Goal: Information Seeking & Learning: Compare options

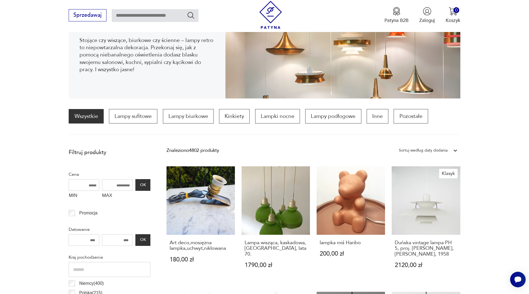
scroll to position [131, 0]
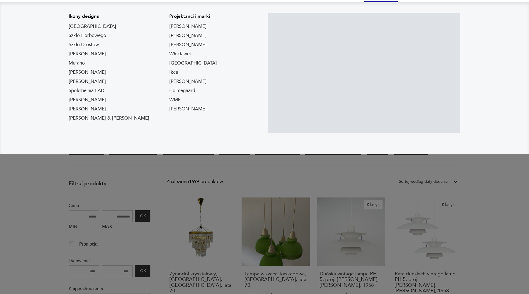
scroll to position [85, 0]
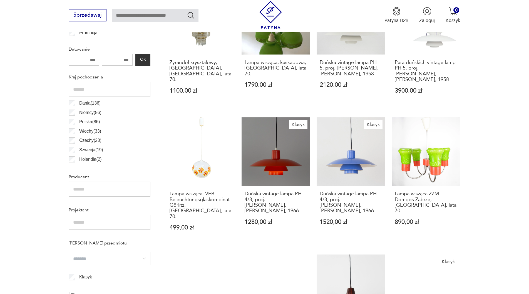
scroll to position [170, 0]
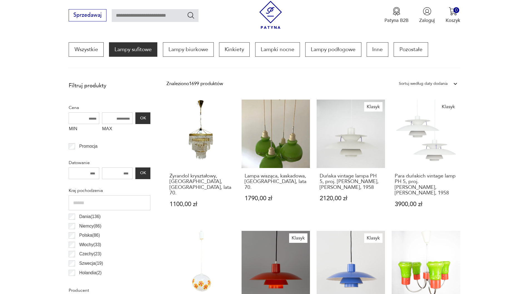
click at [455, 85] on icon at bounding box center [454, 84] width 3 height 2
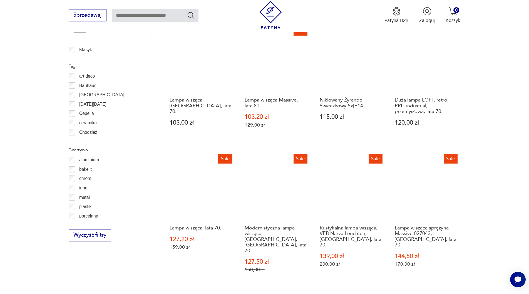
scroll to position [567, 0]
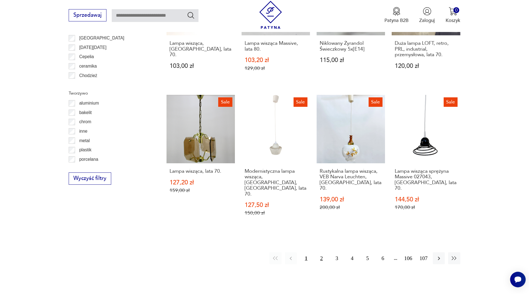
click at [322, 252] on button "2" at bounding box center [321, 258] width 12 height 12
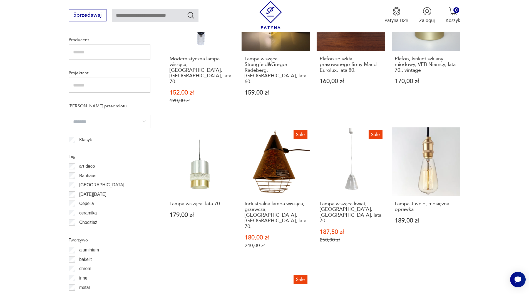
scroll to position [533, 0]
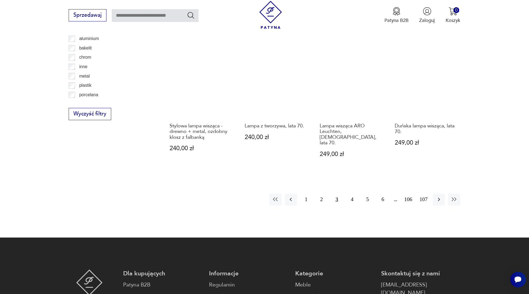
scroll to position [647, 0]
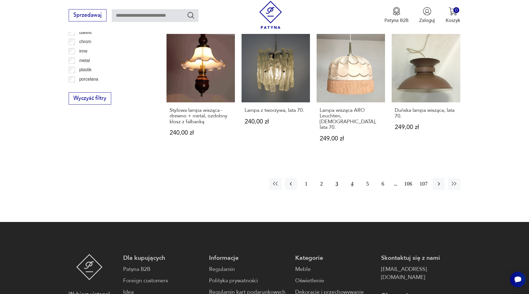
click at [355, 178] on button "4" at bounding box center [352, 184] width 12 height 12
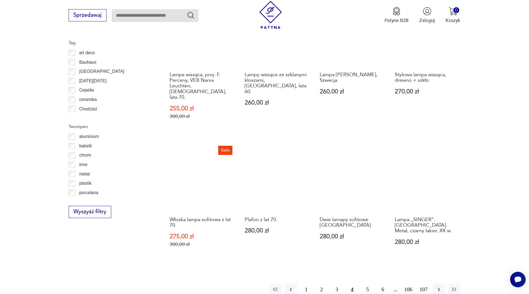
scroll to position [562, 0]
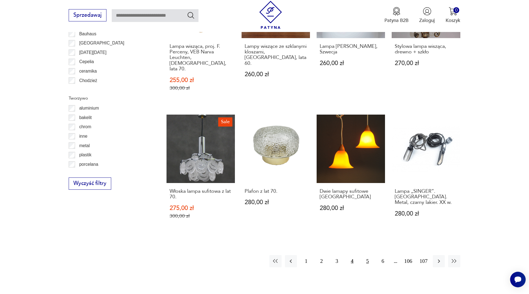
click at [369, 255] on button "5" at bounding box center [367, 261] width 12 height 12
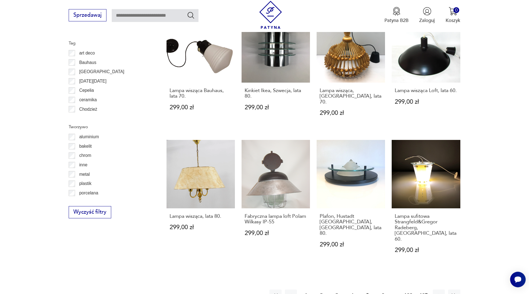
scroll to position [533, 0]
click at [385, 289] on button "6" at bounding box center [383, 295] width 12 height 12
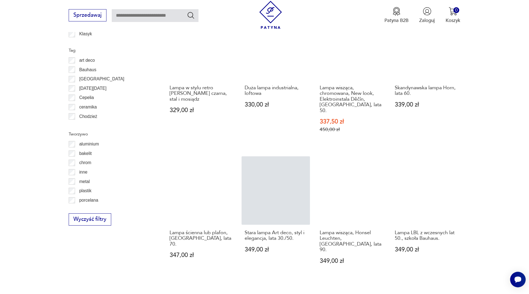
scroll to position [533, 0]
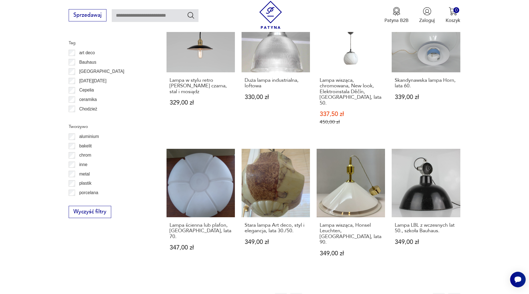
click at [381, 292] on button "7" at bounding box center [383, 298] width 12 height 12
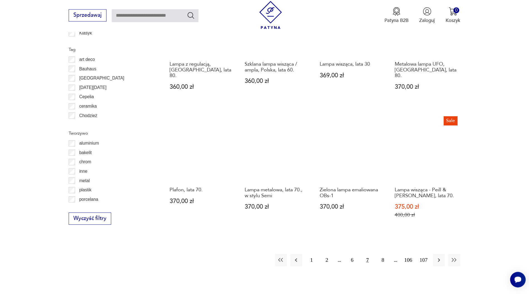
scroll to position [533, 0]
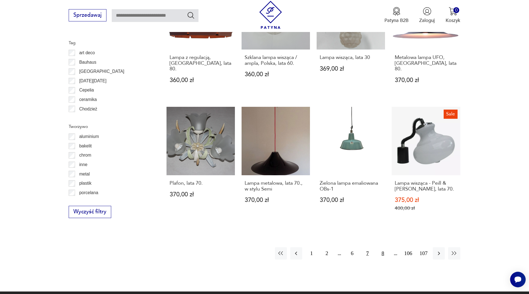
click at [380, 247] on button "8" at bounding box center [383, 253] width 12 height 12
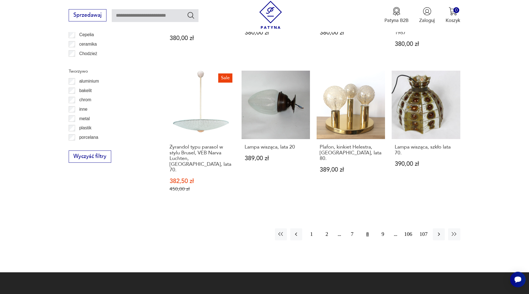
scroll to position [590, 0]
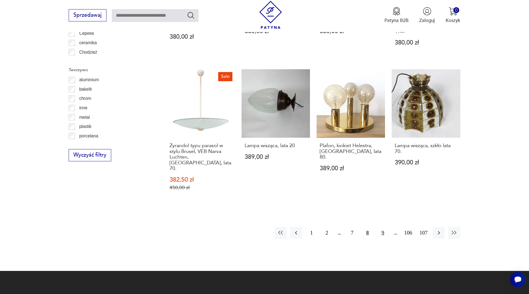
click at [381, 227] on button "9" at bounding box center [383, 233] width 12 height 12
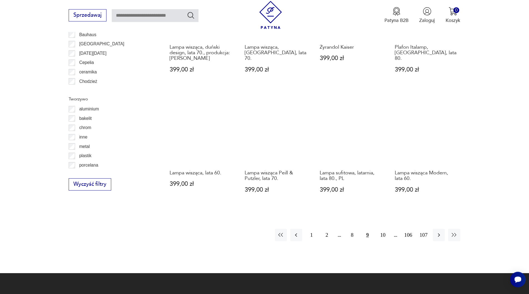
scroll to position [562, 0]
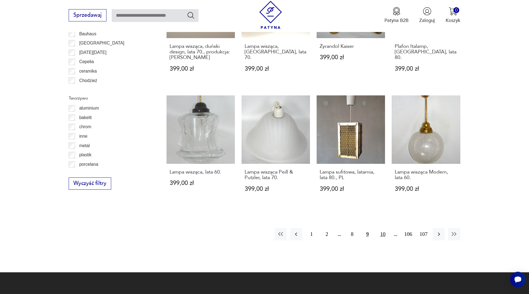
click at [381, 228] on button "10" at bounding box center [383, 234] width 12 height 12
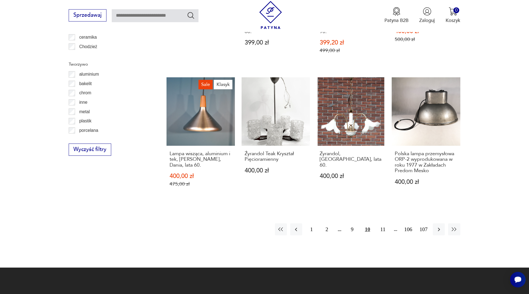
scroll to position [562, 0]
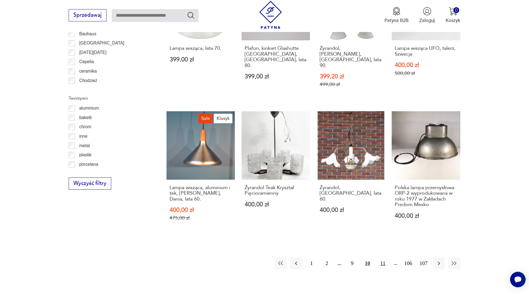
click at [381, 257] on button "11" at bounding box center [383, 263] width 12 height 12
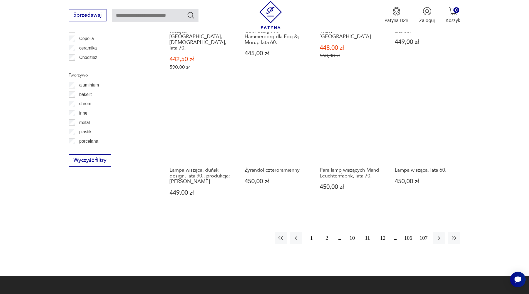
scroll to position [618, 0]
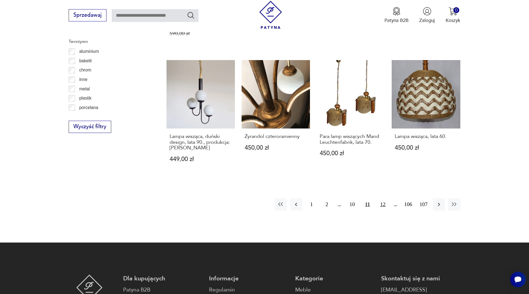
click at [381, 198] on button "12" at bounding box center [383, 204] width 12 height 12
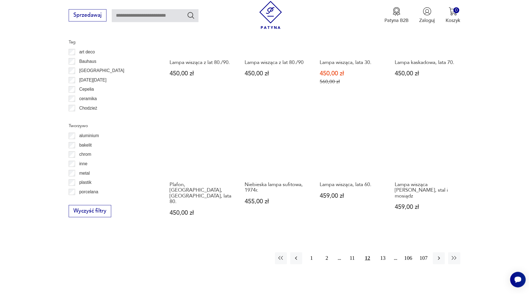
scroll to position [562, 0]
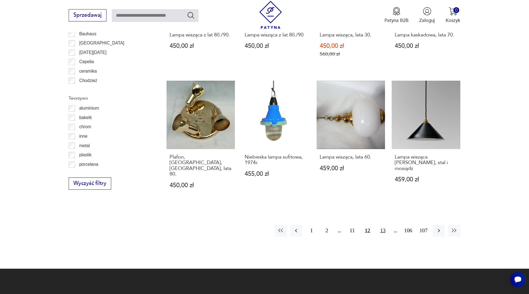
click at [384, 224] on button "13" at bounding box center [383, 230] width 12 height 12
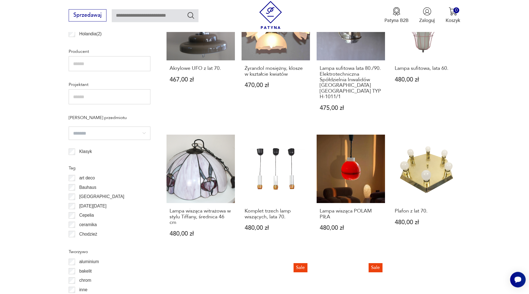
scroll to position [534, 0]
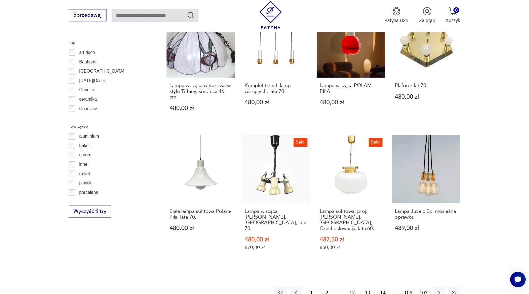
click at [385, 286] on button "14" at bounding box center [383, 292] width 12 height 12
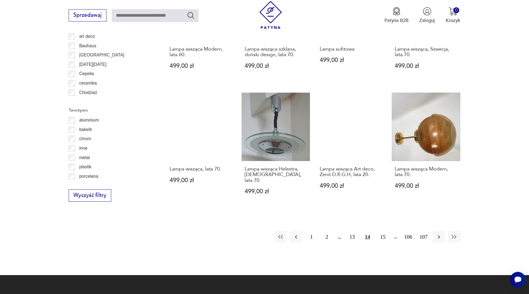
scroll to position [618, 0]
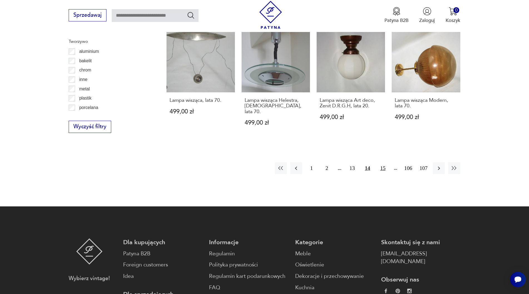
click at [381, 162] on button "15" at bounding box center [383, 168] width 12 height 12
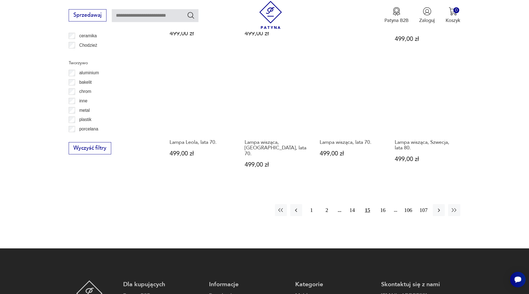
scroll to position [618, 0]
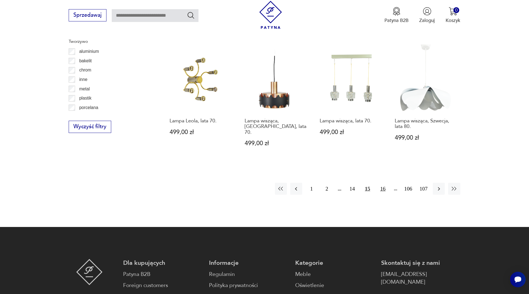
click at [382, 182] on button "16" at bounding box center [383, 188] width 12 height 12
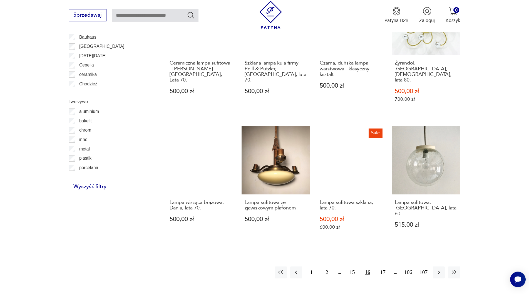
scroll to position [562, 0]
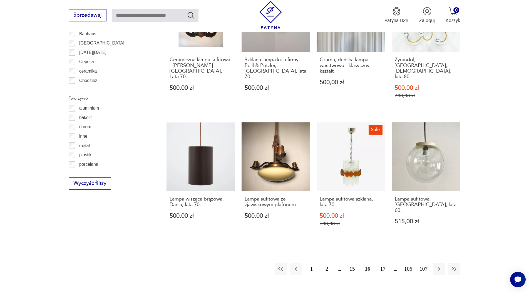
click at [380, 263] on button "17" at bounding box center [383, 269] width 12 height 12
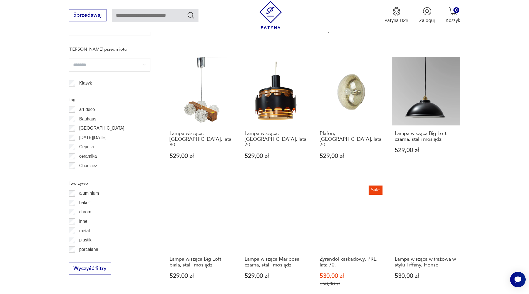
scroll to position [590, 0]
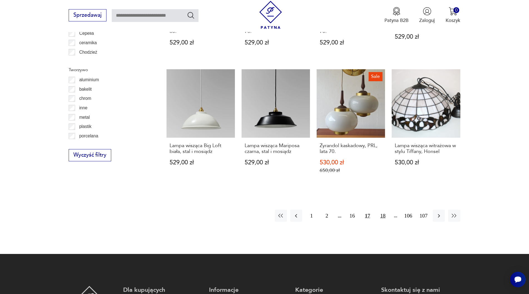
click at [382, 209] on button "18" at bounding box center [383, 215] width 12 height 12
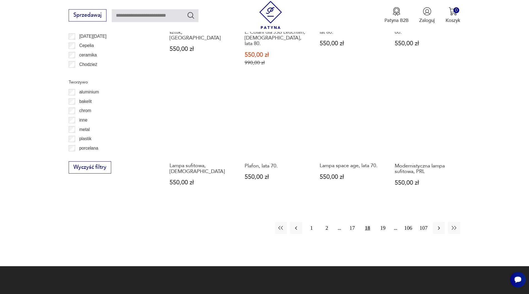
scroll to position [590, 0]
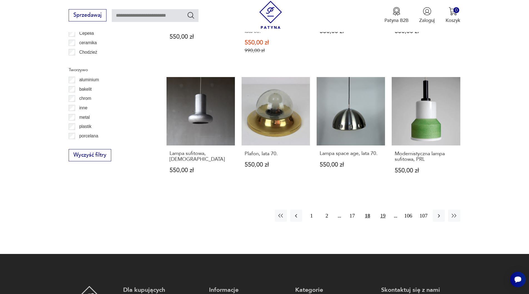
click at [380, 209] on button "19" at bounding box center [383, 215] width 12 height 12
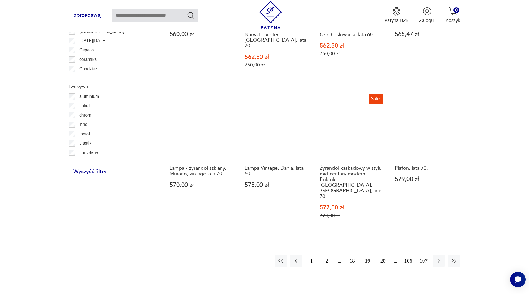
scroll to position [576, 0]
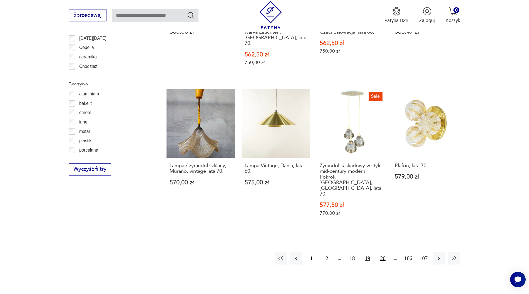
click at [384, 252] on button "20" at bounding box center [383, 258] width 12 height 12
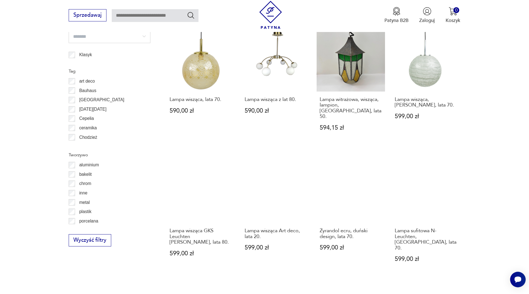
scroll to position [647, 0]
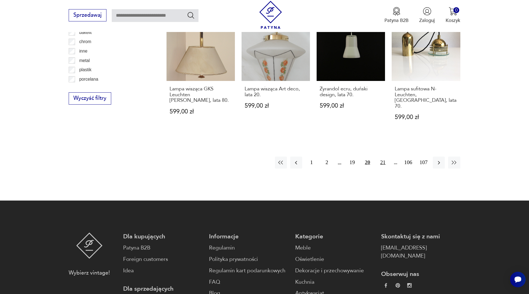
click at [383, 156] on button "21" at bounding box center [383, 162] width 12 height 12
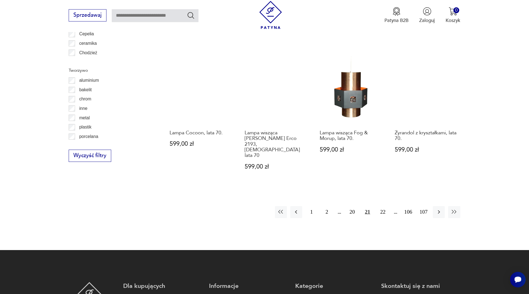
scroll to position [590, 0]
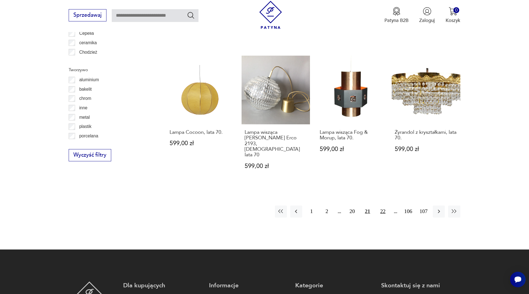
click at [381, 205] on button "22" at bounding box center [383, 211] width 12 height 12
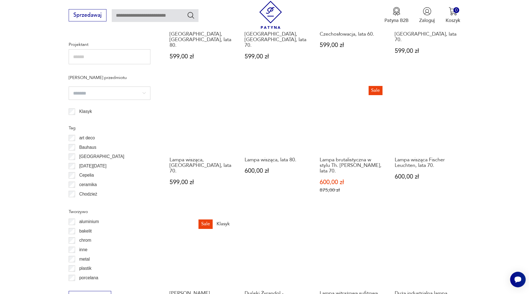
scroll to position [562, 0]
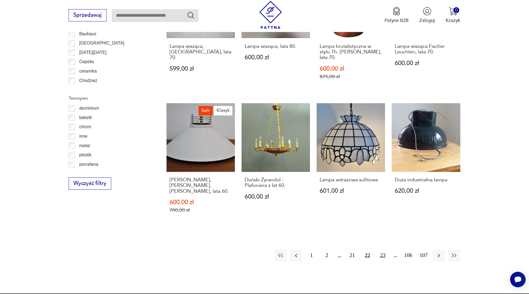
click at [382, 249] on button "23" at bounding box center [383, 255] width 12 height 12
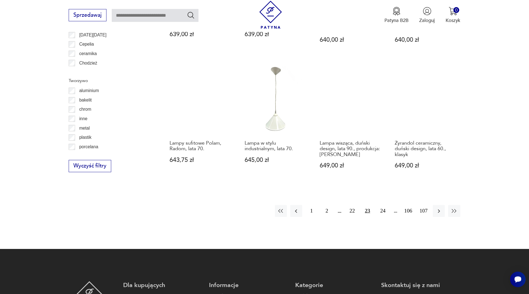
scroll to position [590, 0]
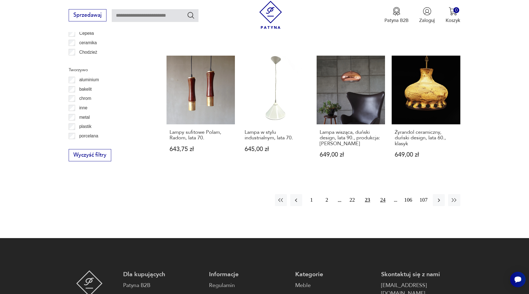
click at [381, 194] on button "24" at bounding box center [383, 200] width 12 height 12
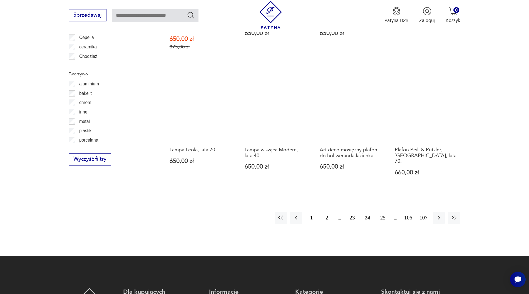
scroll to position [590, 0]
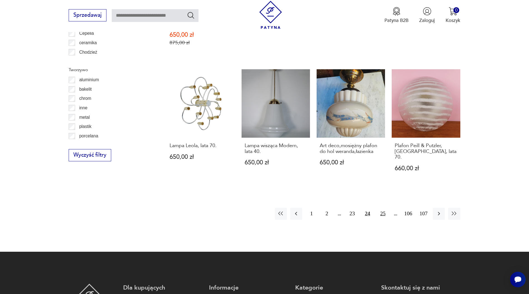
click at [380, 207] on button "25" at bounding box center [383, 213] width 12 height 12
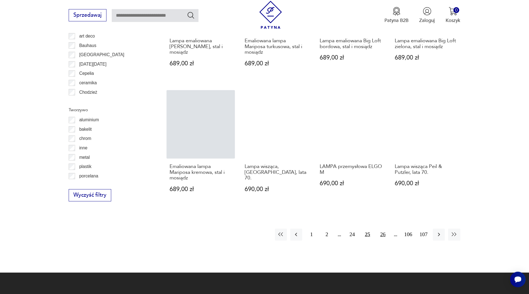
scroll to position [562, 0]
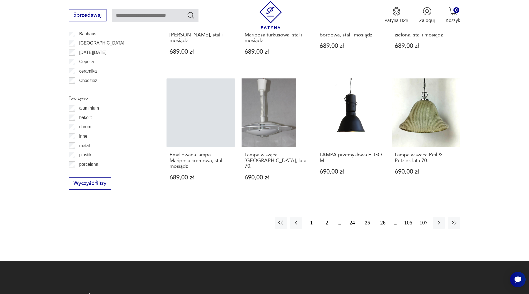
click at [426, 222] on button "107" at bounding box center [423, 223] width 12 height 12
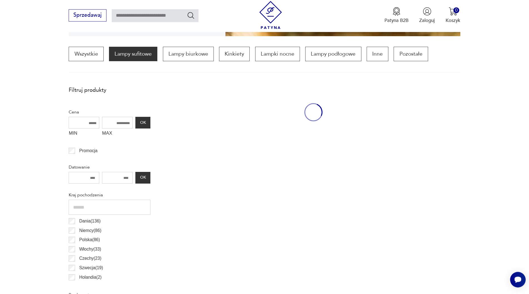
scroll to position [165, 0]
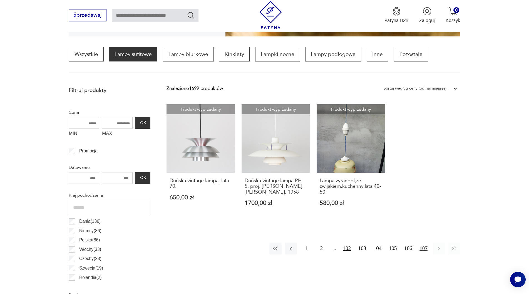
click at [347, 250] on button "102" at bounding box center [347, 248] width 12 height 12
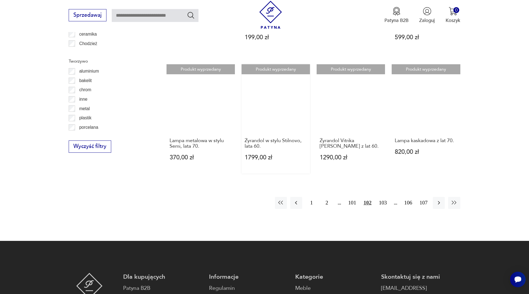
scroll to position [618, 0]
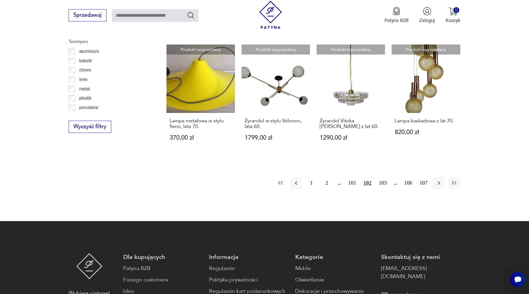
click at [277, 179] on icon "button" at bounding box center [280, 182] width 7 height 7
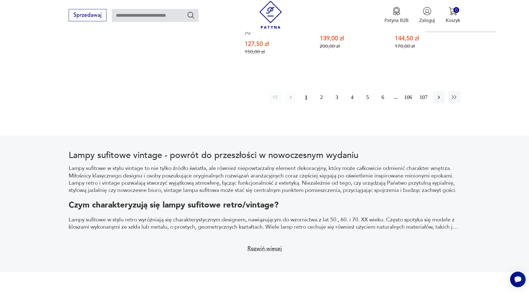
scroll to position [732, 0]
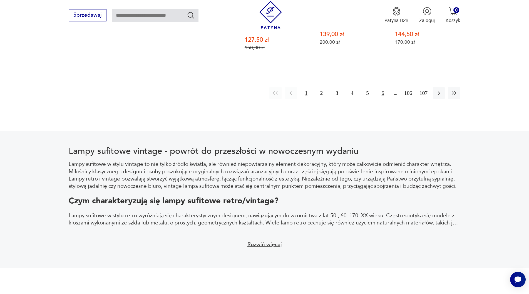
click at [384, 87] on button "6" at bounding box center [383, 93] width 12 height 12
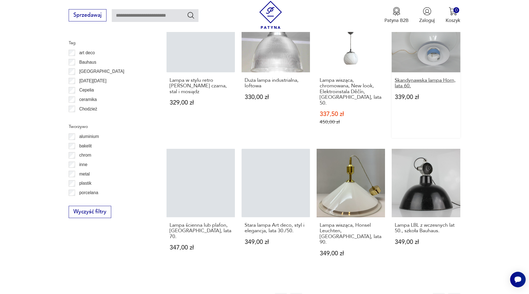
scroll to position [703, 0]
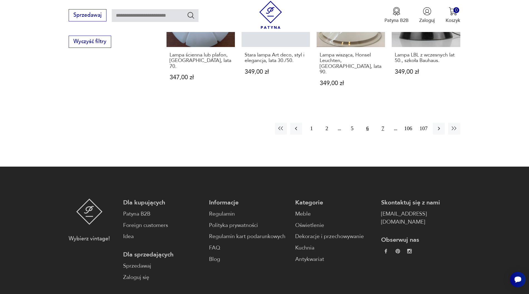
click at [382, 122] on button "7" at bounding box center [383, 128] width 12 height 12
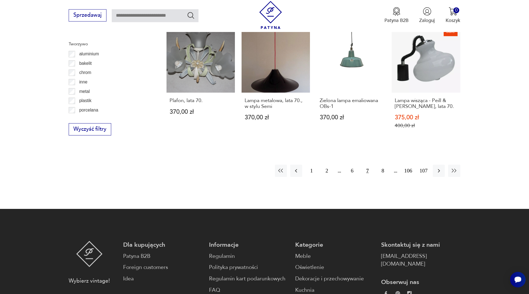
scroll to position [608, 0]
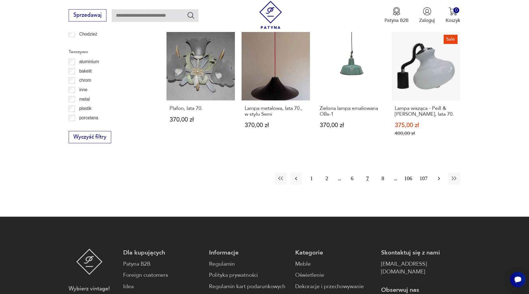
click at [439, 175] on icon "button" at bounding box center [438, 178] width 7 height 7
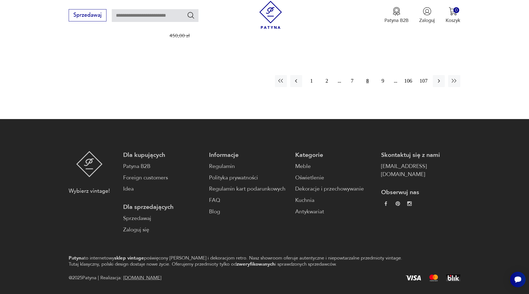
scroll to position [628, 0]
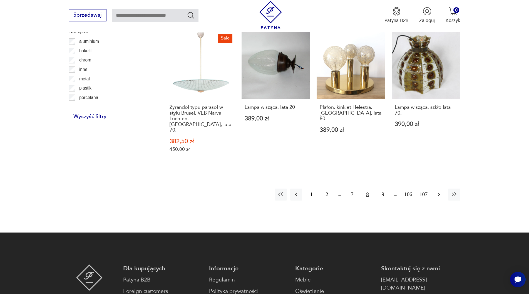
click at [438, 191] on icon "button" at bounding box center [438, 194] width 7 height 7
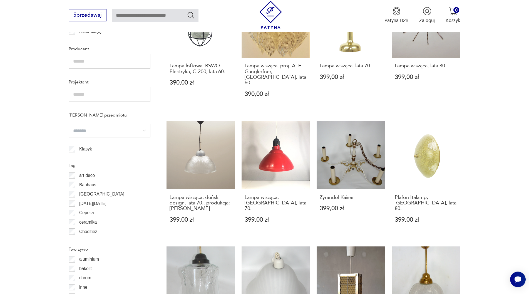
scroll to position [448, 0]
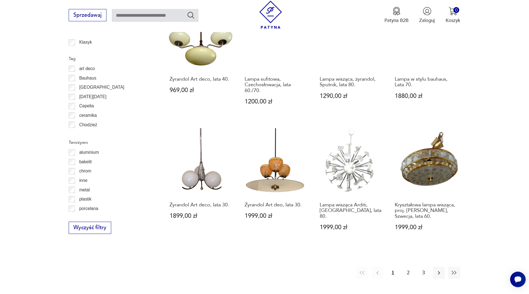
scroll to position [562, 0]
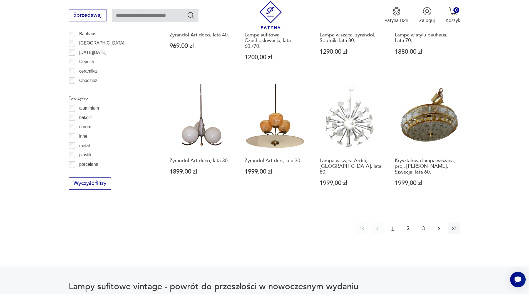
click at [439, 225] on icon "button" at bounding box center [438, 228] width 7 height 7
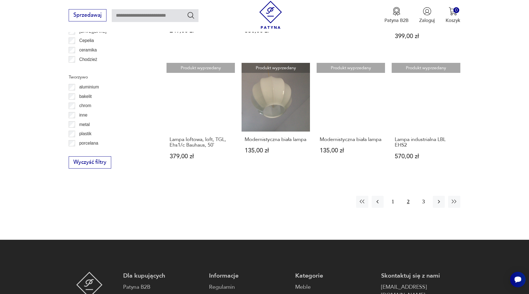
scroll to position [590, 0]
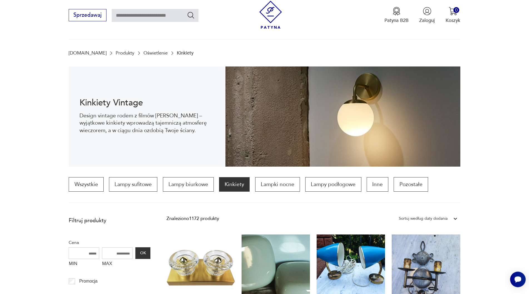
scroll to position [113, 0]
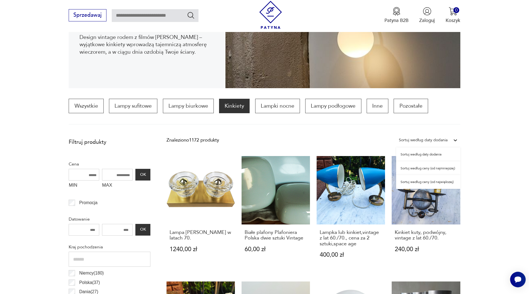
click at [437, 140] on div "Sortuj według daty dodania" at bounding box center [423, 139] width 49 height 7
click at [425, 170] on div "Sortuj według ceny (od najmniejszej)" at bounding box center [428, 168] width 64 height 14
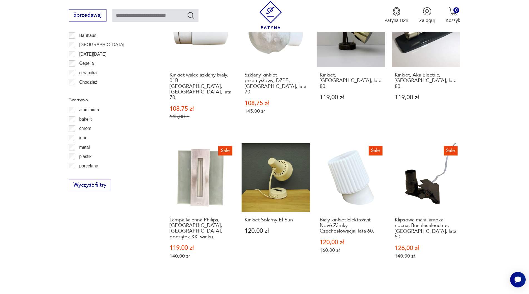
scroll to position [590, 0]
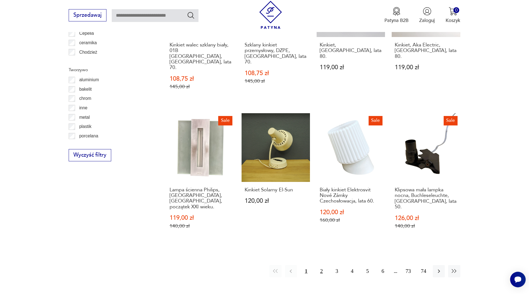
click at [321, 265] on button "2" at bounding box center [321, 271] width 12 height 12
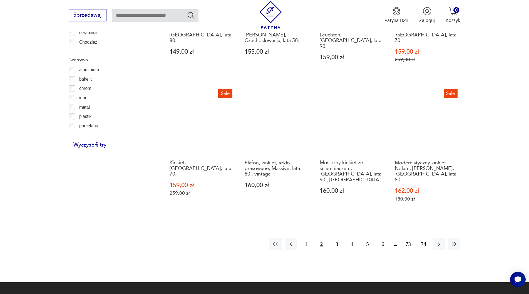
scroll to position [590, 0]
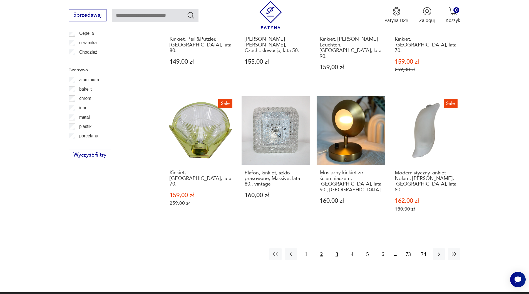
click at [335, 248] on button "3" at bounding box center [337, 254] width 12 height 12
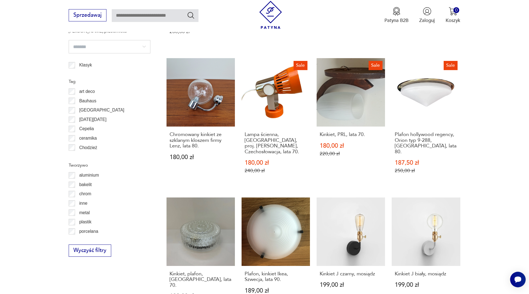
scroll to position [562, 0]
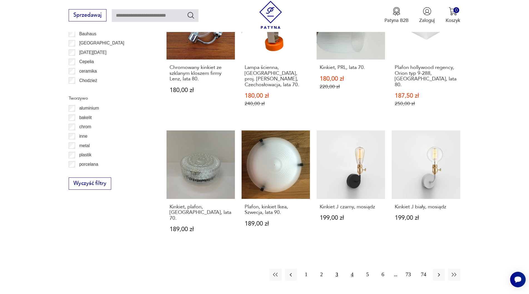
click at [352, 268] on button "4" at bounding box center [352, 274] width 12 height 12
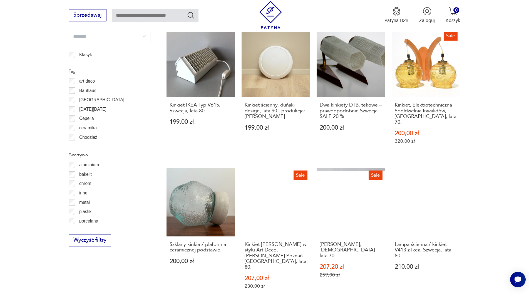
scroll to position [618, 0]
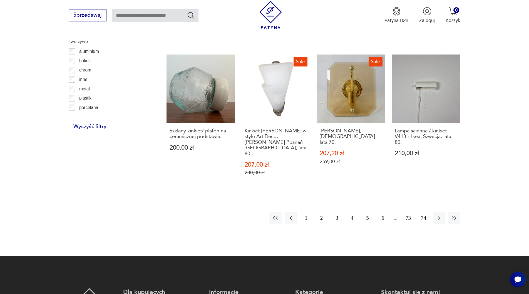
click at [364, 212] on button "5" at bounding box center [367, 218] width 12 height 12
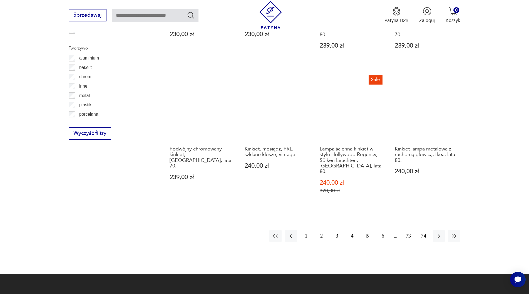
scroll to position [618, 0]
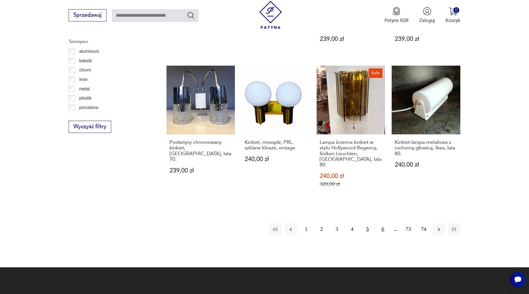
click at [381, 223] on button "6" at bounding box center [383, 229] width 12 height 12
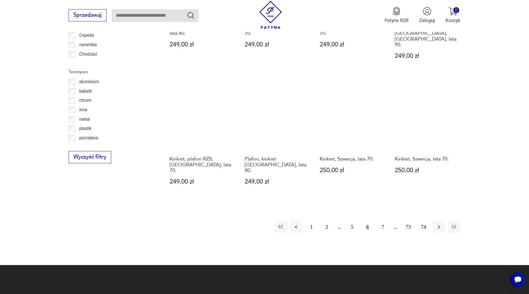
scroll to position [590, 0]
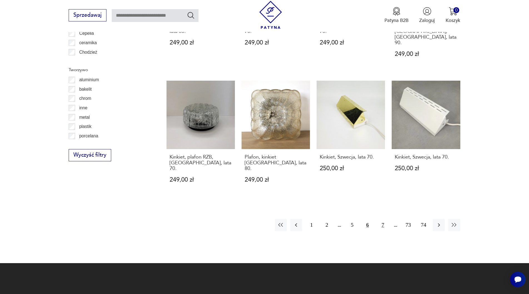
click at [381, 219] on button "7" at bounding box center [383, 225] width 12 height 12
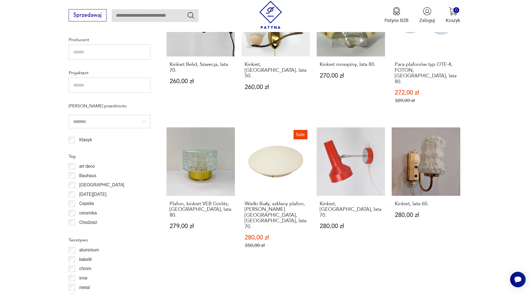
scroll to position [562, 0]
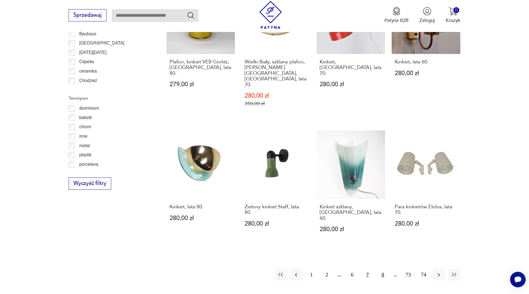
click at [382, 268] on button "8" at bounding box center [383, 274] width 12 height 12
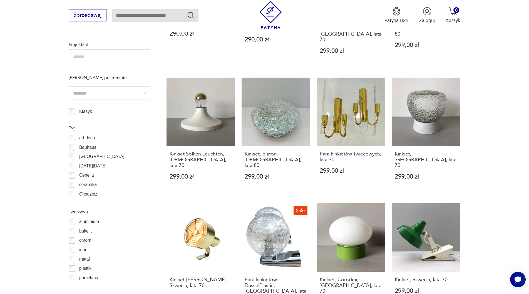
scroll to position [590, 0]
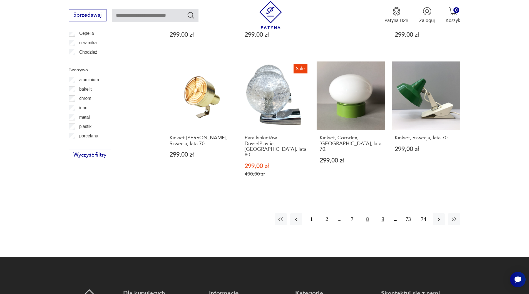
click at [383, 213] on button "9" at bounding box center [383, 219] width 12 height 12
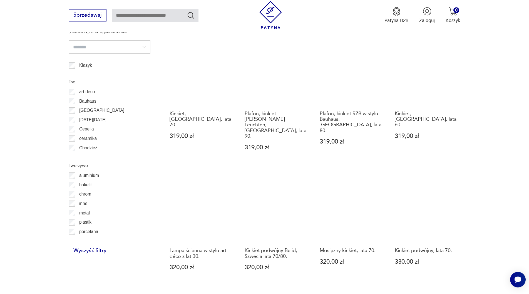
scroll to position [576, 0]
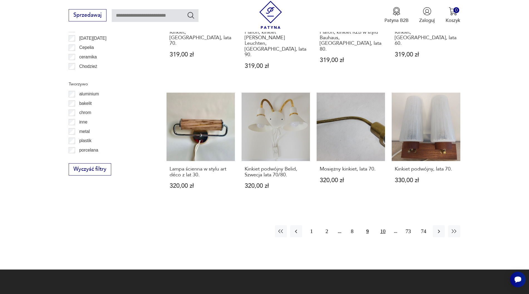
click at [383, 225] on button "10" at bounding box center [383, 231] width 12 height 12
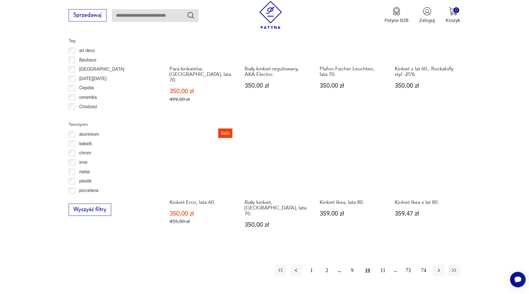
scroll to position [562, 0]
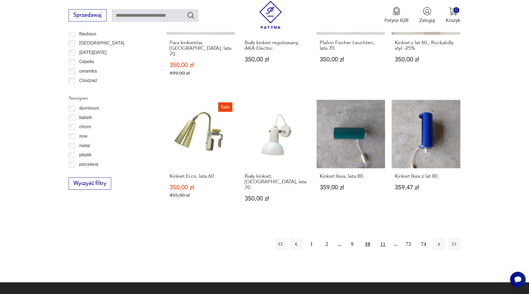
click at [384, 238] on button "11" at bounding box center [383, 244] width 12 height 12
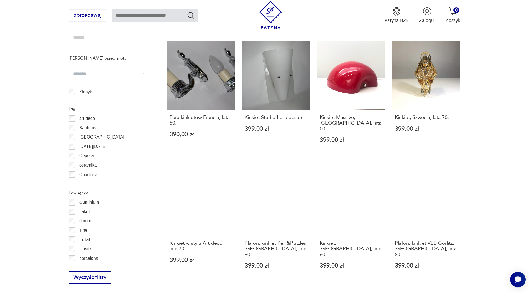
scroll to position [505, 0]
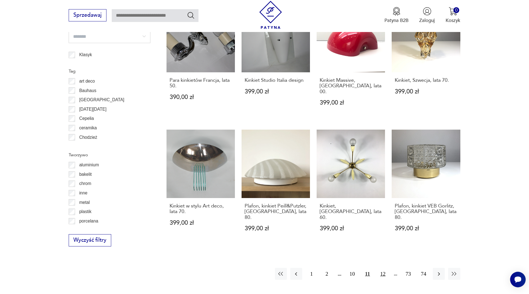
click at [385, 267] on button "12" at bounding box center [383, 273] width 12 height 12
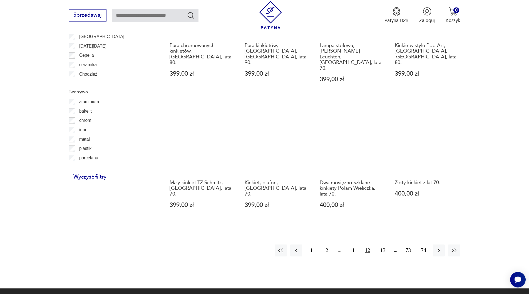
scroll to position [590, 0]
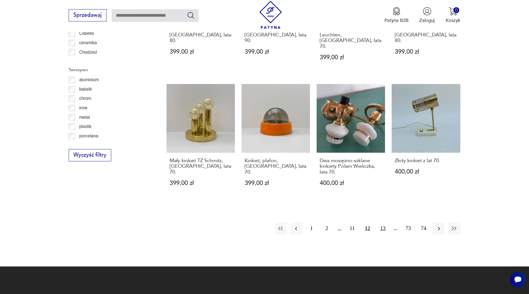
click at [382, 222] on button "13" at bounding box center [383, 228] width 12 height 12
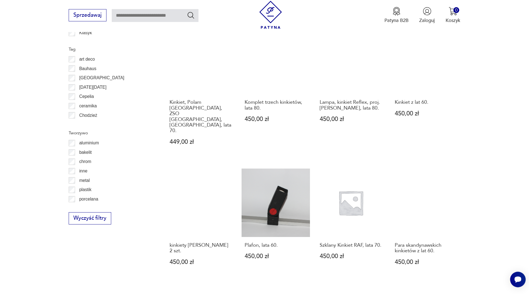
scroll to position [562, 0]
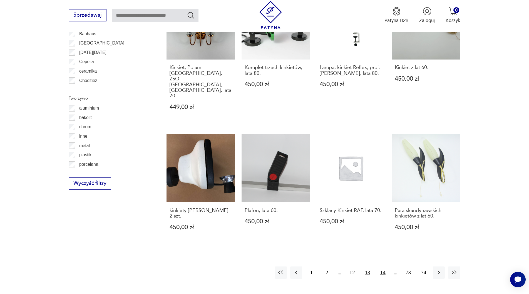
click at [383, 266] on button "14" at bounding box center [383, 272] width 12 height 12
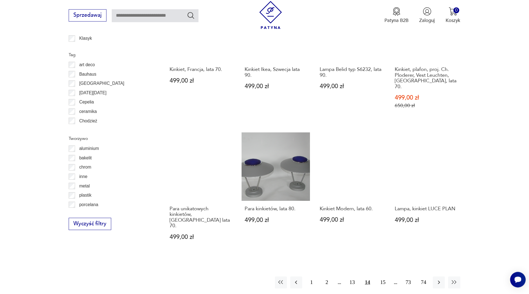
scroll to position [562, 0]
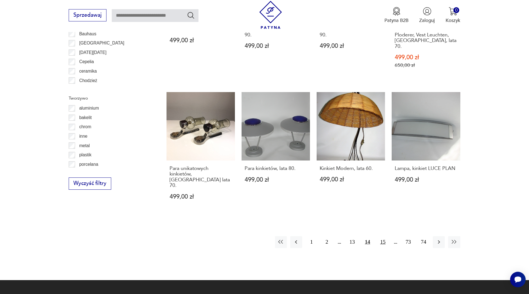
click at [383, 236] on button "15" at bounding box center [383, 242] width 12 height 12
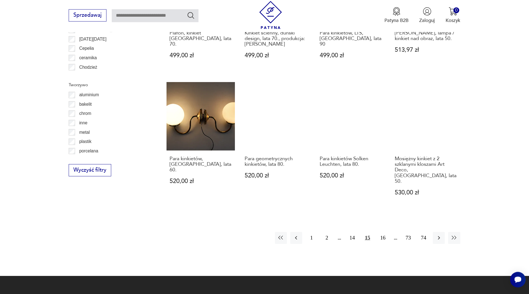
scroll to position [618, 0]
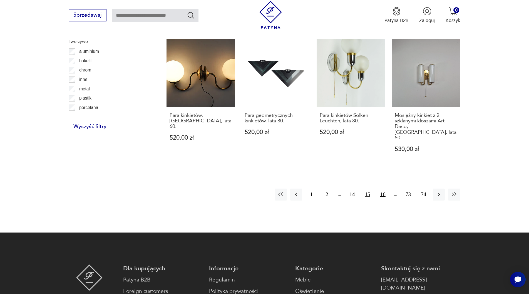
click at [381, 188] on button "16" at bounding box center [383, 194] width 12 height 12
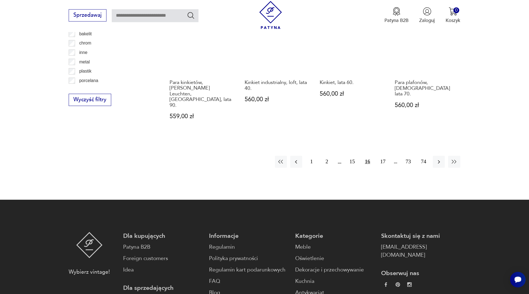
scroll to position [647, 0]
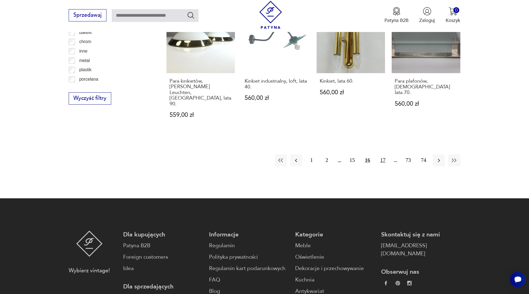
click at [379, 154] on button "17" at bounding box center [383, 160] width 12 height 12
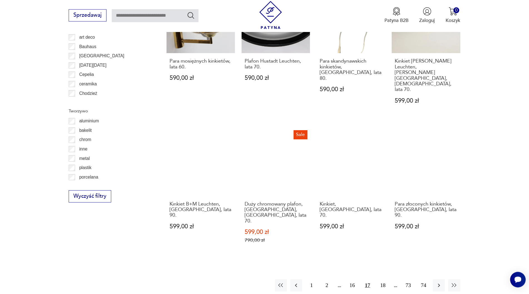
scroll to position [604, 0]
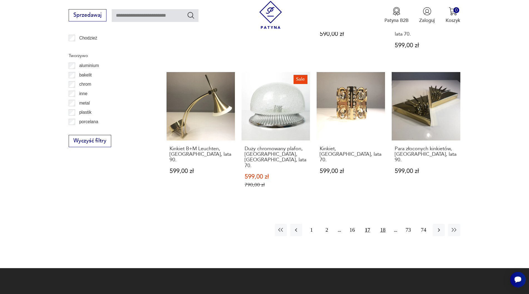
click at [381, 224] on button "18" at bounding box center [383, 230] width 12 height 12
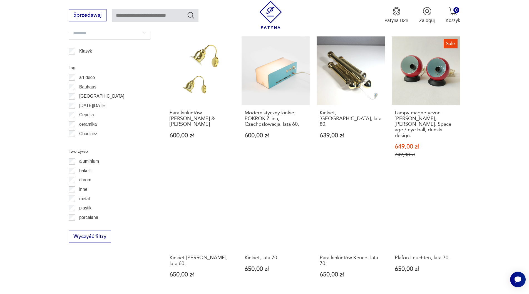
scroll to position [533, 0]
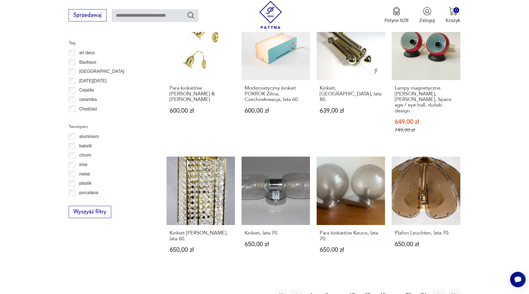
click at [384, 289] on button "19" at bounding box center [383, 295] width 12 height 12
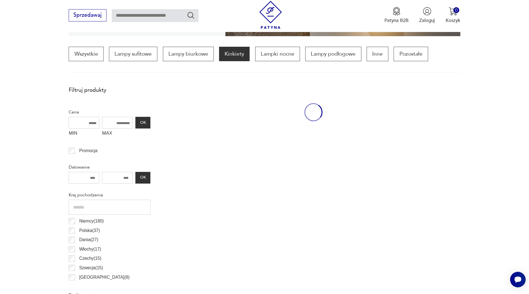
scroll to position [165, 0]
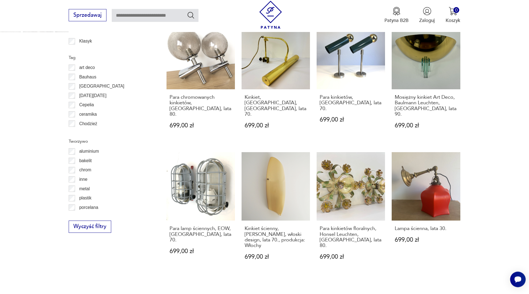
scroll to position [519, 0]
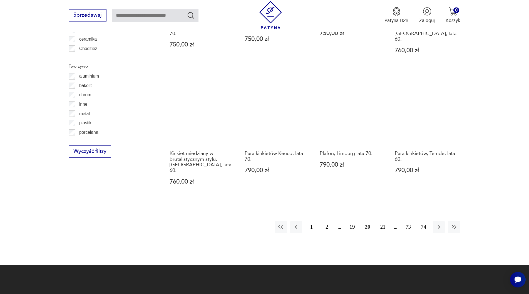
scroll to position [547, 0]
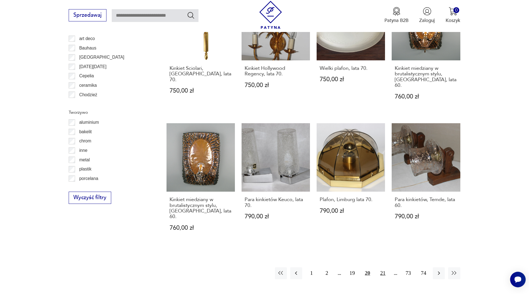
click at [382, 267] on button "21" at bounding box center [383, 273] width 12 height 12
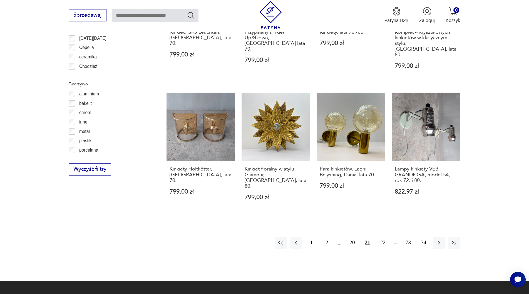
scroll to position [650, 0]
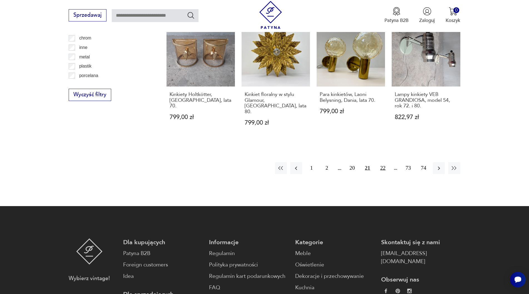
click at [382, 162] on button "22" at bounding box center [383, 168] width 12 height 12
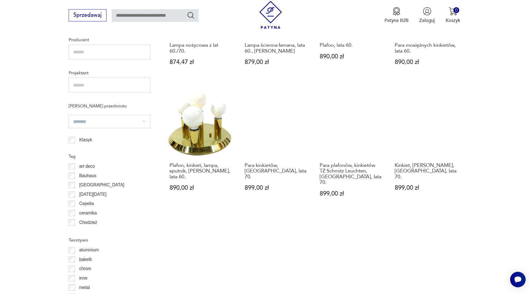
scroll to position [533, 0]
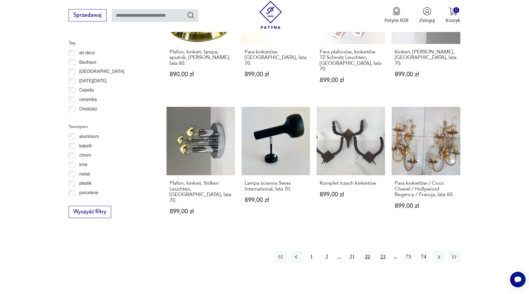
click at [384, 251] on button "23" at bounding box center [383, 257] width 12 height 12
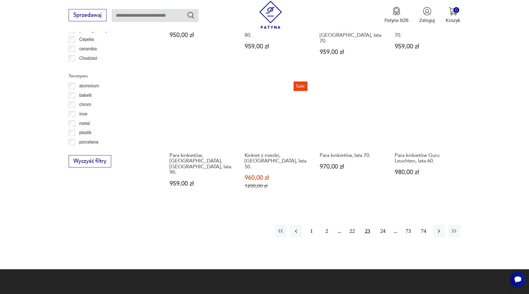
scroll to position [618, 0]
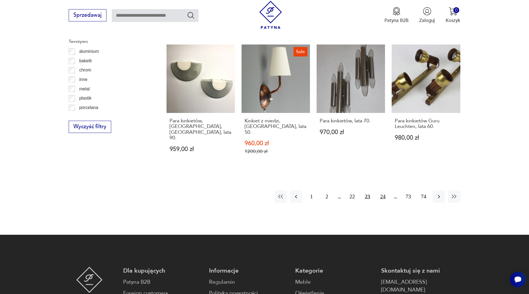
click at [381, 190] on button "24" at bounding box center [383, 196] width 12 height 12
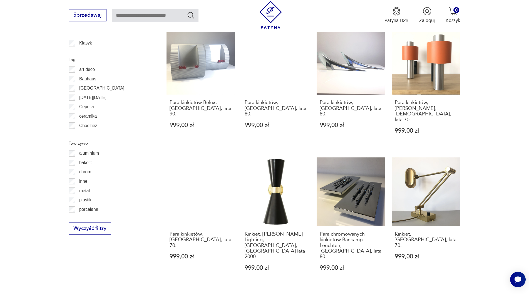
scroll to position [533, 0]
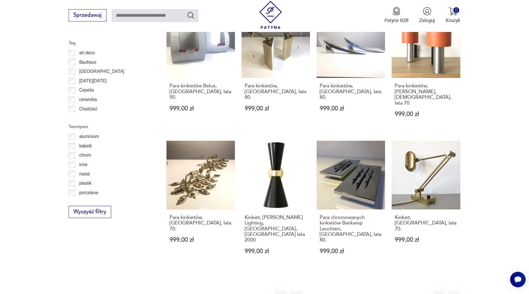
click at [385, 290] on button "25" at bounding box center [383, 296] width 12 height 12
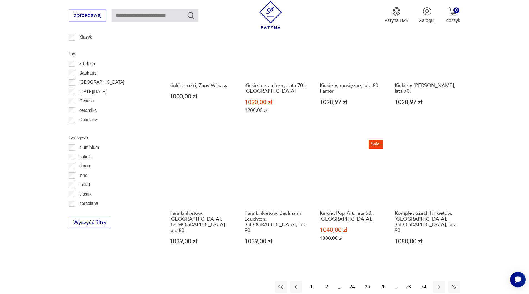
scroll to position [533, 0]
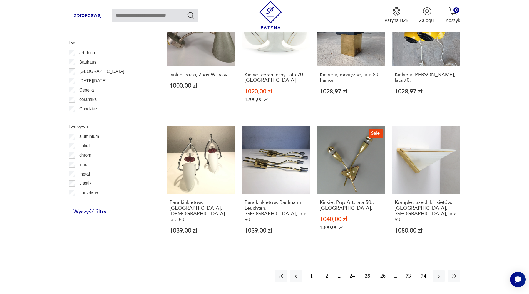
click at [382, 270] on button "26" at bounding box center [383, 276] width 12 height 12
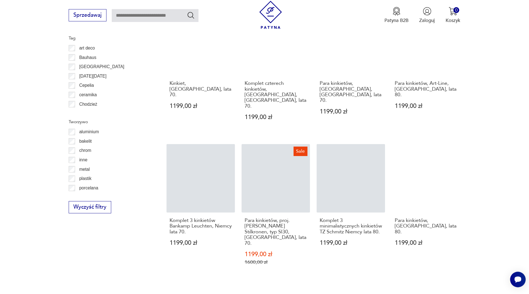
scroll to position [590, 0]
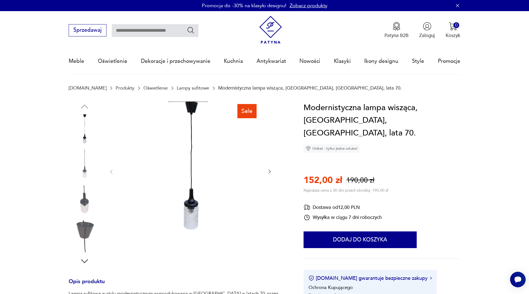
click at [83, 134] on img at bounding box center [85, 130] width 32 height 32
click at [89, 170] on img at bounding box center [85, 165] width 32 height 32
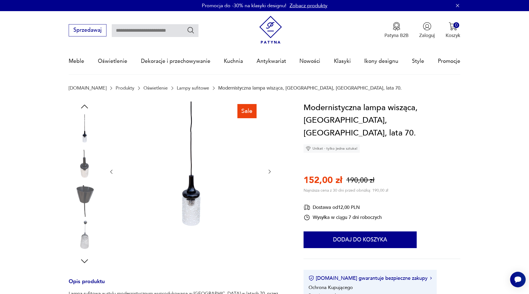
click at [87, 194] on img at bounding box center [85, 201] width 32 height 32
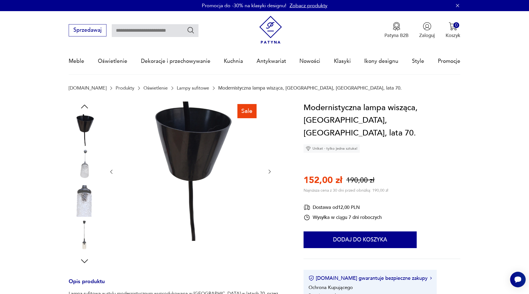
click at [85, 171] on img at bounding box center [85, 165] width 32 height 32
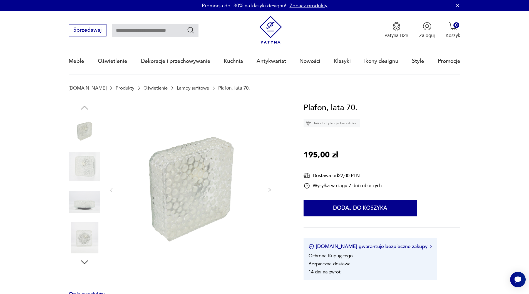
click at [81, 166] on img at bounding box center [85, 167] width 32 height 32
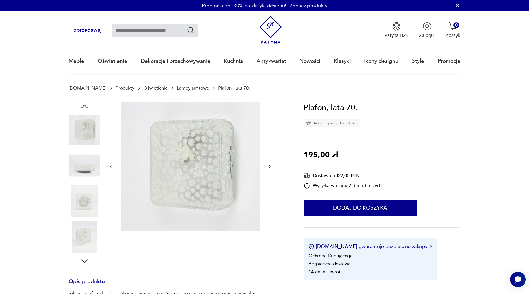
click at [85, 197] on img at bounding box center [85, 201] width 32 height 32
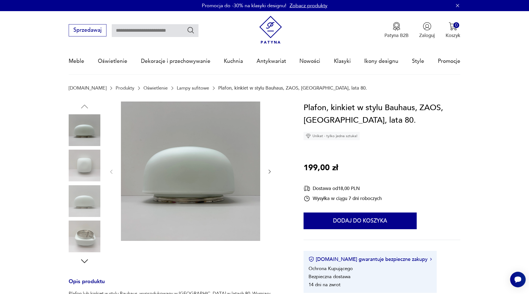
click at [86, 165] on img at bounding box center [85, 165] width 32 height 32
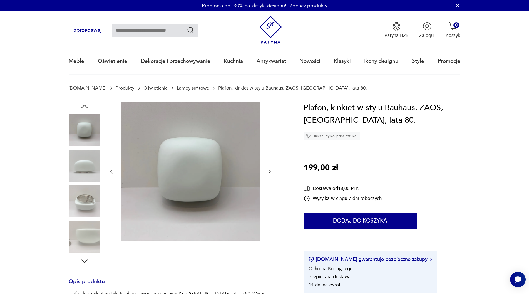
click at [85, 194] on img at bounding box center [85, 201] width 32 height 32
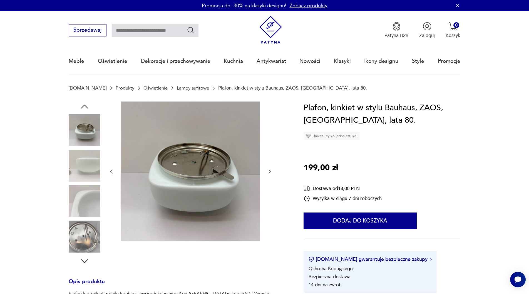
click at [84, 219] on div at bounding box center [85, 183] width 32 height 139
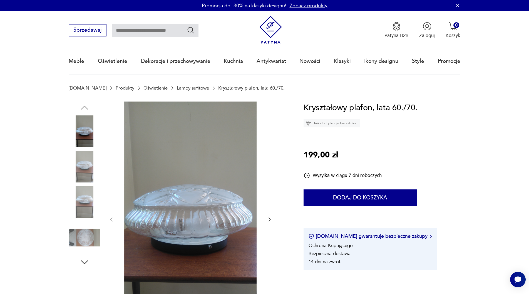
click at [81, 141] on img at bounding box center [85, 131] width 32 height 32
click at [84, 162] on img at bounding box center [85, 167] width 32 height 32
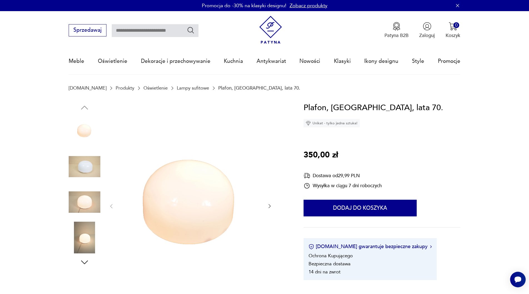
click at [88, 159] on img at bounding box center [85, 167] width 32 height 32
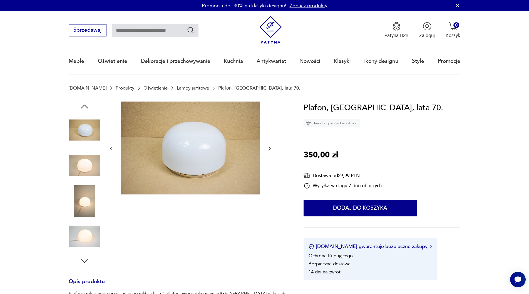
click at [83, 132] on img at bounding box center [85, 130] width 32 height 32
click at [82, 163] on img at bounding box center [85, 165] width 32 height 32
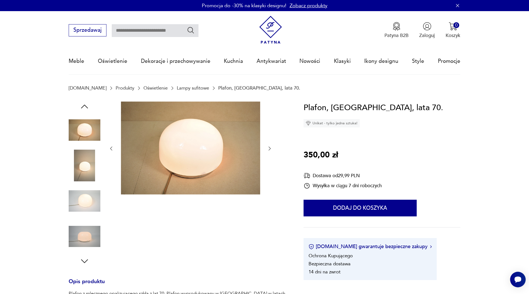
click at [89, 197] on img at bounding box center [85, 201] width 32 height 32
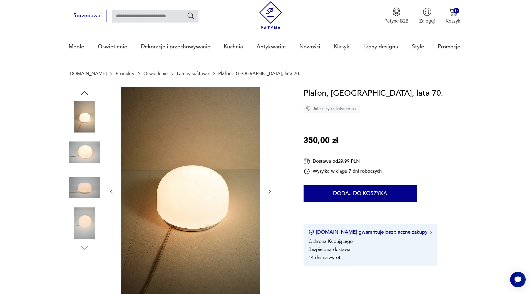
scroll to position [142, 0]
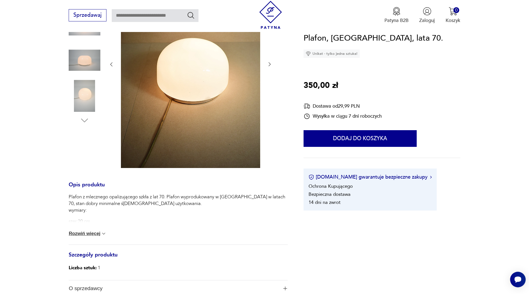
click at [82, 233] on button "Rozwiń więcej" at bounding box center [88, 234] width 38 height 6
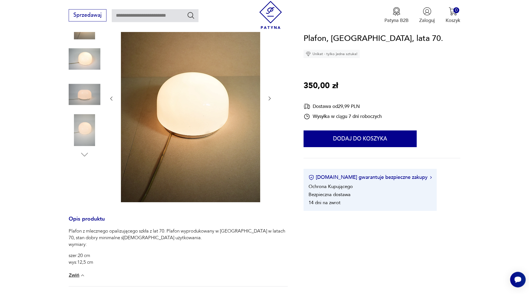
scroll to position [0, 0]
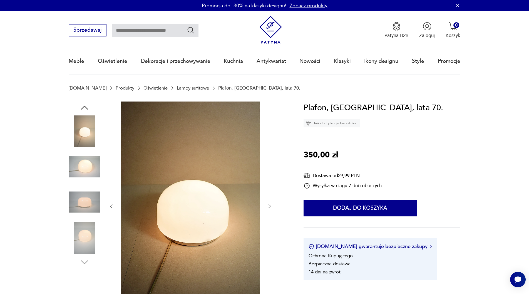
click at [84, 132] on img at bounding box center [85, 131] width 32 height 32
click at [268, 205] on icon "button" at bounding box center [270, 206] width 6 height 6
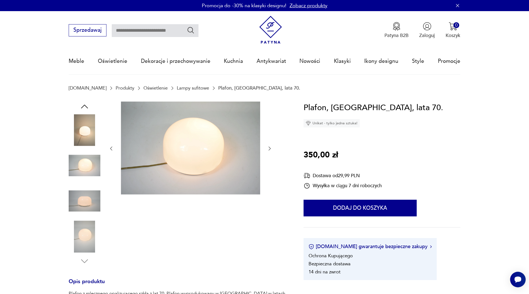
click at [268, 205] on div at bounding box center [190, 183] width 164 height 164
click at [270, 146] on icon "button" at bounding box center [270, 149] width 6 height 6
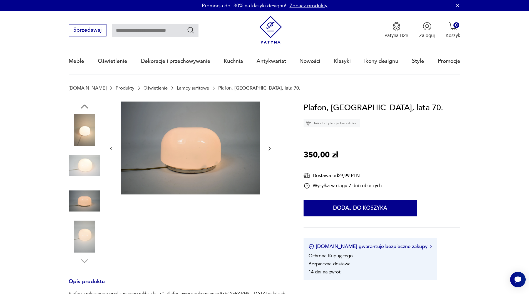
click at [270, 146] on icon "button" at bounding box center [270, 149] width 6 height 6
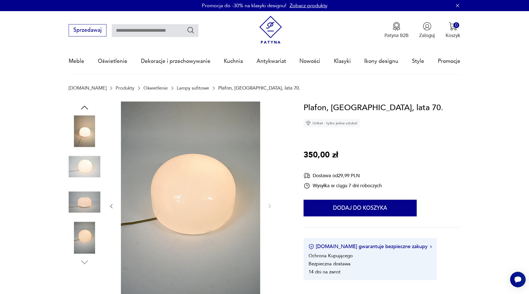
click at [111, 206] on icon "button" at bounding box center [111, 206] width 6 height 6
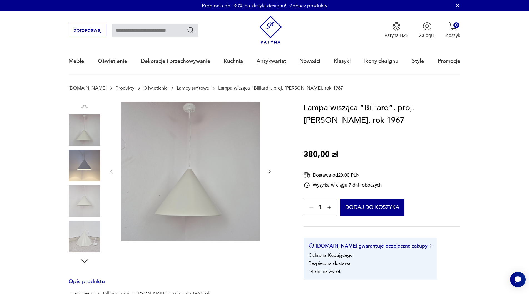
click at [93, 137] on img at bounding box center [85, 130] width 32 height 32
click at [83, 177] on img at bounding box center [85, 165] width 32 height 32
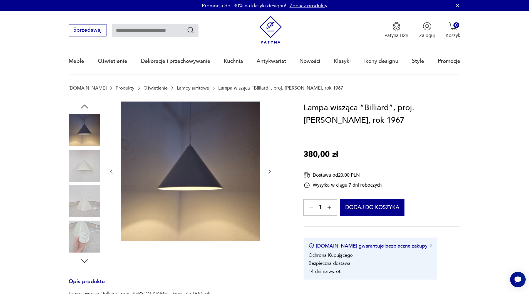
click at [84, 187] on img at bounding box center [85, 201] width 32 height 32
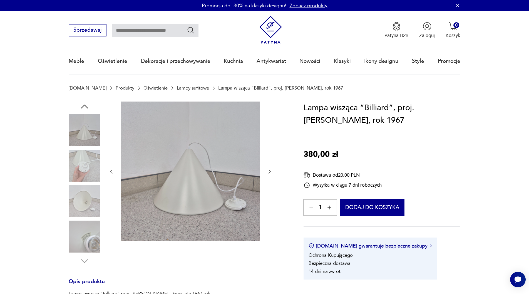
click at [82, 204] on img at bounding box center [85, 201] width 32 height 32
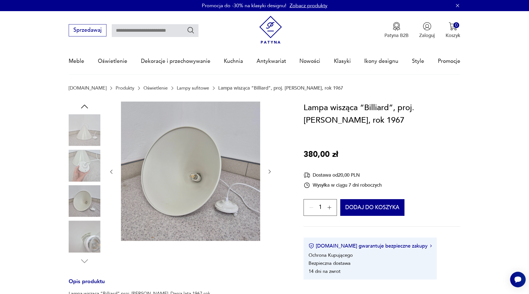
click at [87, 236] on img at bounding box center [85, 236] width 32 height 32
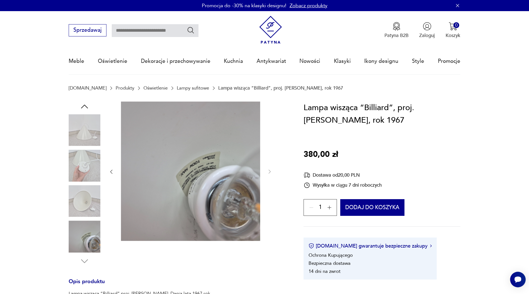
click at [84, 126] on img at bounding box center [85, 130] width 32 height 32
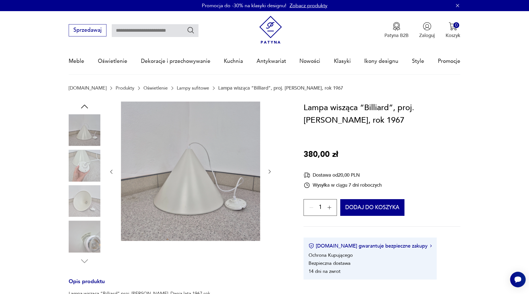
click at [201, 196] on img at bounding box center [190, 170] width 139 height 139
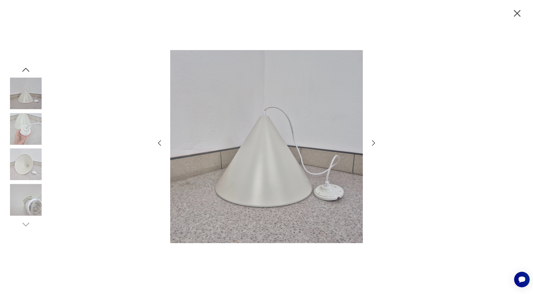
click at [373, 143] on icon "button" at bounding box center [374, 143] width 8 height 8
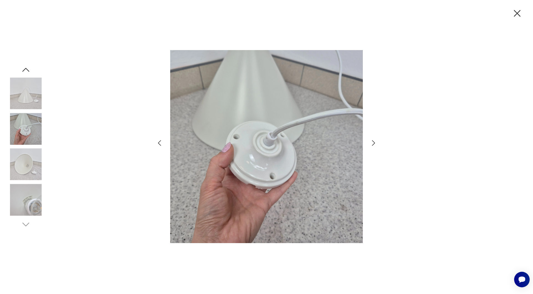
click at [373, 142] on icon "button" at bounding box center [374, 143] width 8 height 8
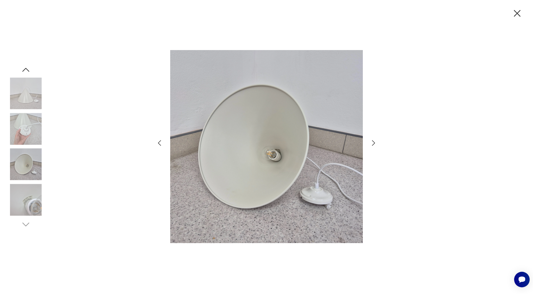
click at [373, 142] on icon "button" at bounding box center [374, 143] width 8 height 8
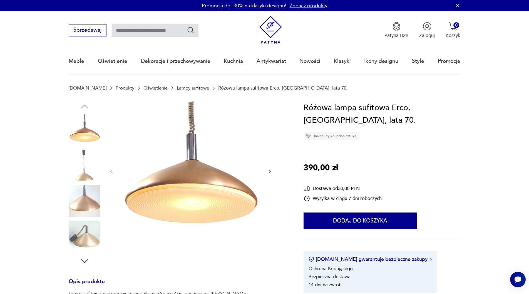
click at [91, 199] on img at bounding box center [85, 201] width 32 height 32
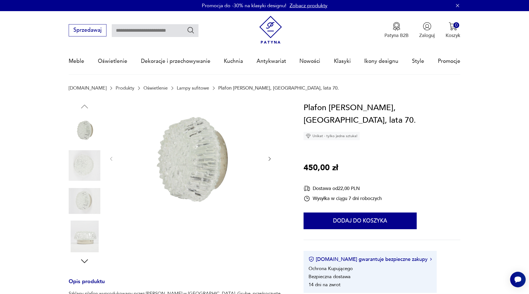
click at [82, 166] on img at bounding box center [85, 165] width 32 height 32
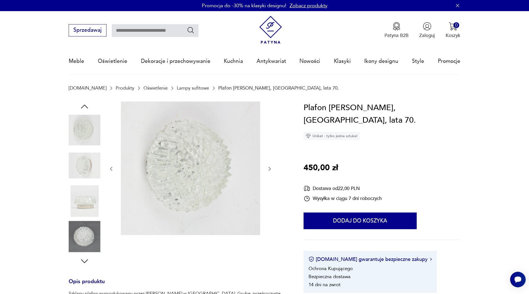
click at [86, 204] on img at bounding box center [85, 201] width 32 height 32
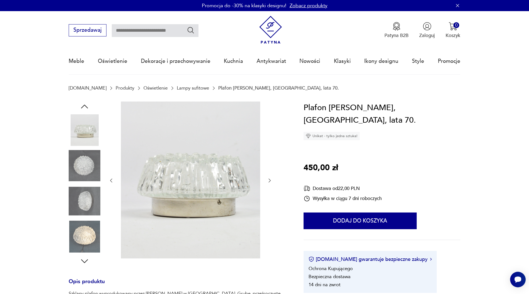
click at [85, 235] on img at bounding box center [85, 236] width 32 height 32
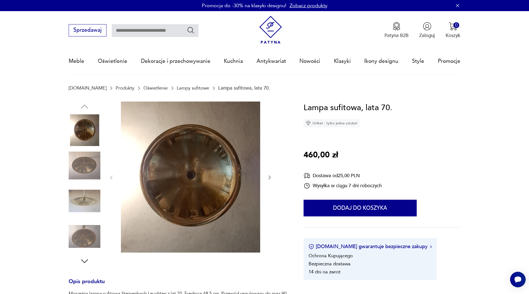
click at [82, 134] on img at bounding box center [85, 130] width 32 height 32
click at [84, 159] on img at bounding box center [85, 165] width 32 height 32
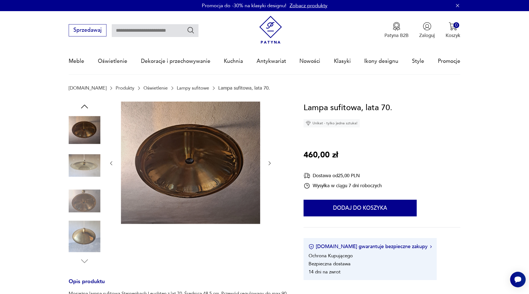
click at [89, 190] on img at bounding box center [85, 201] width 32 height 32
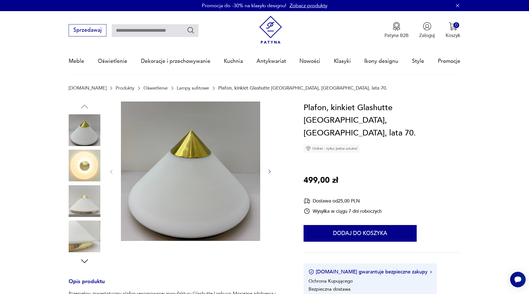
click at [85, 131] on img at bounding box center [85, 130] width 32 height 32
click at [83, 211] on img at bounding box center [85, 201] width 32 height 32
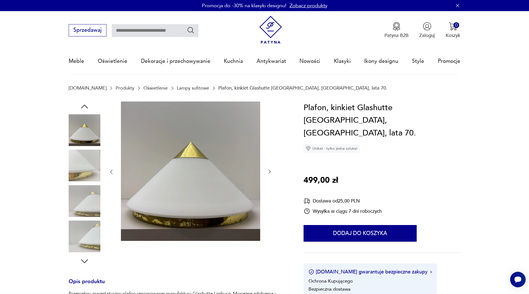
click at [76, 124] on img at bounding box center [85, 130] width 32 height 32
click at [85, 107] on icon "button" at bounding box center [84, 106] width 10 height 10
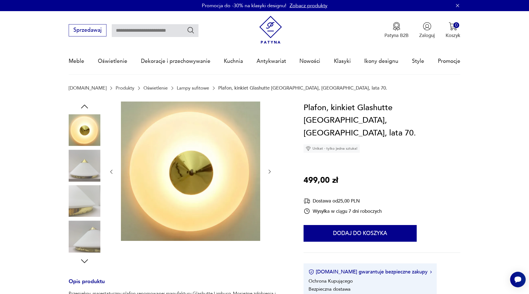
click at [81, 132] on img at bounding box center [85, 130] width 32 height 32
click at [87, 157] on img at bounding box center [85, 165] width 32 height 32
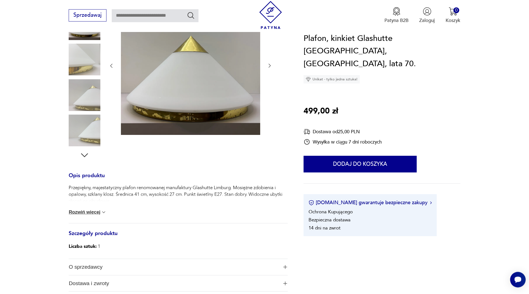
scroll to position [142, 0]
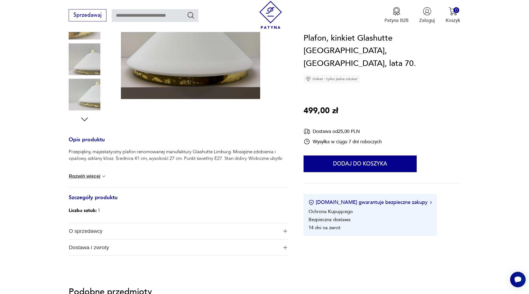
click at [92, 197] on h3 "Szczegóły produktu" at bounding box center [178, 200] width 219 height 11
click at [89, 172] on div "Przepiękny, majestatyczny plafon renomowanej manufaktury Glashutte Limburg. Mos…" at bounding box center [178, 167] width 219 height 39
click at [89, 176] on button "Rozwiń więcej" at bounding box center [88, 176] width 38 height 6
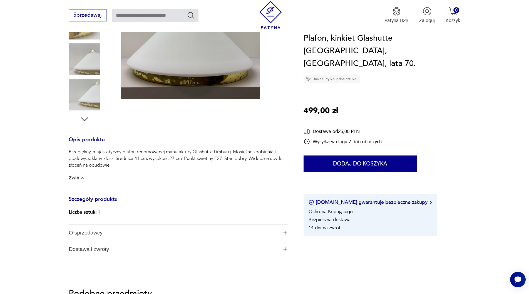
scroll to position [0, 0]
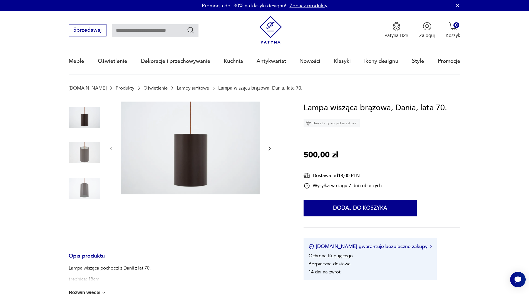
click at [82, 154] on img at bounding box center [85, 153] width 32 height 32
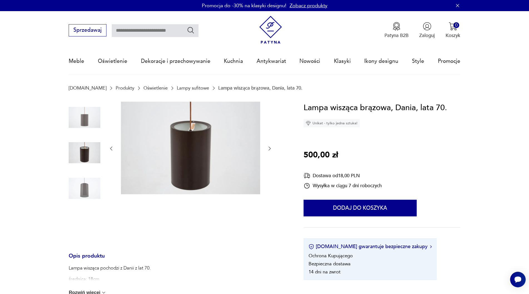
click at [87, 184] on img at bounding box center [85, 188] width 32 height 32
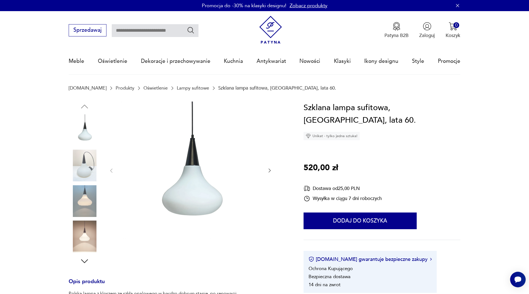
click at [81, 232] on img at bounding box center [85, 236] width 32 height 32
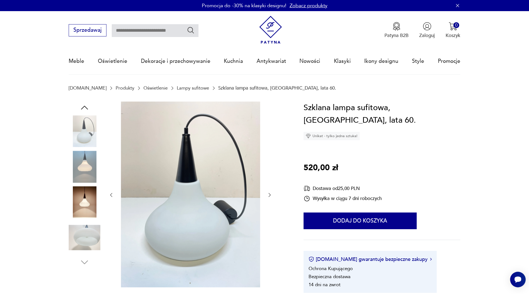
click at [81, 201] on img at bounding box center [85, 202] width 32 height 32
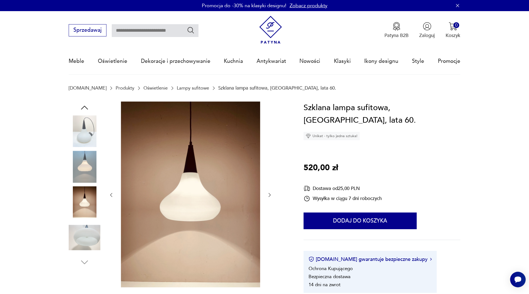
click at [81, 173] on img at bounding box center [85, 167] width 32 height 32
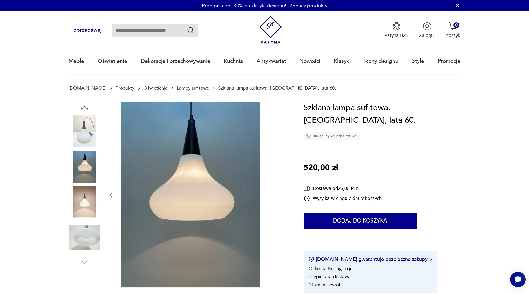
click at [90, 129] on img at bounding box center [85, 131] width 32 height 32
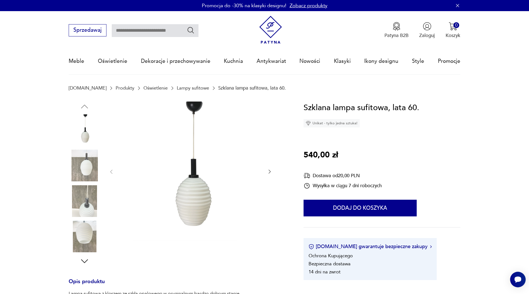
click at [85, 172] on img at bounding box center [85, 165] width 32 height 32
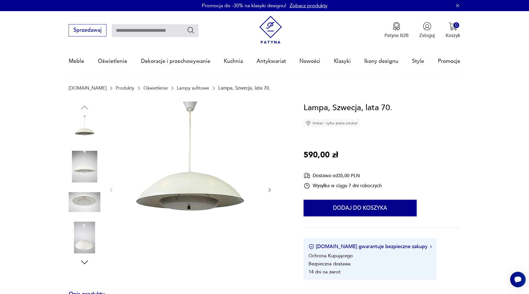
click at [83, 198] on img at bounding box center [85, 202] width 32 height 32
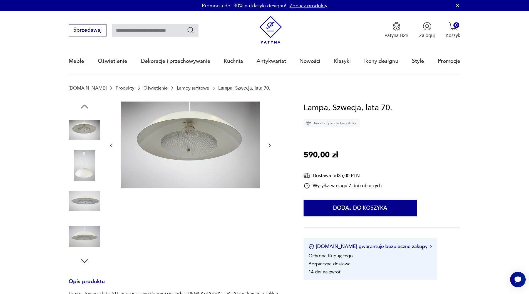
click at [83, 231] on img at bounding box center [85, 236] width 32 height 32
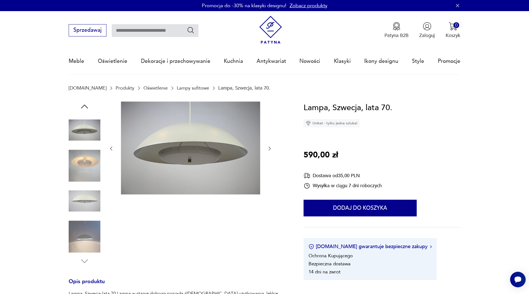
click at [87, 132] on img at bounding box center [85, 130] width 32 height 32
click at [80, 167] on img at bounding box center [85, 165] width 32 height 32
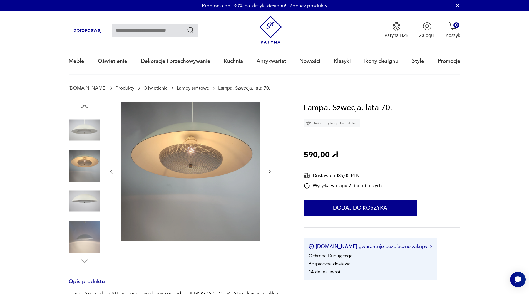
click at [81, 105] on icon "button" at bounding box center [84, 106] width 10 height 10
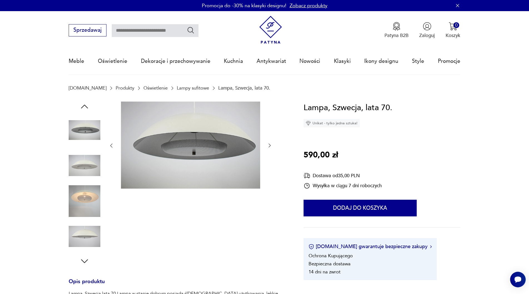
click at [81, 104] on icon "button" at bounding box center [84, 106] width 10 height 10
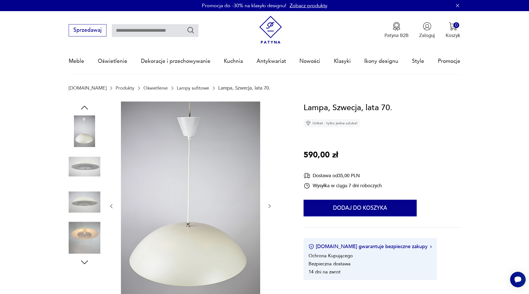
click at [81, 104] on icon "button" at bounding box center [84, 107] width 10 height 10
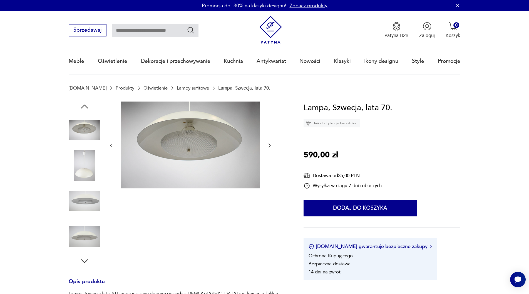
click at [82, 103] on icon "button" at bounding box center [84, 106] width 10 height 10
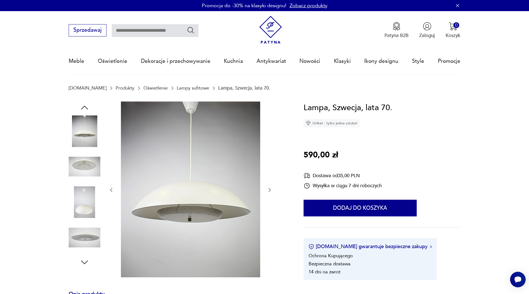
click at [82, 103] on icon "button" at bounding box center [84, 107] width 10 height 10
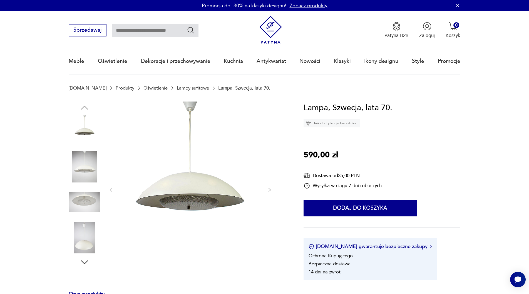
click at [86, 122] on img at bounding box center [85, 131] width 32 height 32
click at [0, 125] on section "Opis produktu Lampa, Szwecja lata 70.Lampa w stanie dobrym posiada ś[DEMOGRAPHI…" at bounding box center [264, 279] width 529 height 357
click at [85, 164] on img at bounding box center [85, 167] width 32 height 32
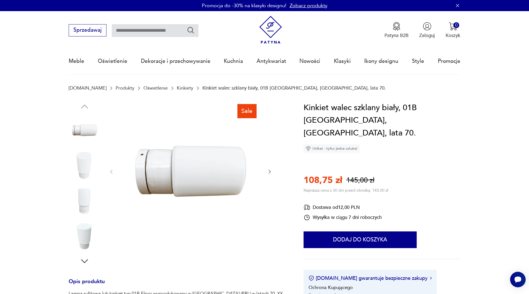
click at [88, 156] on img at bounding box center [85, 165] width 32 height 32
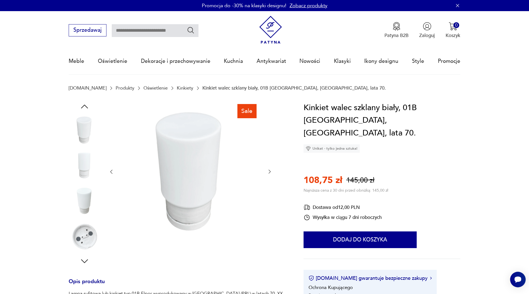
click at [85, 168] on img at bounding box center [85, 165] width 32 height 32
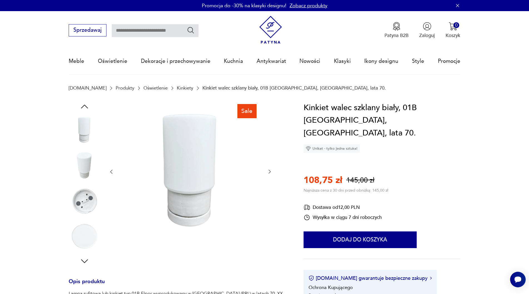
click at [87, 190] on img at bounding box center [85, 201] width 32 height 32
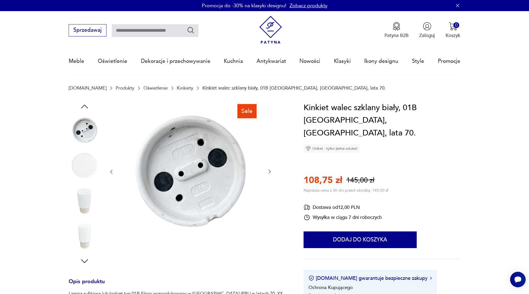
click at [87, 200] on img at bounding box center [85, 201] width 32 height 32
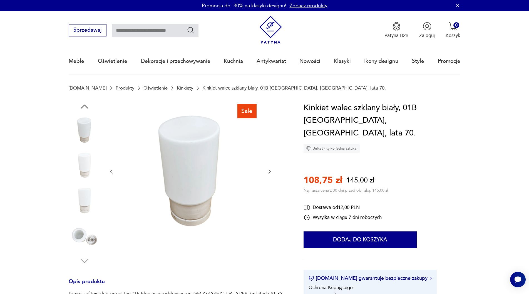
click at [85, 202] on img at bounding box center [85, 201] width 32 height 32
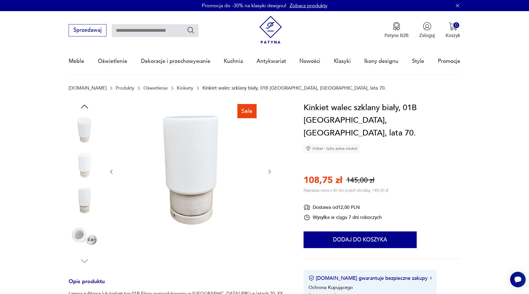
click at [196, 192] on img at bounding box center [190, 170] width 139 height 139
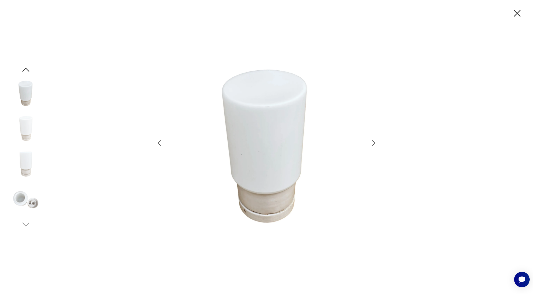
click at [373, 141] on icon "button" at bounding box center [374, 143] width 8 height 8
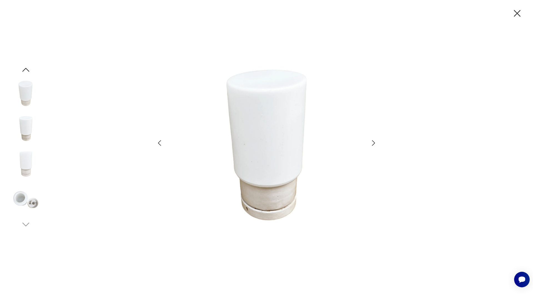
click at [373, 141] on icon "button" at bounding box center [374, 143] width 8 height 8
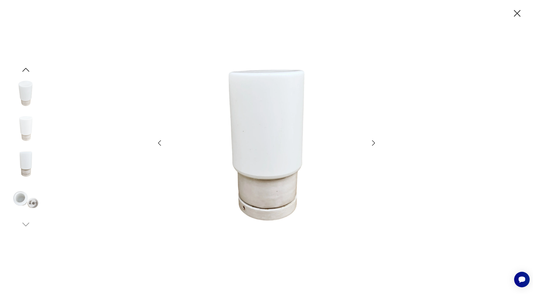
click at [373, 142] on icon "button" at bounding box center [374, 143] width 8 height 8
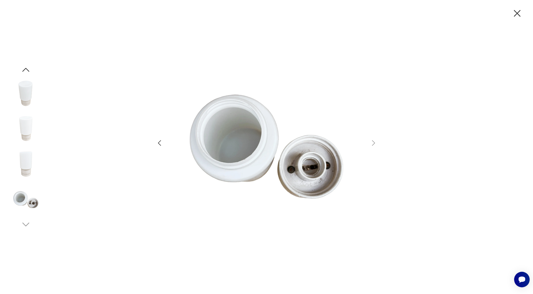
click at [516, 13] on icon "button" at bounding box center [518, 13] width 12 height 12
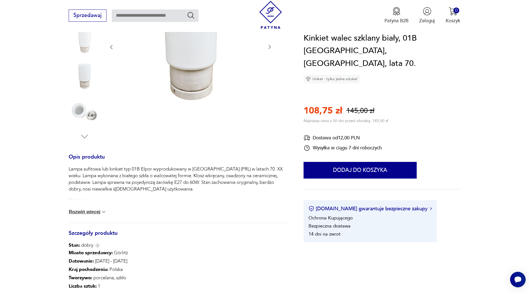
scroll to position [142, 0]
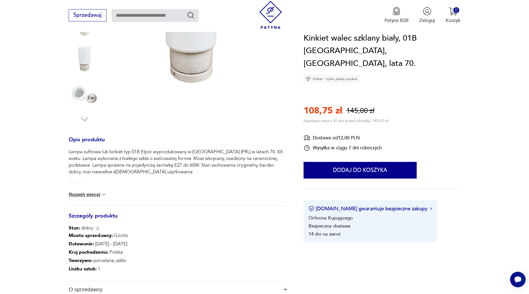
click at [83, 195] on button "Rozwiń więcej" at bounding box center [88, 195] width 38 height 6
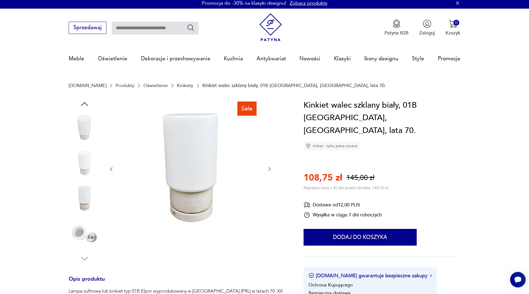
scroll to position [0, 0]
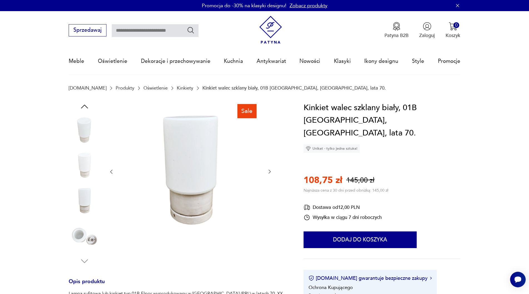
click at [86, 199] on img at bounding box center [85, 201] width 32 height 32
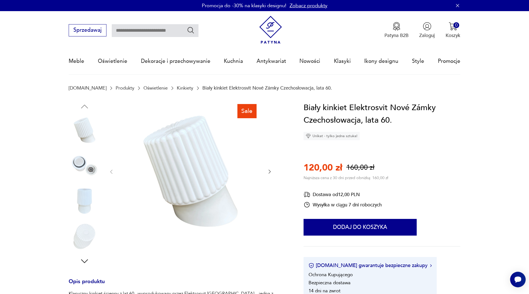
click at [90, 126] on img at bounding box center [85, 130] width 32 height 32
click at [87, 194] on img at bounding box center [85, 201] width 32 height 32
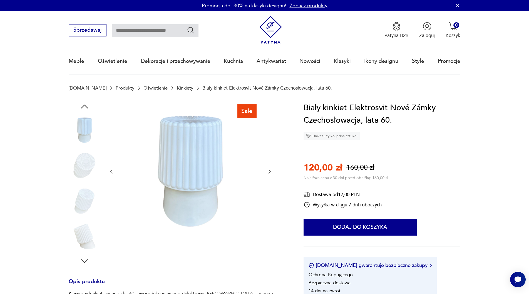
click at [87, 169] on img at bounding box center [85, 165] width 32 height 32
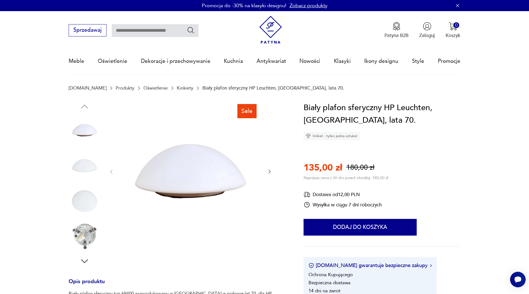
click at [84, 165] on img at bounding box center [85, 165] width 32 height 32
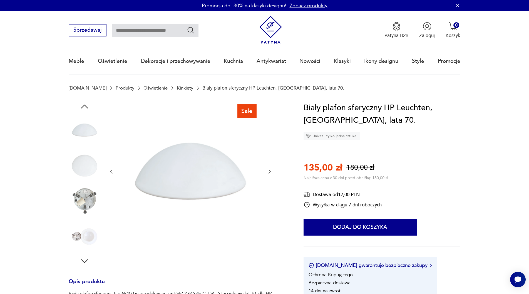
click at [89, 165] on img at bounding box center [85, 165] width 32 height 32
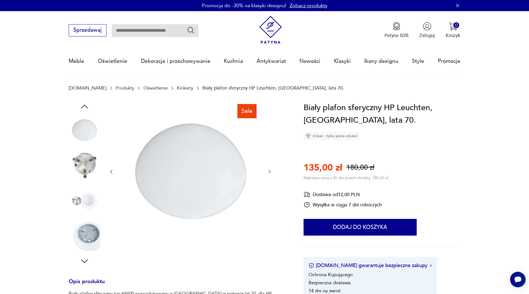
click at [88, 199] on img at bounding box center [85, 201] width 32 height 32
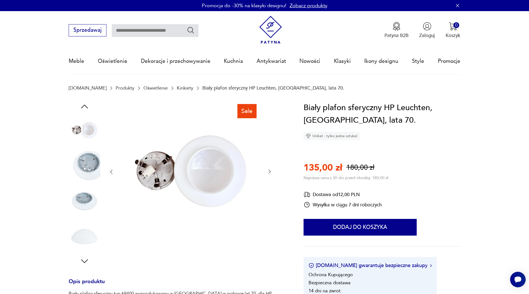
click at [86, 235] on img at bounding box center [85, 236] width 32 height 32
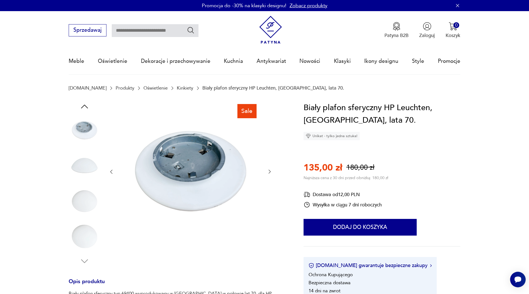
click at [87, 232] on img at bounding box center [85, 236] width 32 height 32
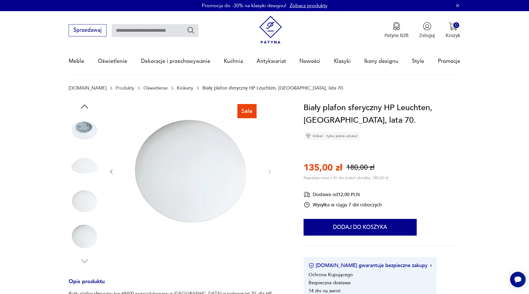
click at [81, 104] on icon "button" at bounding box center [84, 106] width 10 height 10
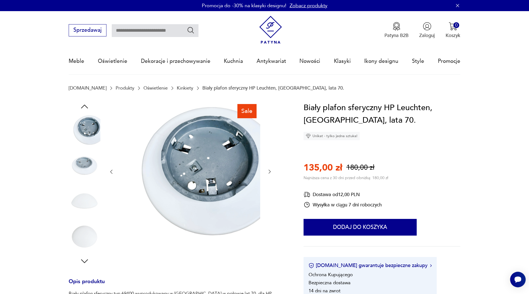
click at [81, 104] on icon "button" at bounding box center [84, 106] width 10 height 10
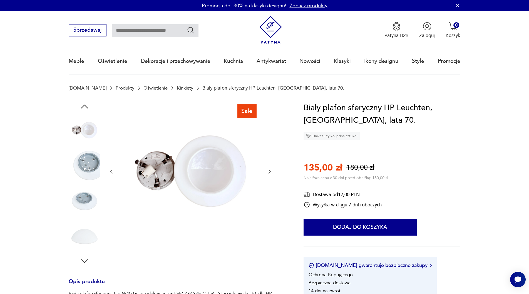
click at [81, 104] on icon "button" at bounding box center [84, 106] width 10 height 10
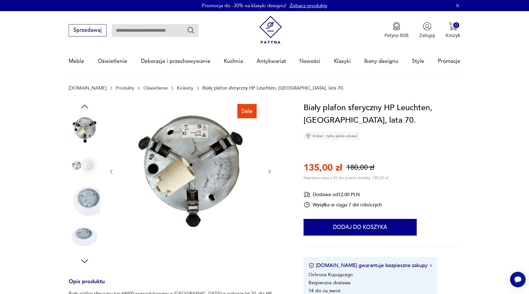
click at [81, 104] on icon "button" at bounding box center [84, 106] width 10 height 10
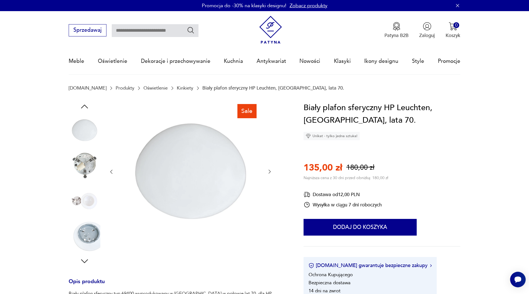
click at [81, 104] on icon "button" at bounding box center [84, 106] width 10 height 10
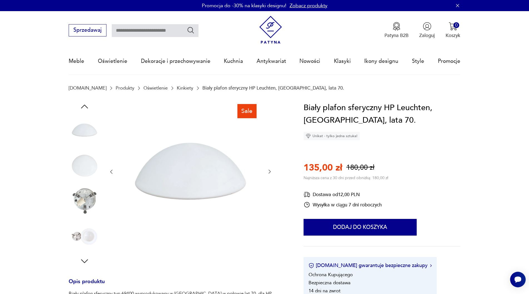
click at [82, 104] on icon "button" at bounding box center [84, 106] width 10 height 10
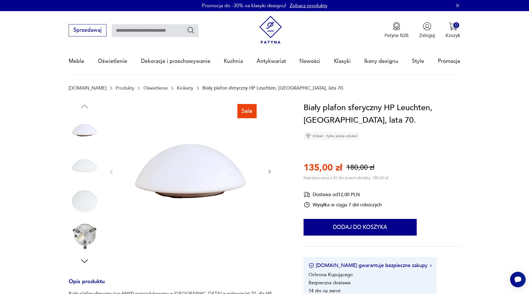
scroll to position [142, 0]
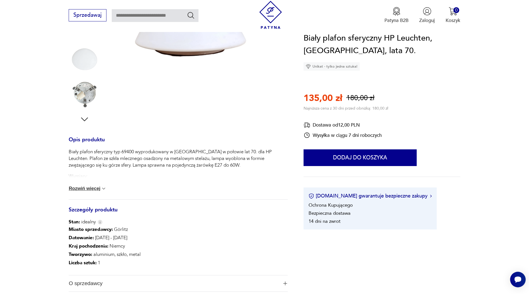
click at [85, 187] on button "Rozwiń więcej" at bounding box center [88, 189] width 38 height 6
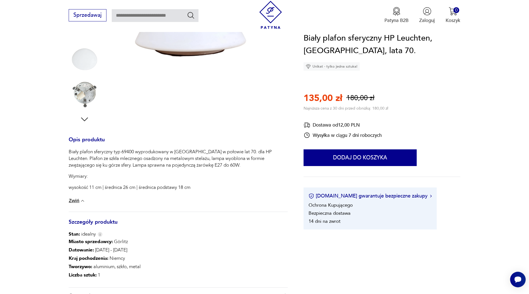
scroll to position [0, 0]
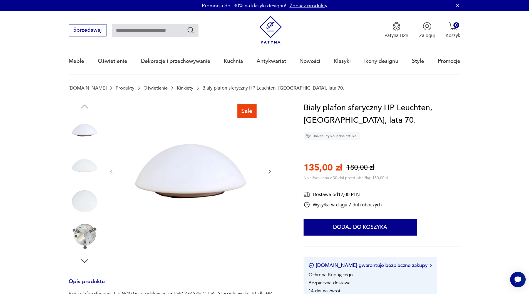
click at [84, 134] on img at bounding box center [85, 130] width 32 height 32
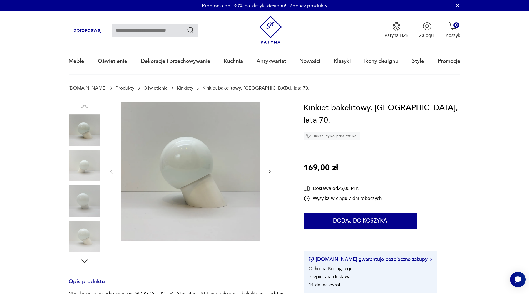
click at [85, 127] on img at bounding box center [85, 130] width 32 height 32
click at [86, 167] on img at bounding box center [85, 165] width 32 height 32
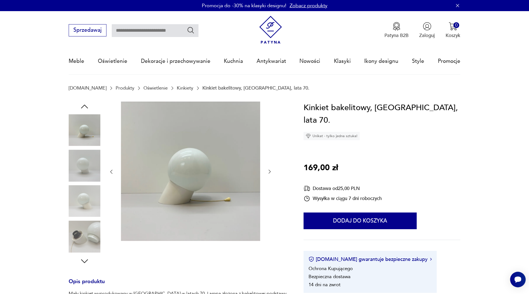
click at [83, 186] on img at bounding box center [85, 201] width 32 height 32
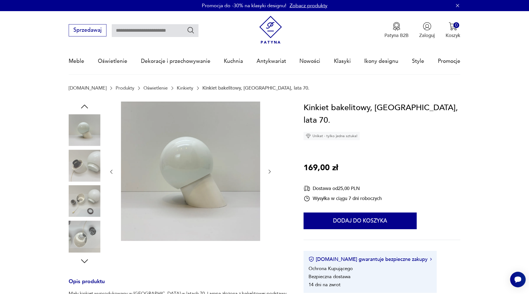
click at [85, 209] on img at bounding box center [85, 201] width 32 height 32
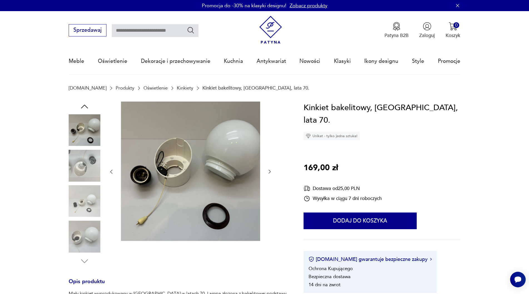
click at [80, 200] on img at bounding box center [85, 201] width 32 height 32
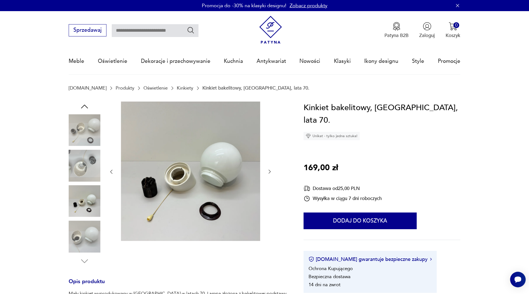
click at [91, 232] on img at bounding box center [85, 236] width 32 height 32
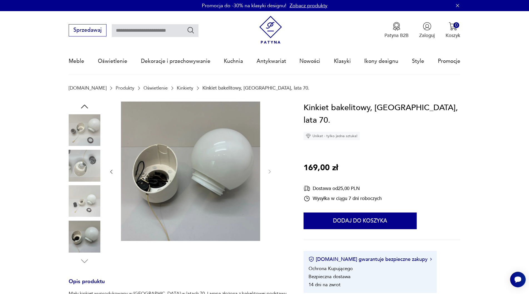
click at [82, 126] on img at bounding box center [85, 130] width 32 height 32
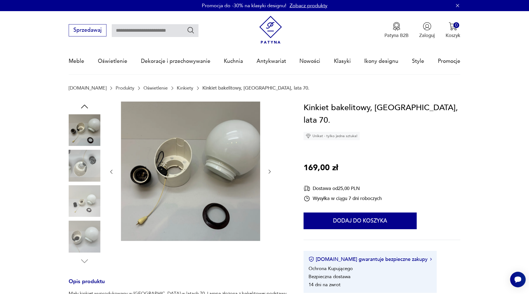
click at [87, 105] on icon "button" at bounding box center [84, 106] width 10 height 10
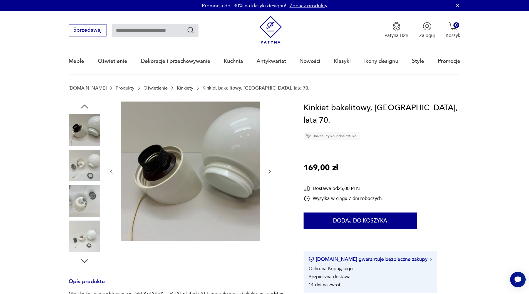
click at [87, 105] on icon "button" at bounding box center [84, 106] width 10 height 10
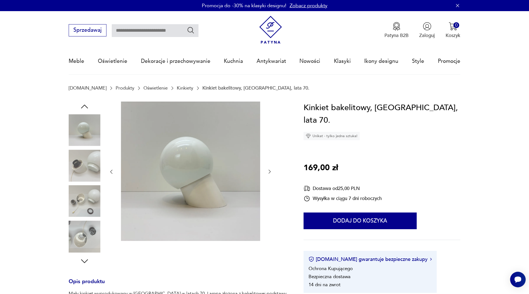
click at [87, 105] on icon "button" at bounding box center [84, 106] width 10 height 10
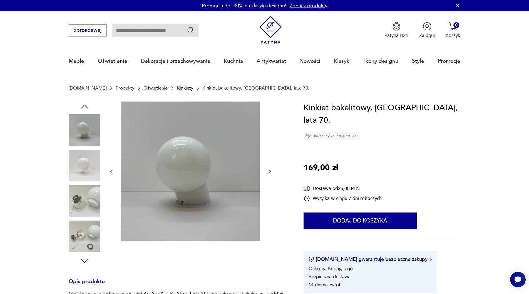
click at [83, 139] on img at bounding box center [85, 130] width 32 height 32
click at [85, 156] on img at bounding box center [85, 165] width 32 height 32
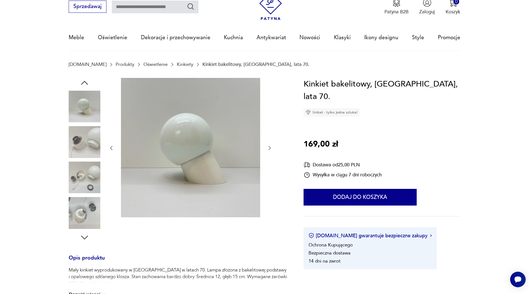
scroll to position [113, 0]
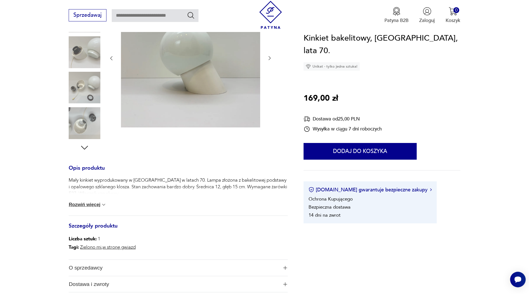
click at [94, 204] on button "Rozwiń więcej" at bounding box center [88, 205] width 38 height 6
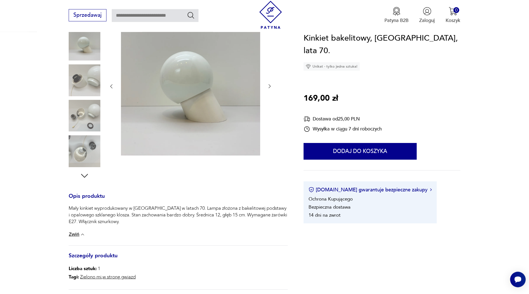
scroll to position [0, 0]
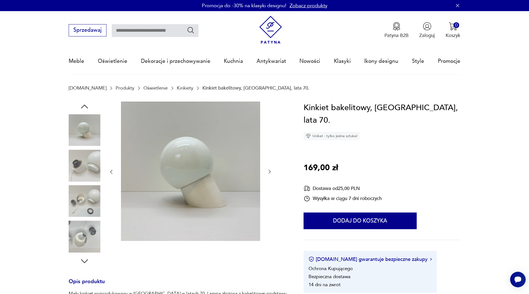
click at [87, 134] on img at bounding box center [85, 130] width 32 height 32
click at [78, 166] on img at bounding box center [85, 165] width 32 height 32
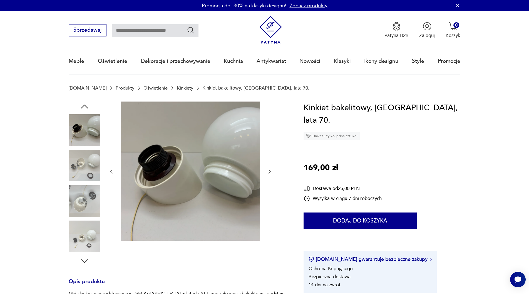
click at [85, 191] on img at bounding box center [85, 201] width 32 height 32
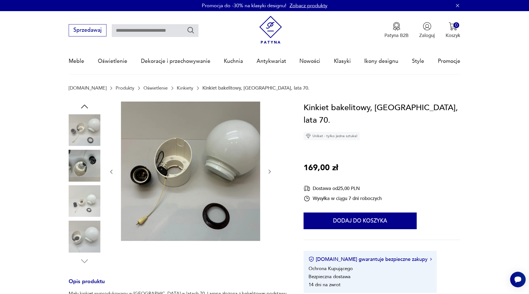
click at [85, 129] on img at bounding box center [85, 130] width 32 height 32
click at [82, 107] on icon "button" at bounding box center [84, 106] width 10 height 10
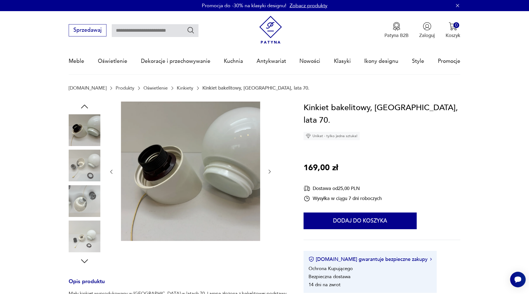
click at [82, 107] on icon "button" at bounding box center [84, 106] width 10 height 10
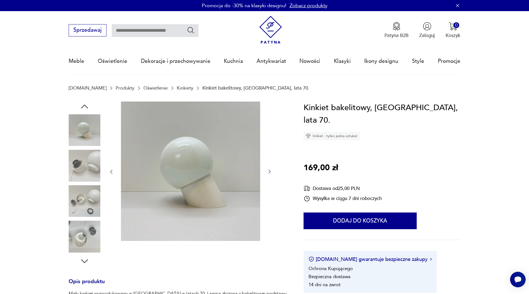
click at [82, 134] on img at bounding box center [85, 130] width 32 height 32
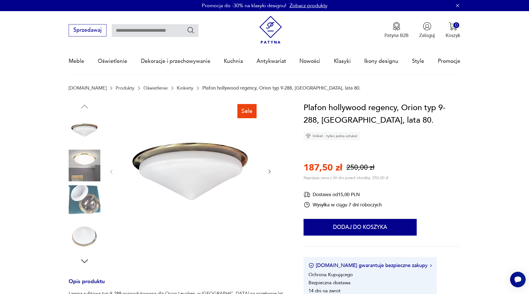
click at [80, 162] on img at bounding box center [85, 165] width 32 height 32
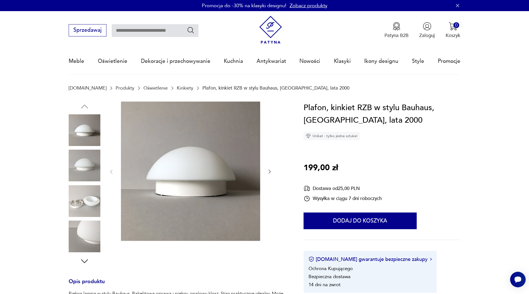
click at [7, 119] on section "Opis produktu Piękna lampa w stylu Bauhaus. Bakelitowa oprawa i piękny, opalowy…" at bounding box center [264, 257] width 529 height 312
click at [81, 162] on img at bounding box center [85, 165] width 32 height 32
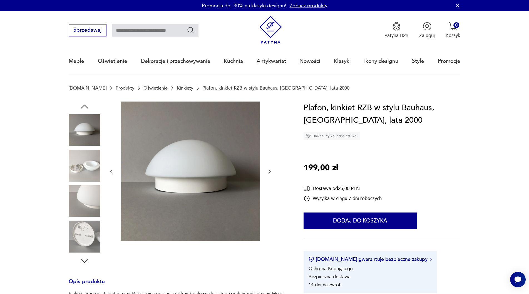
click at [84, 195] on img at bounding box center [85, 201] width 32 height 32
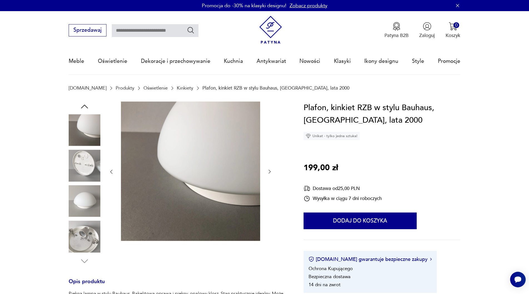
click at [90, 214] on img at bounding box center [85, 201] width 32 height 32
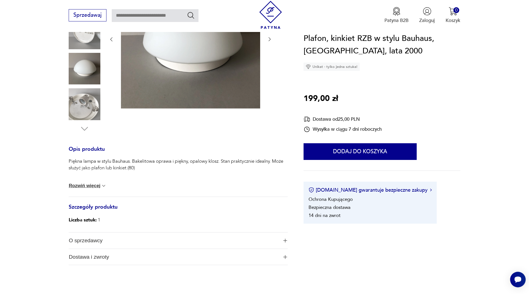
scroll to position [142, 0]
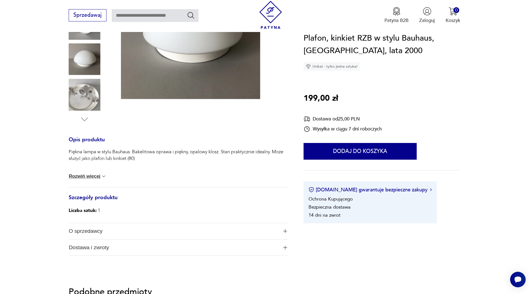
click at [86, 177] on button "Rozwiń więcej" at bounding box center [88, 176] width 38 height 6
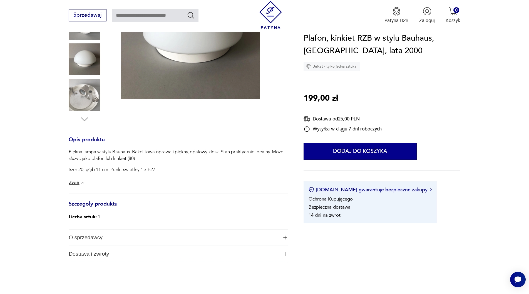
scroll to position [0, 0]
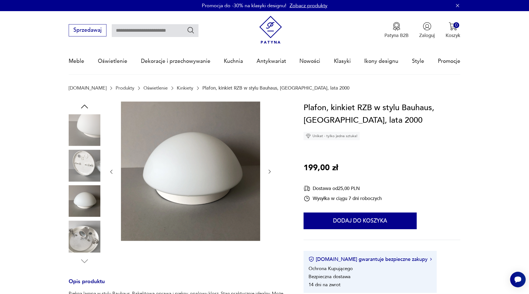
click at [83, 197] on img at bounding box center [85, 201] width 32 height 32
click at [85, 148] on div at bounding box center [85, 183] width 32 height 139
click at [87, 135] on img at bounding box center [85, 130] width 32 height 32
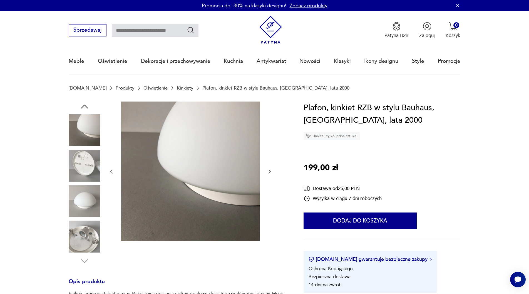
click at [83, 104] on icon "button" at bounding box center [84, 106] width 10 height 10
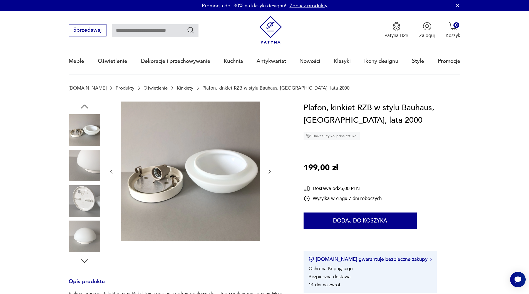
click at [83, 104] on icon "button" at bounding box center [84, 106] width 10 height 10
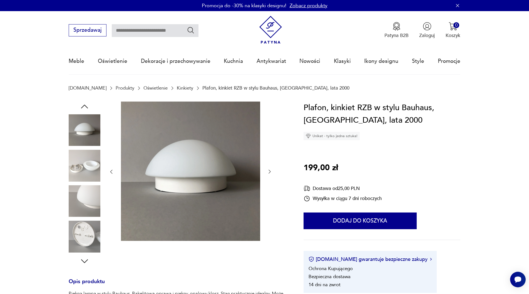
click at [85, 126] on img at bounding box center [85, 130] width 32 height 32
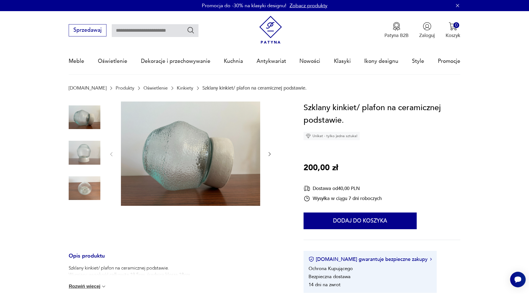
click at [87, 153] on img at bounding box center [85, 153] width 32 height 32
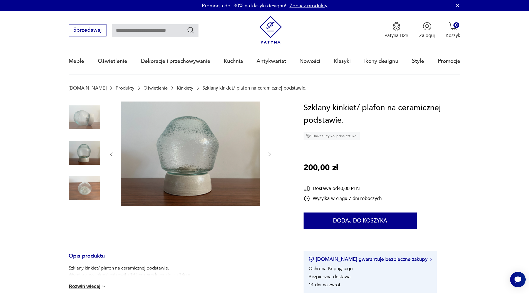
click at [80, 187] on img at bounding box center [85, 188] width 32 height 32
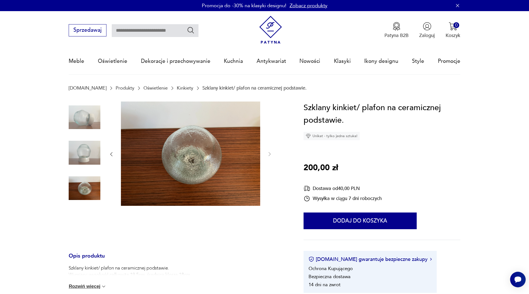
click at [83, 119] on img at bounding box center [85, 117] width 32 height 32
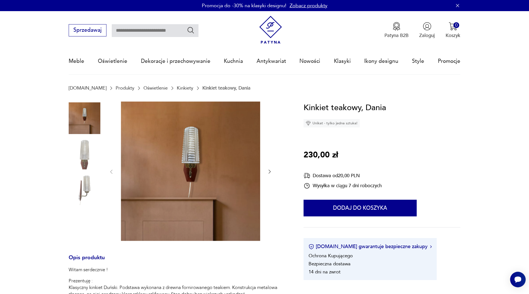
click at [85, 148] on img at bounding box center [85, 153] width 32 height 32
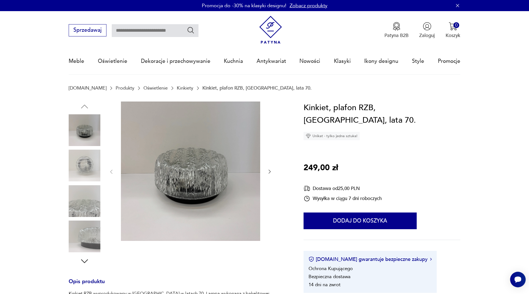
click at [81, 167] on img at bounding box center [85, 165] width 32 height 32
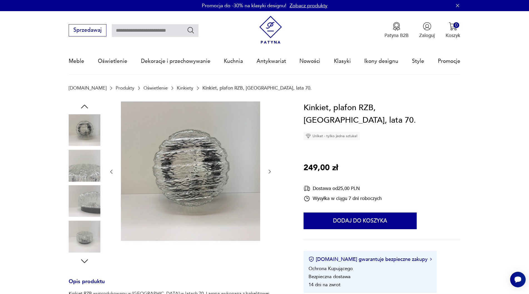
click at [80, 130] on img at bounding box center [85, 130] width 32 height 32
click at [82, 123] on img at bounding box center [85, 130] width 32 height 32
click at [91, 200] on img at bounding box center [85, 201] width 32 height 32
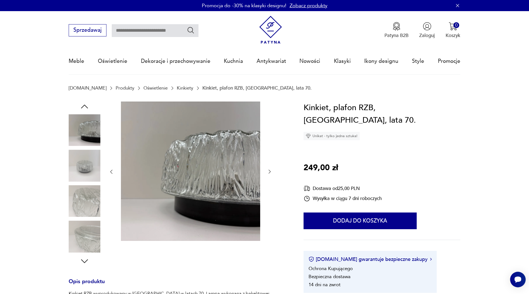
click at [86, 231] on img at bounding box center [85, 236] width 32 height 32
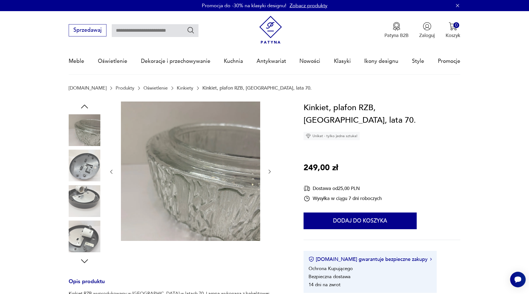
click at [84, 263] on icon "button" at bounding box center [84, 261] width 10 height 10
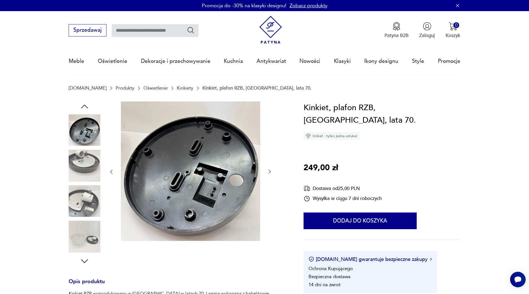
click at [83, 261] on icon "button" at bounding box center [84, 261] width 10 height 10
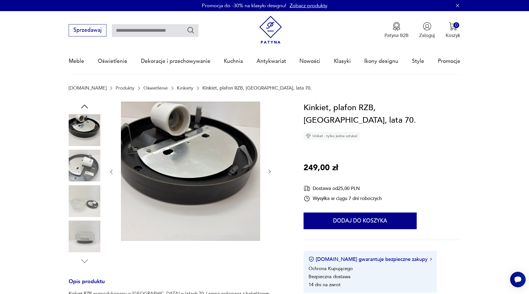
click at [81, 230] on img at bounding box center [85, 236] width 32 height 32
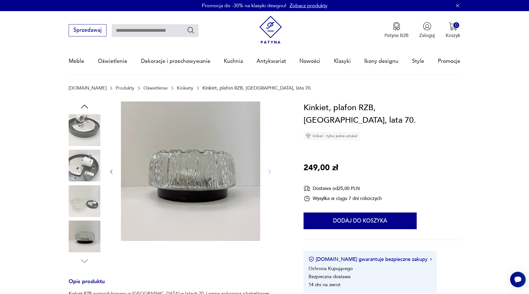
click at [77, 205] on img at bounding box center [85, 201] width 32 height 32
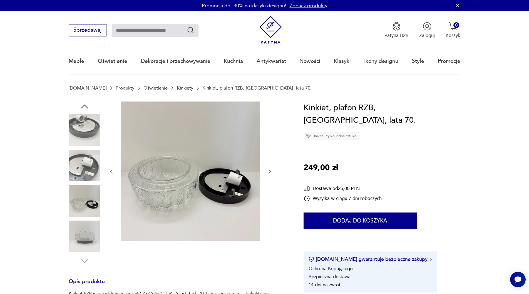
click at [79, 171] on img at bounding box center [85, 165] width 32 height 32
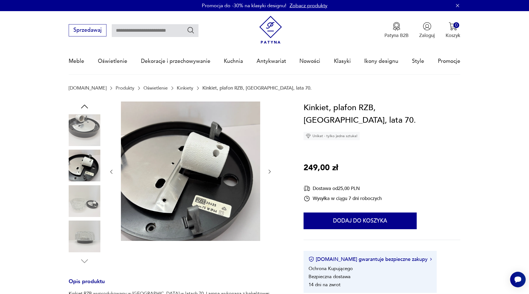
click at [81, 135] on img at bounding box center [85, 130] width 32 height 32
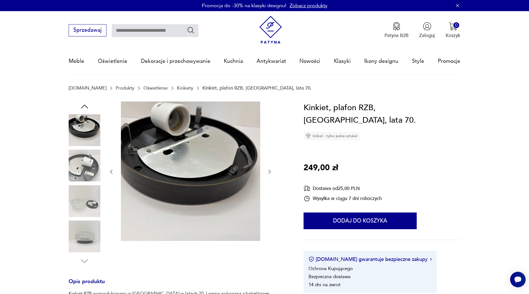
click at [84, 106] on icon "button" at bounding box center [84, 106] width 10 height 10
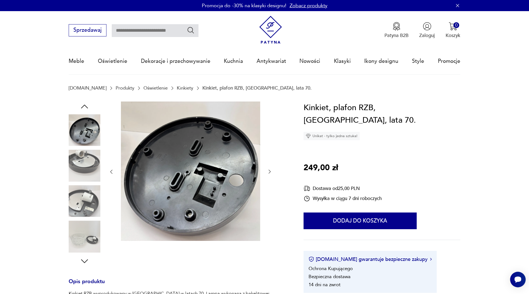
click at [84, 106] on icon "button" at bounding box center [84, 106] width 10 height 10
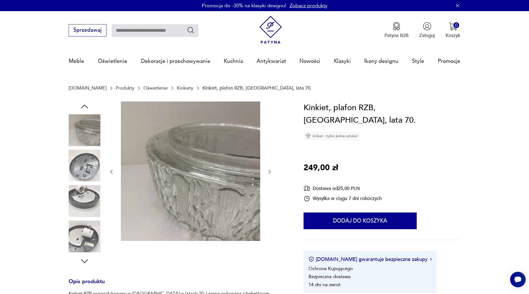
click at [87, 132] on img at bounding box center [85, 130] width 32 height 32
click at [87, 105] on icon "button" at bounding box center [84, 106] width 10 height 10
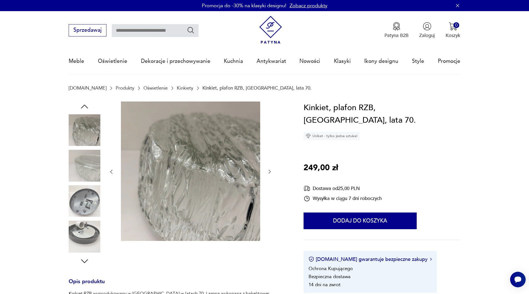
click at [87, 105] on icon "button" at bounding box center [84, 106] width 10 height 10
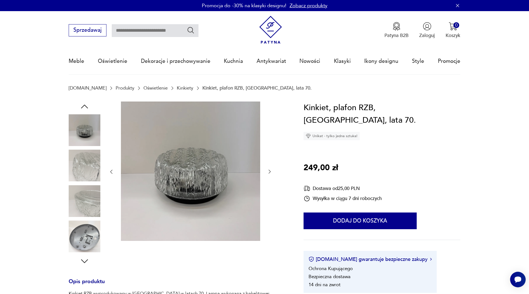
click at [85, 126] on img at bounding box center [85, 130] width 32 height 32
click at [85, 104] on icon "button" at bounding box center [84, 106] width 10 height 10
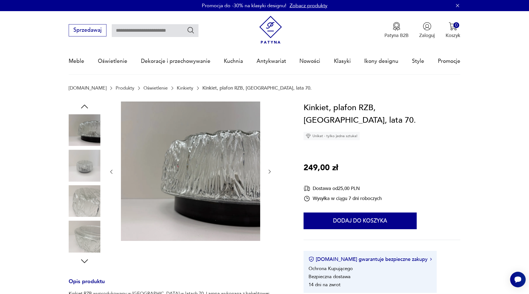
click at [85, 104] on icon "button" at bounding box center [84, 106] width 10 height 10
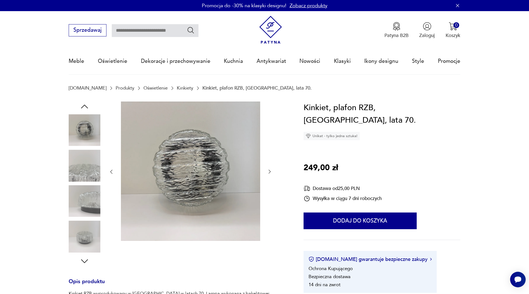
click at [85, 104] on icon "button" at bounding box center [84, 106] width 10 height 10
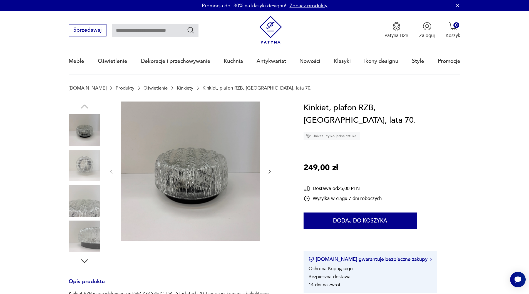
click at [79, 162] on img at bounding box center [85, 165] width 32 height 32
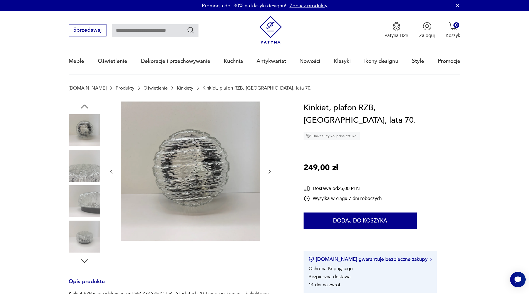
click at [86, 134] on img at bounding box center [85, 130] width 32 height 32
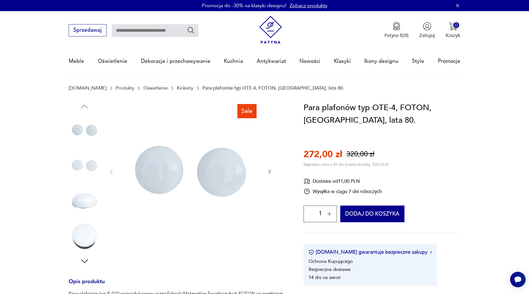
click at [87, 204] on img at bounding box center [85, 201] width 32 height 32
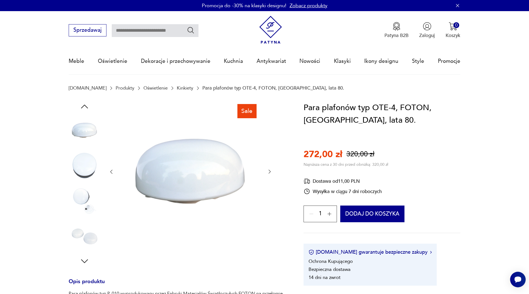
click at [87, 217] on div at bounding box center [85, 201] width 32 height 33
click at [86, 233] on img at bounding box center [85, 236] width 32 height 32
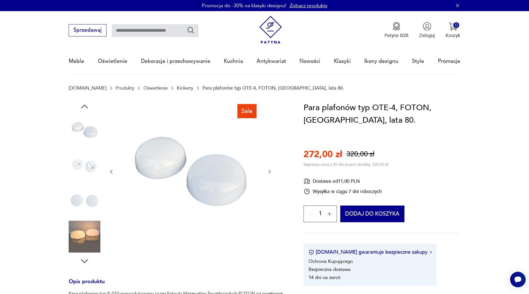
click at [83, 246] on img at bounding box center [85, 236] width 32 height 32
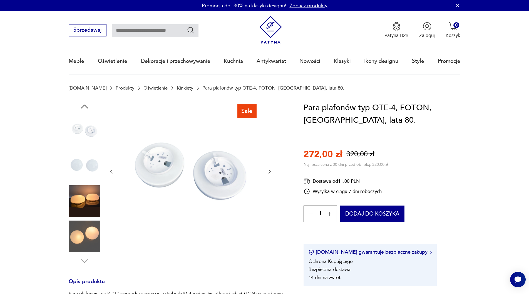
click at [85, 202] on img at bounding box center [85, 201] width 32 height 32
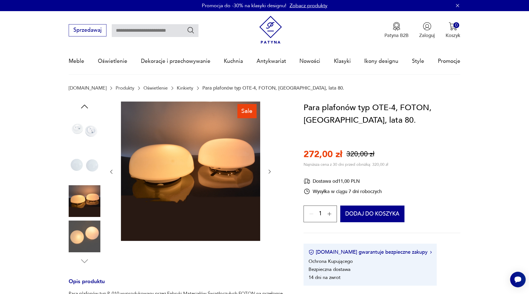
click at [85, 235] on img at bounding box center [85, 236] width 32 height 32
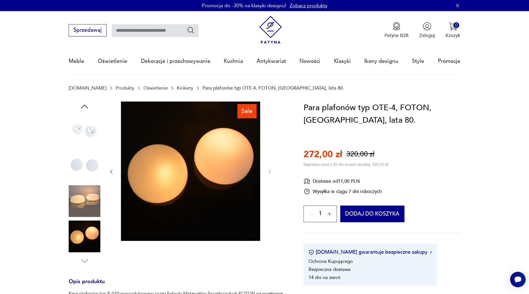
click at [88, 194] on img at bounding box center [85, 201] width 32 height 32
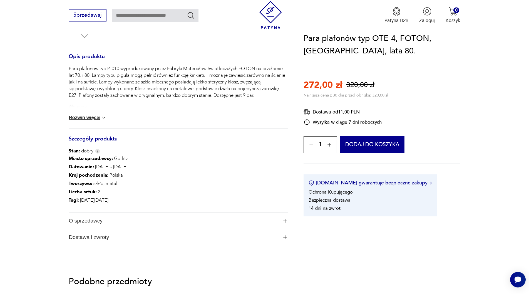
scroll to position [255, 0]
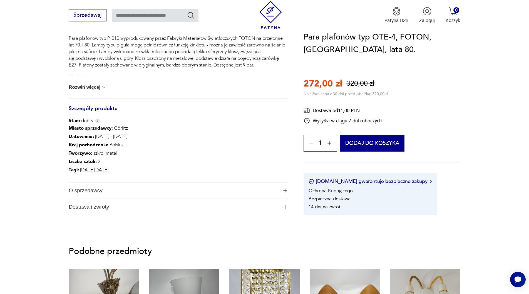
click at [86, 91] on div "Para plafonów typ P-010 wyprodukowany przez Fabryki Materiałów Światłoczułych F…" at bounding box center [178, 66] width 219 height 63
click at [85, 89] on button "Rozwiń więcej" at bounding box center [88, 87] width 38 height 6
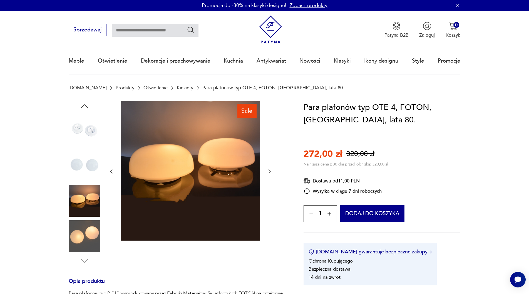
scroll to position [0, 0]
click at [81, 236] on img at bounding box center [85, 236] width 32 height 32
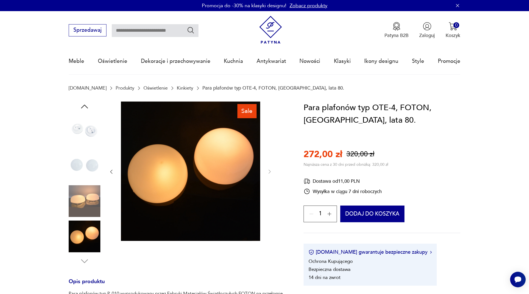
click at [82, 212] on img at bounding box center [85, 201] width 32 height 32
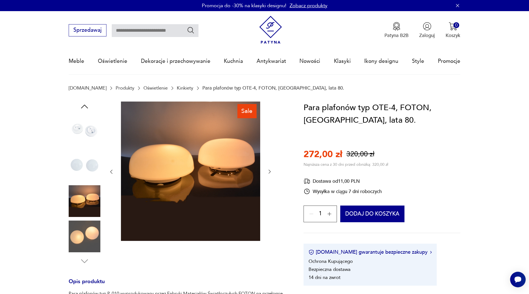
click at [86, 196] on img at bounding box center [85, 201] width 32 height 32
click at [86, 224] on img at bounding box center [85, 236] width 32 height 32
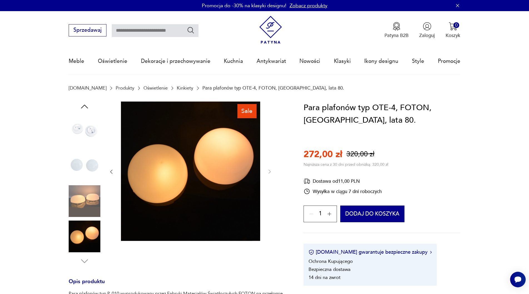
click at [91, 196] on img at bounding box center [85, 201] width 32 height 32
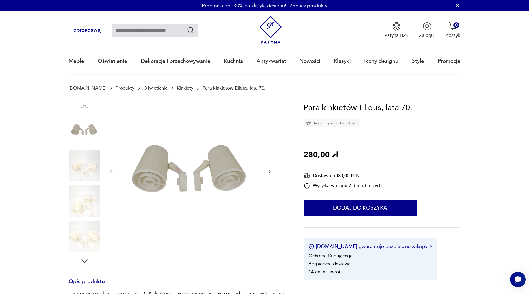
click at [84, 125] on img at bounding box center [85, 130] width 32 height 32
click at [88, 166] on img at bounding box center [85, 165] width 32 height 32
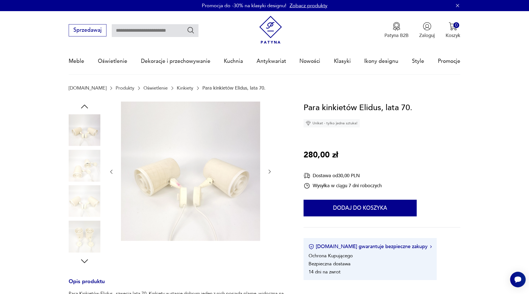
click at [175, 176] on img at bounding box center [190, 170] width 139 height 139
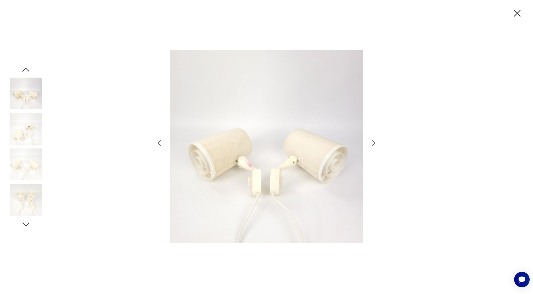
click at [374, 144] on icon "button" at bounding box center [373, 143] width 3 height 6
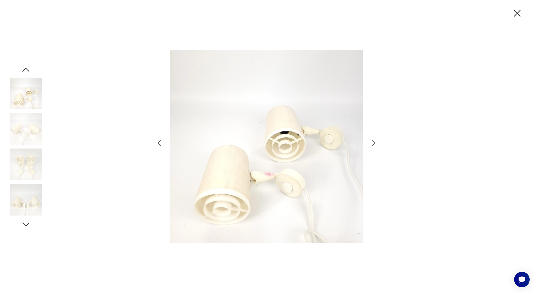
click at [371, 144] on icon "button" at bounding box center [374, 143] width 8 height 8
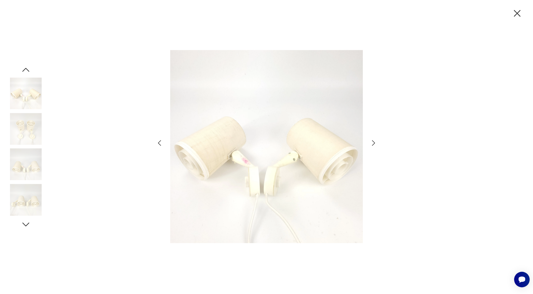
click at [371, 144] on icon "button" at bounding box center [374, 143] width 8 height 8
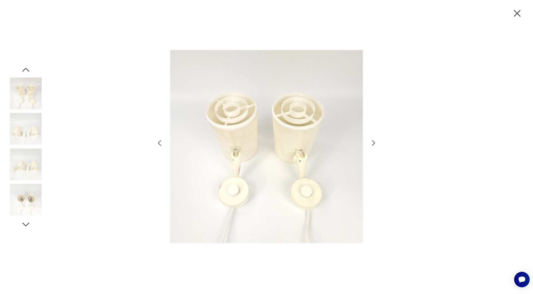
click at [371, 144] on icon "button" at bounding box center [374, 143] width 8 height 8
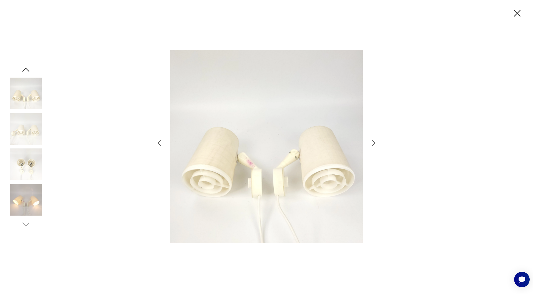
click at [371, 144] on icon "button" at bounding box center [374, 143] width 8 height 8
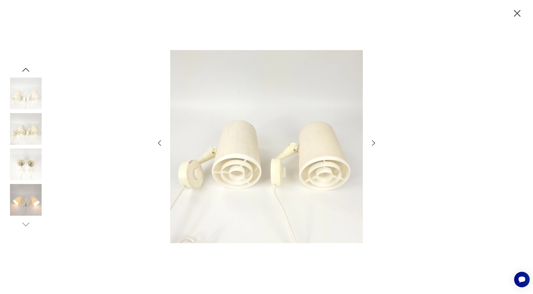
click at [371, 144] on icon "button" at bounding box center [374, 143] width 8 height 8
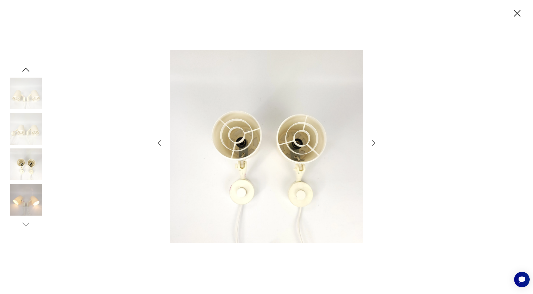
click at [371, 144] on icon "button" at bounding box center [374, 143] width 8 height 8
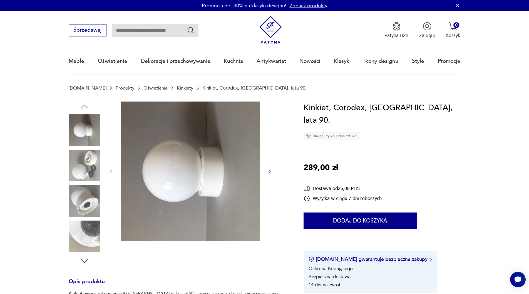
click at [92, 126] on img at bounding box center [85, 130] width 32 height 32
click at [91, 157] on img at bounding box center [85, 165] width 32 height 32
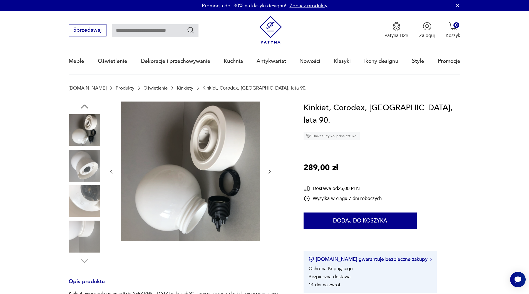
click at [93, 160] on img at bounding box center [85, 165] width 32 height 32
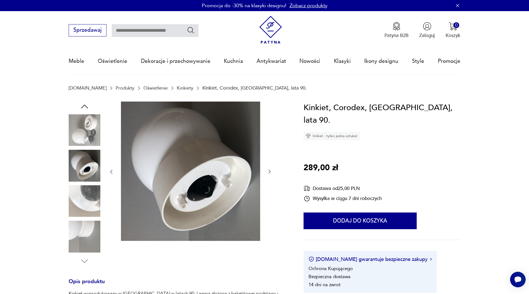
click at [86, 191] on img at bounding box center [85, 201] width 32 height 32
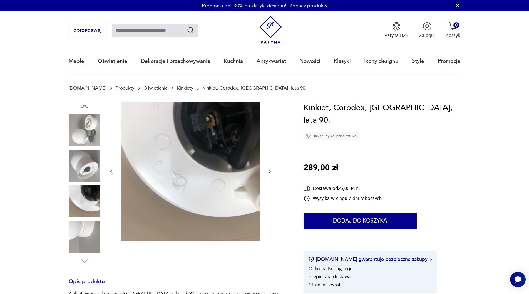
click at [81, 152] on img at bounding box center [85, 165] width 32 height 32
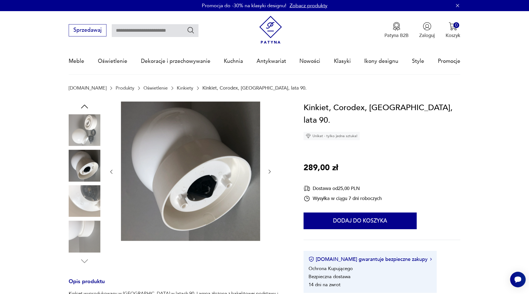
click at [82, 136] on img at bounding box center [85, 130] width 32 height 32
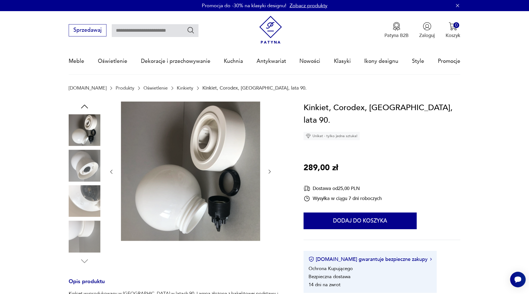
click at [83, 105] on icon "button" at bounding box center [84, 106] width 10 height 10
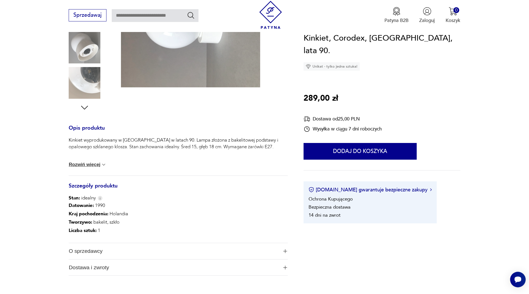
scroll to position [170, 0]
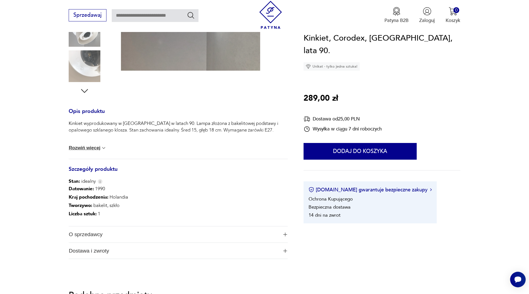
click at [82, 151] on button "Rozwiń więcej" at bounding box center [88, 148] width 38 height 6
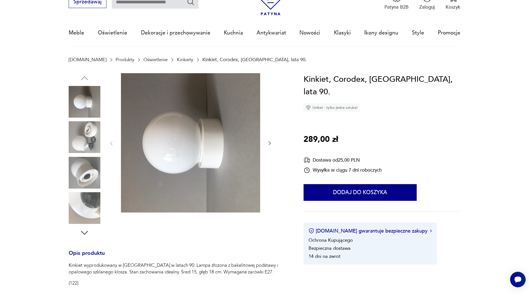
scroll to position [0, 0]
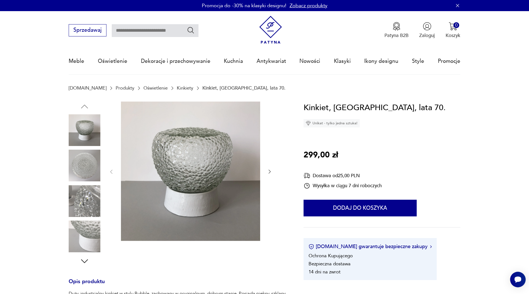
click at [87, 156] on img at bounding box center [85, 165] width 32 height 32
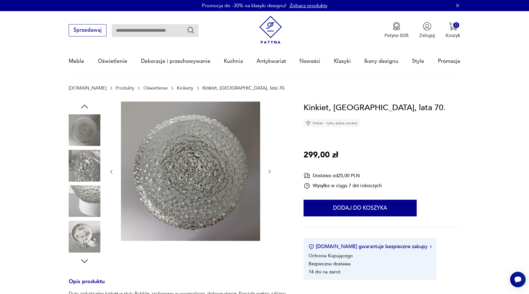
click at [87, 169] on img at bounding box center [85, 165] width 32 height 32
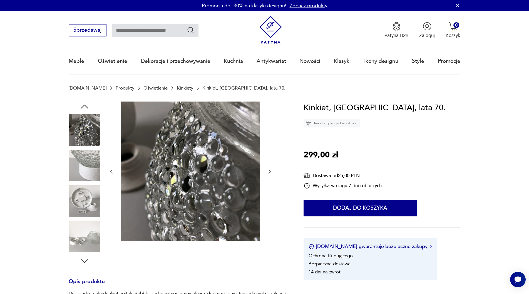
click at [91, 193] on img at bounding box center [85, 201] width 32 height 32
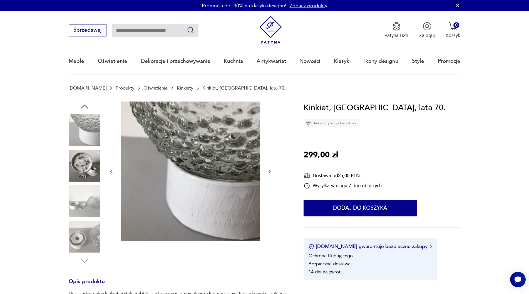
click at [89, 198] on img at bounding box center [85, 201] width 32 height 32
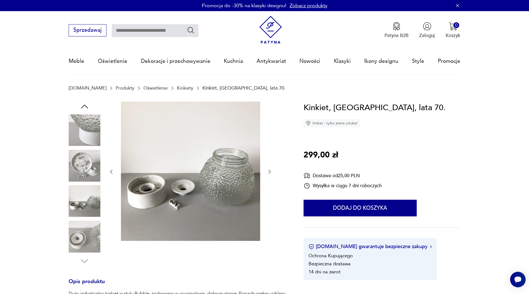
click at [86, 230] on img at bounding box center [85, 236] width 32 height 32
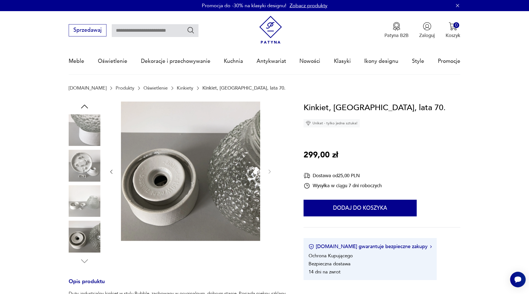
click at [85, 126] on img at bounding box center [85, 130] width 32 height 32
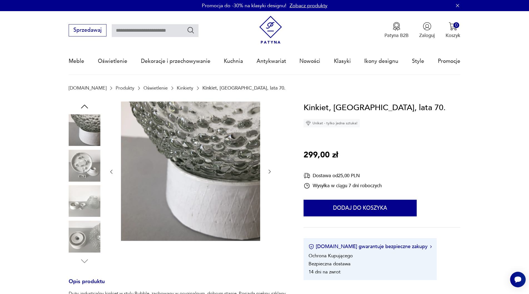
click at [84, 104] on icon "button" at bounding box center [84, 106] width 10 height 10
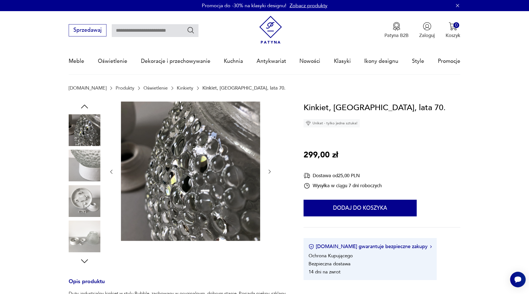
click at [84, 104] on icon "button" at bounding box center [84, 106] width 10 height 10
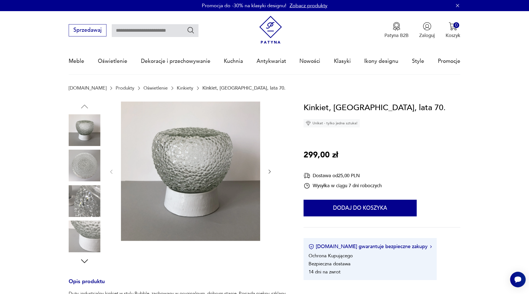
click at [81, 127] on img at bounding box center [85, 130] width 32 height 32
click at [81, 130] on img at bounding box center [85, 130] width 32 height 32
click at [81, 166] on img at bounding box center [85, 165] width 32 height 32
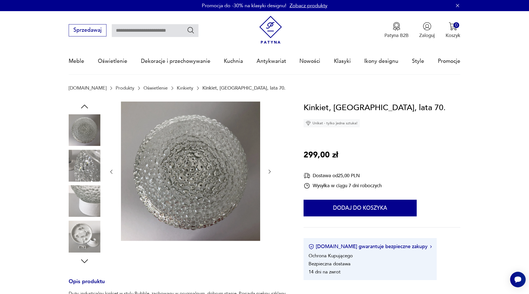
click at [87, 121] on img at bounding box center [85, 130] width 32 height 32
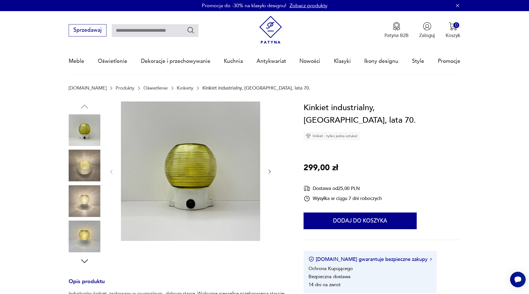
click at [85, 169] on img at bounding box center [85, 165] width 32 height 32
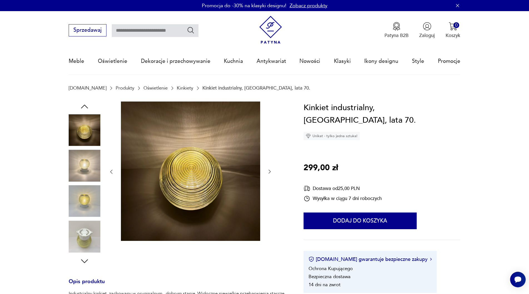
click at [84, 189] on img at bounding box center [85, 201] width 32 height 32
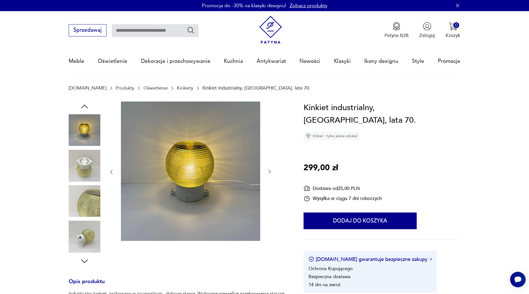
click at [85, 203] on img at bounding box center [85, 201] width 32 height 32
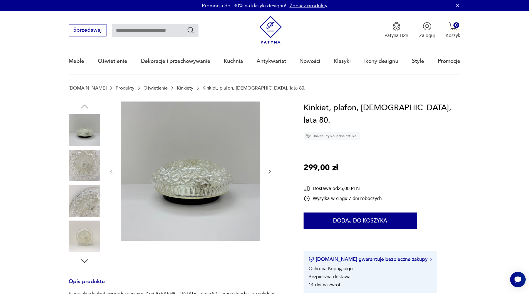
click at [81, 166] on img at bounding box center [85, 165] width 32 height 32
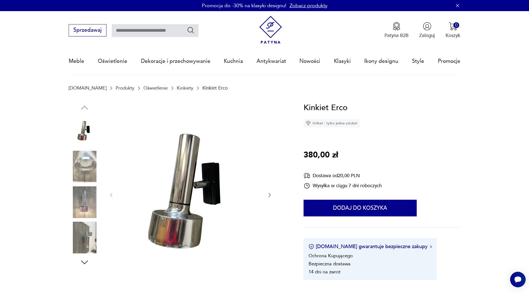
click at [86, 202] on img at bounding box center [85, 202] width 32 height 32
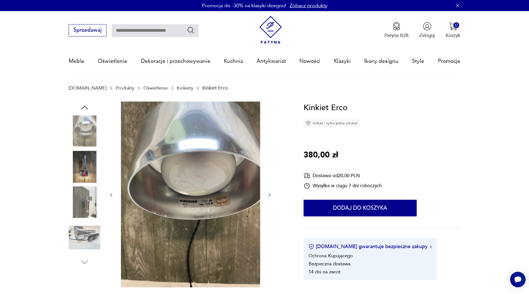
click at [84, 203] on img at bounding box center [85, 202] width 32 height 32
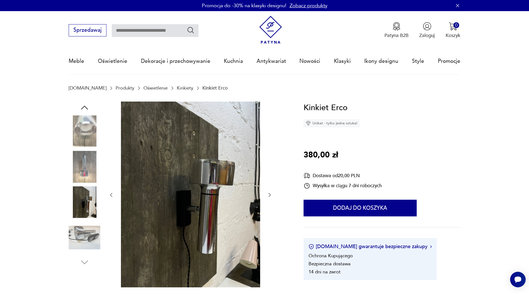
click at [87, 228] on img at bounding box center [85, 237] width 32 height 32
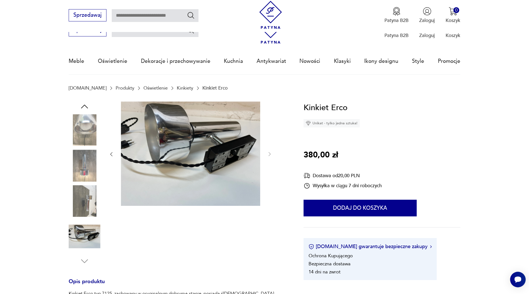
scroll to position [113, 0]
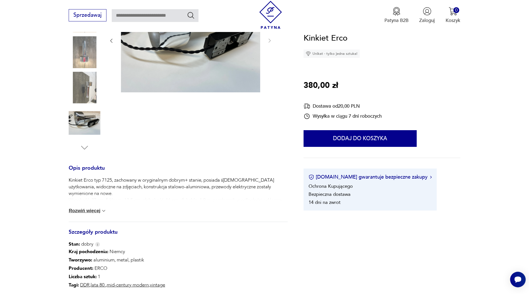
click at [89, 212] on button "Rozwiń więcej" at bounding box center [88, 211] width 38 height 6
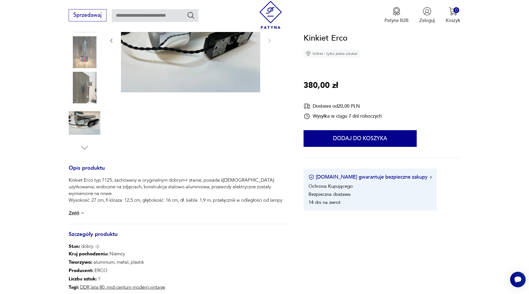
scroll to position [0, 0]
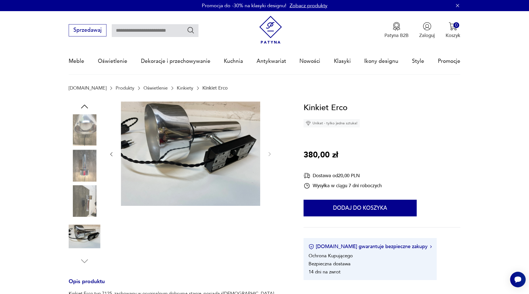
click at [84, 128] on img at bounding box center [85, 130] width 32 height 32
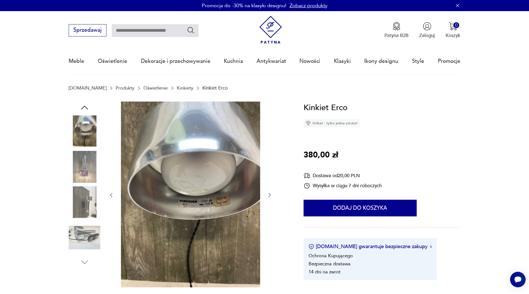
click at [82, 169] on img at bounding box center [85, 167] width 32 height 32
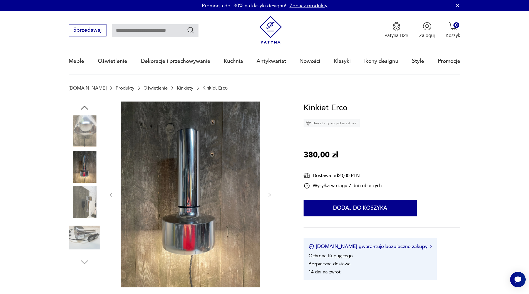
click at [89, 210] on img at bounding box center [85, 202] width 32 height 32
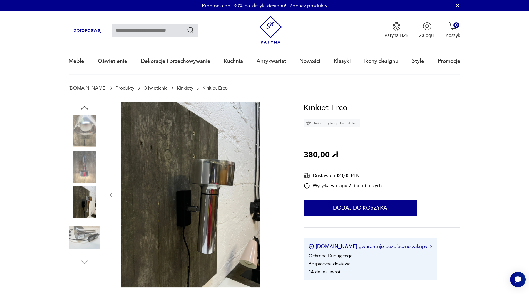
click at [83, 231] on img at bounding box center [85, 237] width 32 height 32
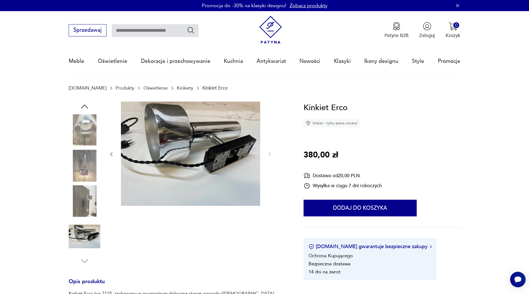
click at [85, 207] on img at bounding box center [85, 201] width 32 height 32
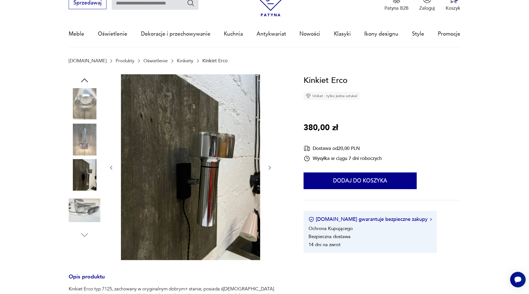
scroll to position [28, 0]
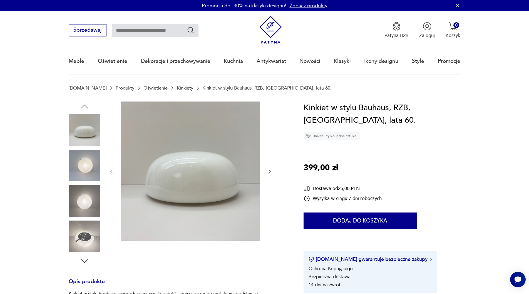
click at [87, 130] on img at bounding box center [85, 130] width 32 height 32
click at [83, 160] on img at bounding box center [85, 165] width 32 height 32
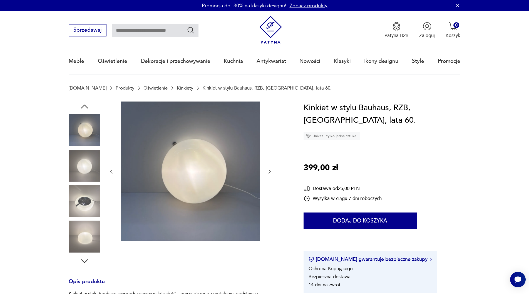
click at [82, 190] on img at bounding box center [85, 201] width 32 height 32
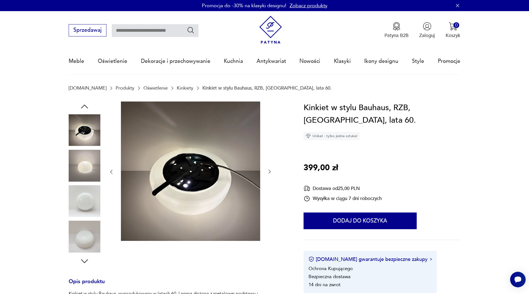
click at [82, 201] on img at bounding box center [85, 201] width 32 height 32
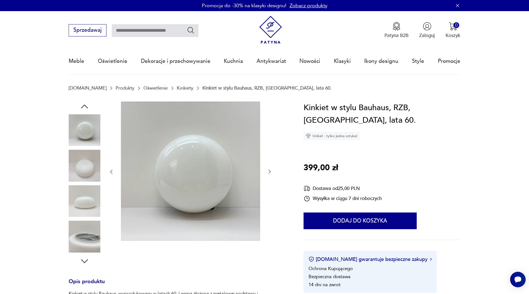
click at [82, 201] on img at bounding box center [85, 201] width 32 height 32
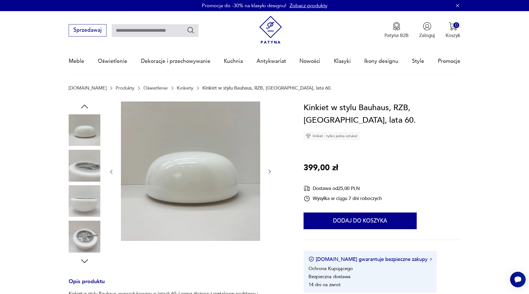
click at [85, 211] on img at bounding box center [85, 201] width 32 height 32
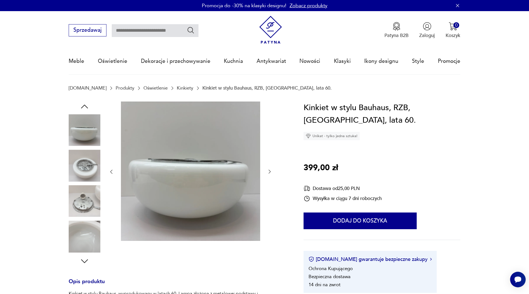
click at [85, 211] on img at bounding box center [85, 201] width 32 height 32
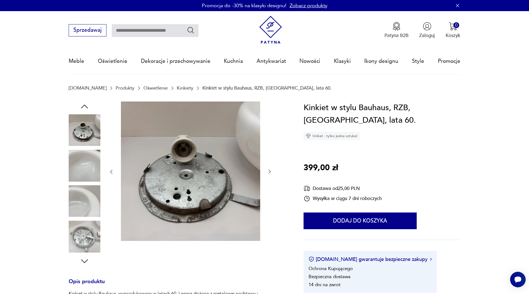
click at [90, 197] on img at bounding box center [85, 201] width 32 height 32
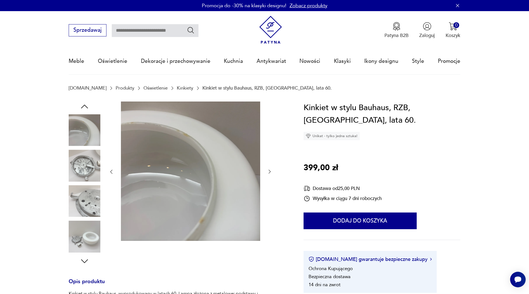
click at [91, 124] on img at bounding box center [85, 130] width 32 height 32
click at [86, 107] on icon "button" at bounding box center [84, 106] width 10 height 10
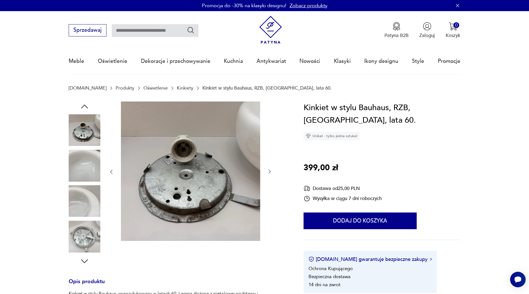
click at [86, 107] on icon "button" at bounding box center [84, 106] width 10 height 10
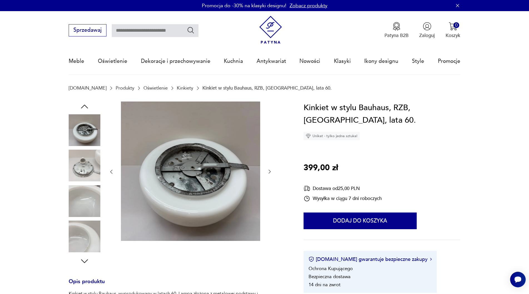
click at [86, 107] on icon "button" at bounding box center [84, 106] width 10 height 10
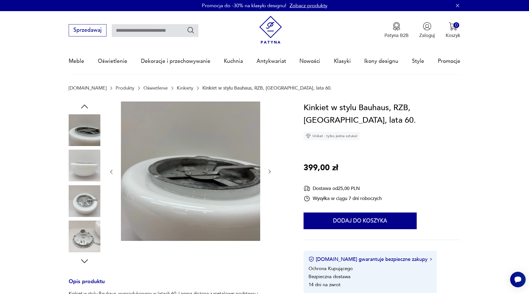
click at [86, 107] on icon "button" at bounding box center [84, 106] width 10 height 10
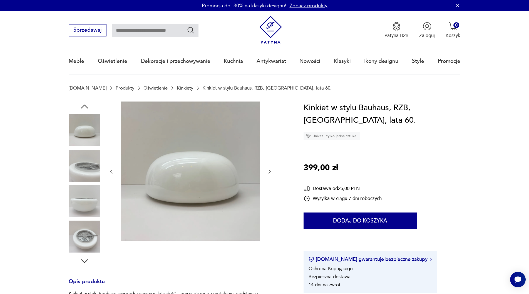
click at [86, 107] on icon "button" at bounding box center [84, 106] width 10 height 10
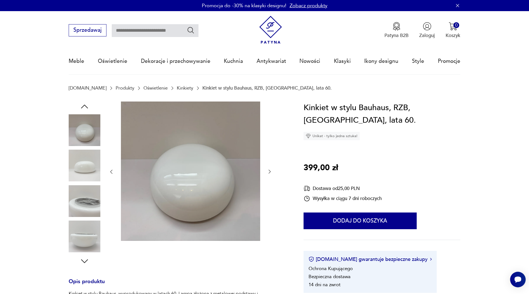
click at [86, 107] on icon "button" at bounding box center [84, 106] width 7 height 4
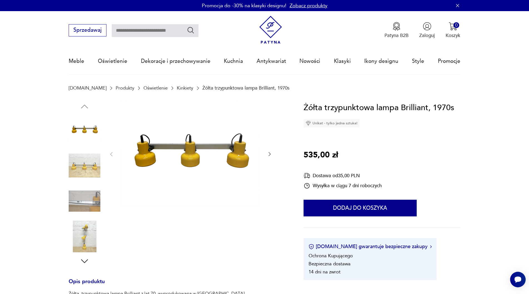
click at [84, 171] on img at bounding box center [85, 165] width 32 height 32
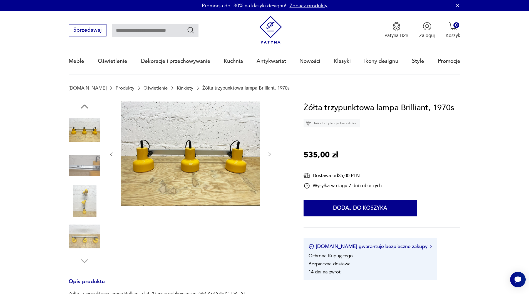
click at [87, 133] on img at bounding box center [85, 130] width 32 height 32
click at [82, 246] on img at bounding box center [85, 236] width 32 height 32
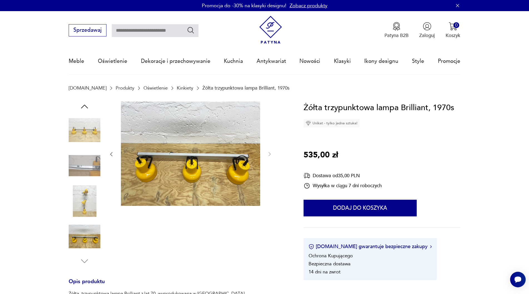
click at [84, 204] on img at bounding box center [85, 201] width 32 height 32
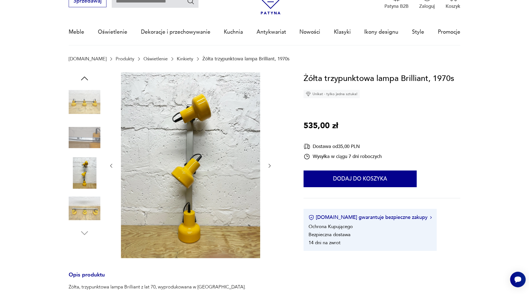
scroll to position [28, 0]
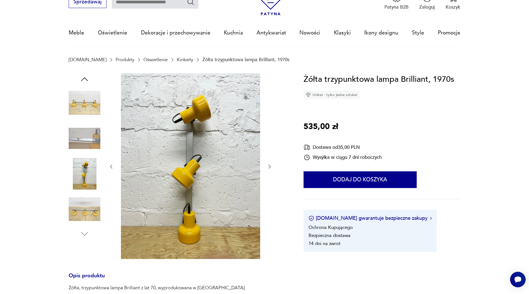
click at [74, 97] on img at bounding box center [85, 103] width 32 height 32
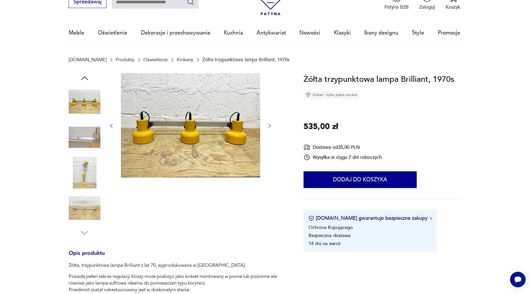
click at [161, 135] on img at bounding box center [190, 125] width 139 height 104
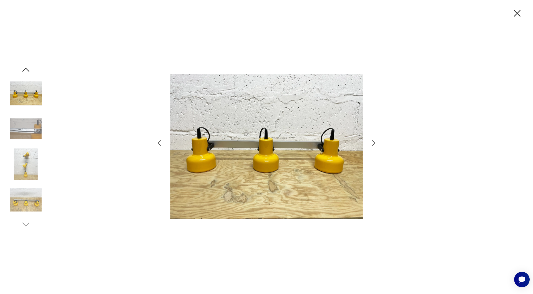
click at [372, 140] on icon "button" at bounding box center [374, 143] width 8 height 8
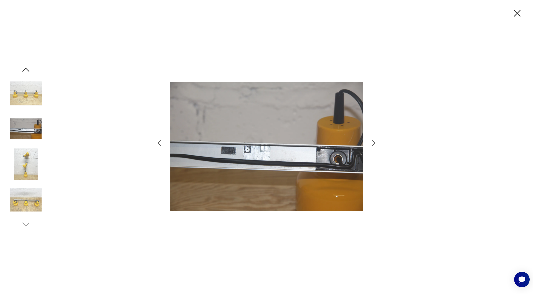
click at [373, 140] on icon "button" at bounding box center [374, 143] width 8 height 8
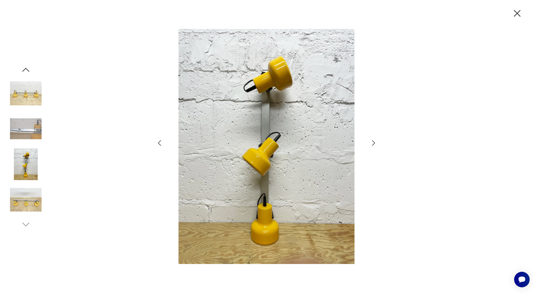
click at [373, 140] on icon "button" at bounding box center [374, 143] width 8 height 8
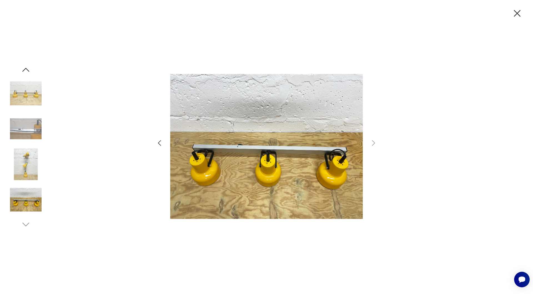
click at [21, 164] on img at bounding box center [26, 164] width 32 height 32
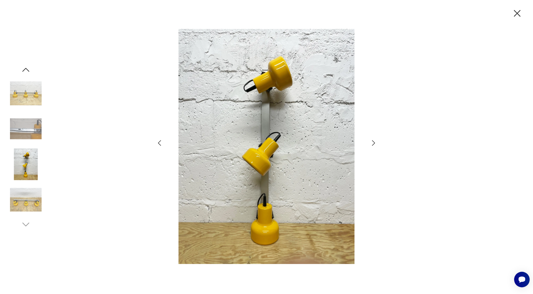
click at [24, 209] on img at bounding box center [26, 200] width 32 height 32
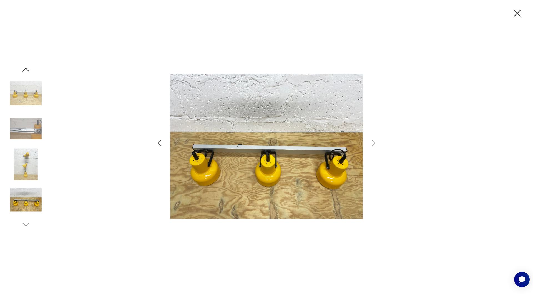
click at [22, 132] on img at bounding box center [26, 129] width 32 height 32
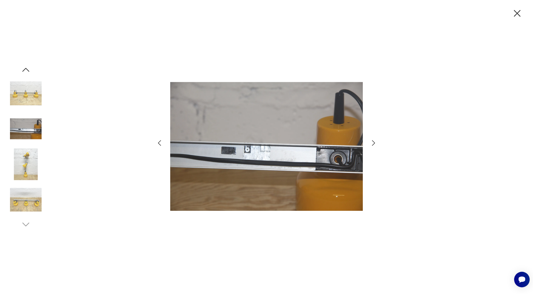
click at [22, 99] on img at bounding box center [26, 93] width 32 height 32
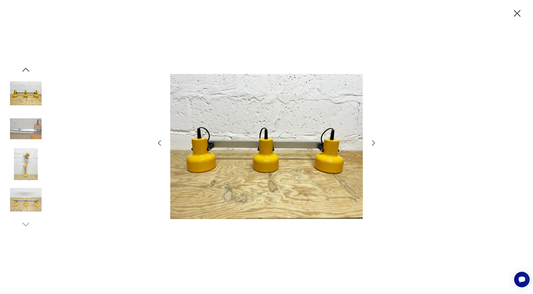
click at [372, 141] on icon "button" at bounding box center [374, 143] width 8 height 8
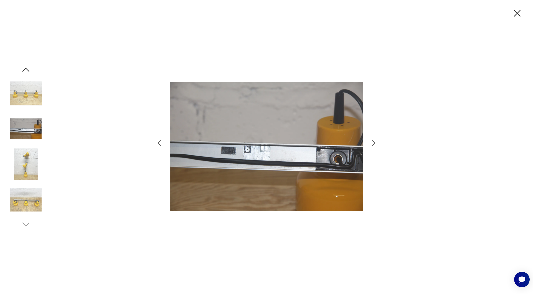
click at [372, 141] on icon "button" at bounding box center [374, 143] width 8 height 8
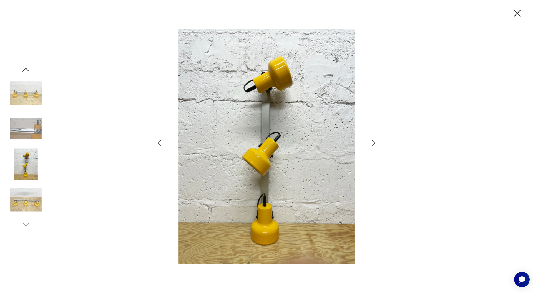
click at [517, 13] on icon "button" at bounding box center [518, 13] width 12 height 12
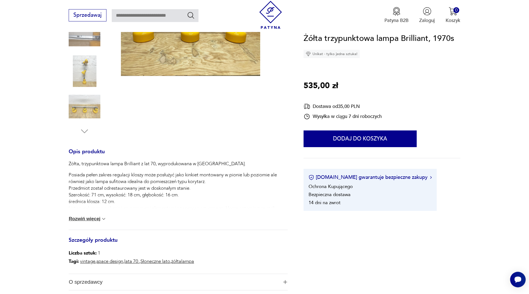
scroll to position [142, 0]
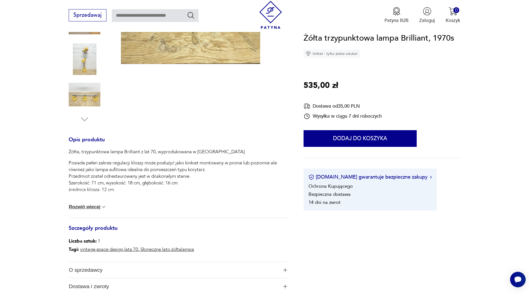
click at [91, 206] on button "Rozwiń więcej" at bounding box center [88, 207] width 38 height 6
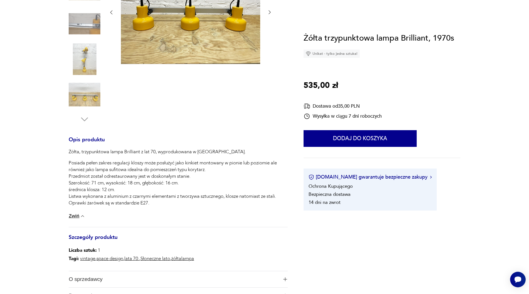
scroll to position [28, 0]
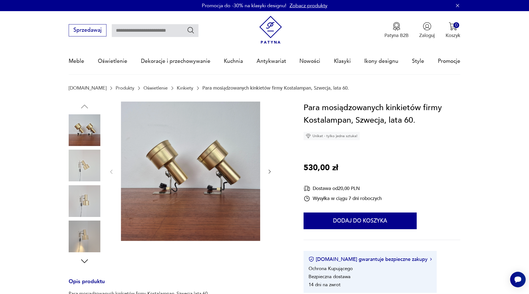
click at [84, 132] on img at bounding box center [85, 130] width 32 height 32
click at [86, 158] on img at bounding box center [85, 165] width 32 height 32
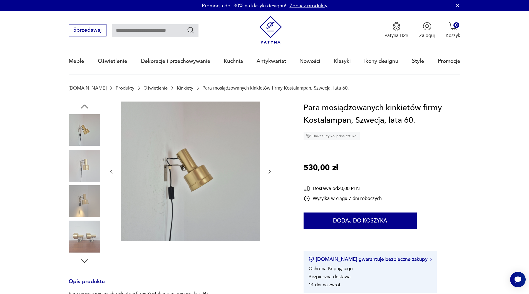
click at [86, 158] on img at bounding box center [85, 165] width 32 height 32
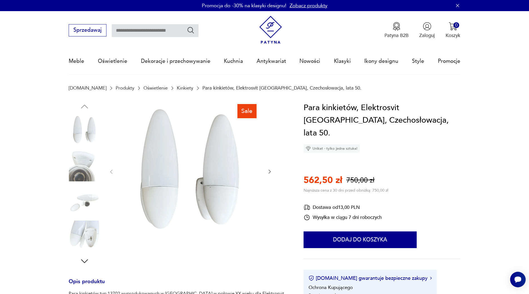
click at [17, 122] on section "Sale Opis produktu Para kinkietów typ 13702 wyprodukowanych w Czechosłowacji w …" at bounding box center [264, 293] width 529 height 384
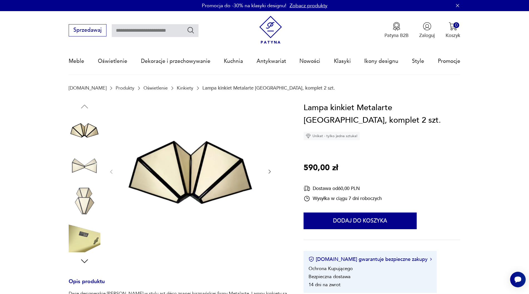
click at [89, 131] on img at bounding box center [85, 130] width 32 height 32
click at [89, 162] on img at bounding box center [85, 165] width 32 height 32
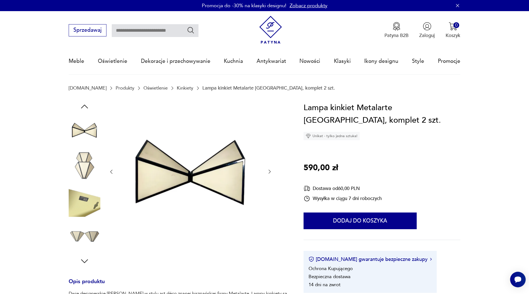
click at [89, 162] on img at bounding box center [85, 165] width 32 height 32
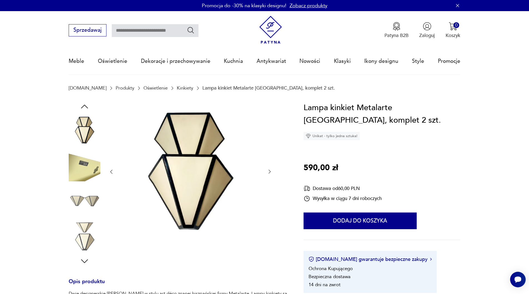
click at [86, 197] on img at bounding box center [85, 201] width 32 height 32
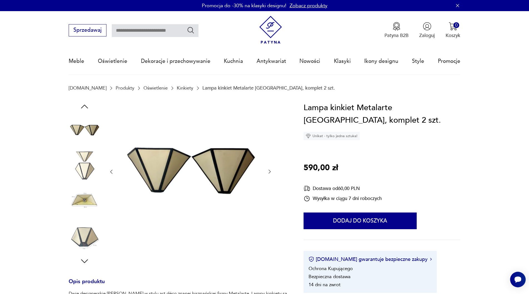
click at [82, 171] on img at bounding box center [85, 165] width 32 height 32
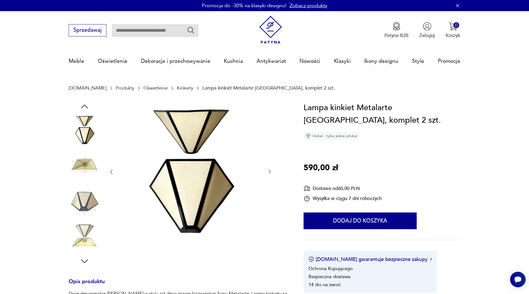
click at [87, 228] on img at bounding box center [85, 236] width 32 height 32
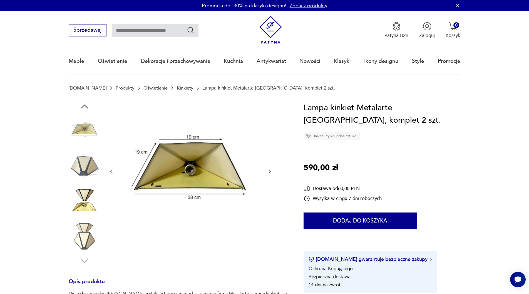
click at [86, 232] on img at bounding box center [85, 236] width 32 height 32
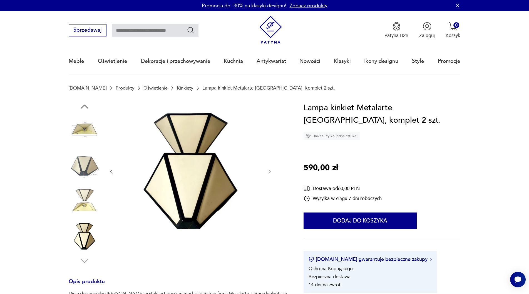
click at [84, 237] on img at bounding box center [85, 236] width 32 height 32
click at [192, 165] on img at bounding box center [190, 170] width 139 height 139
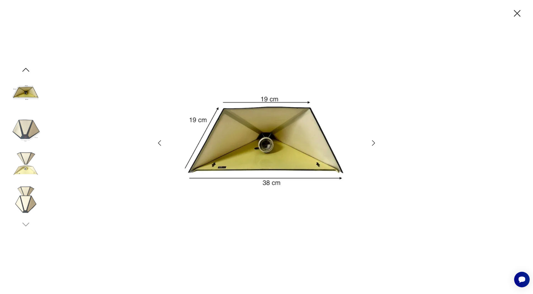
click at [157, 141] on icon "button" at bounding box center [160, 143] width 8 height 8
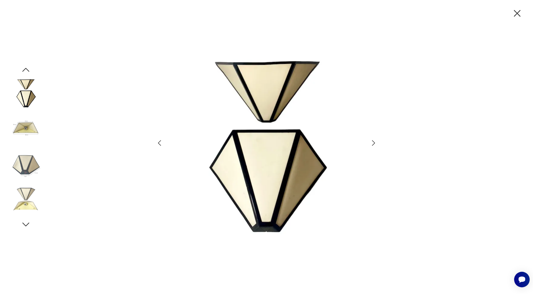
click at [157, 141] on icon "button" at bounding box center [160, 143] width 8 height 8
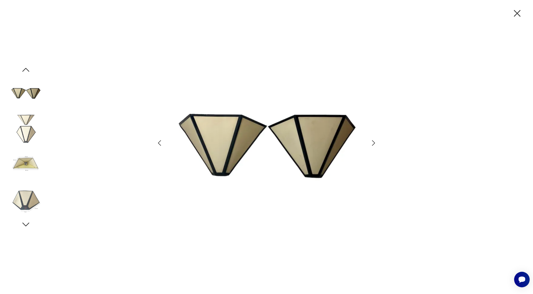
click at [157, 141] on icon "button" at bounding box center [160, 143] width 8 height 8
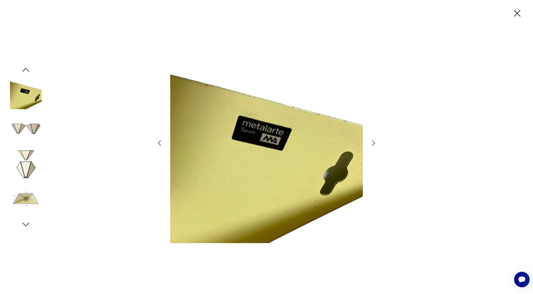
click at [157, 141] on icon "button" at bounding box center [160, 143] width 8 height 8
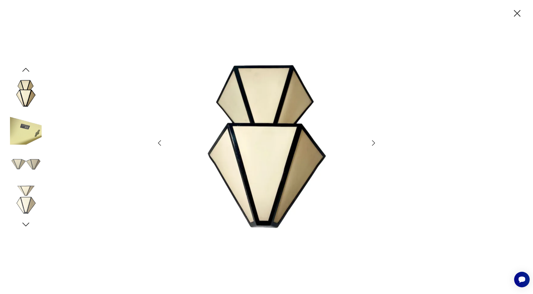
click at [157, 141] on icon "button" at bounding box center [160, 143] width 8 height 8
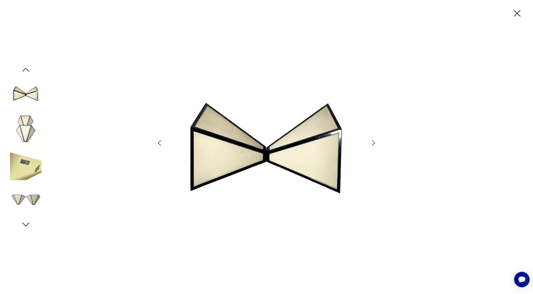
click at [157, 141] on icon "button" at bounding box center [160, 143] width 8 height 8
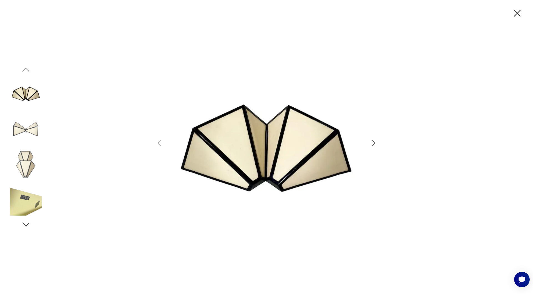
click at [519, 16] on icon "button" at bounding box center [518, 13] width 12 height 12
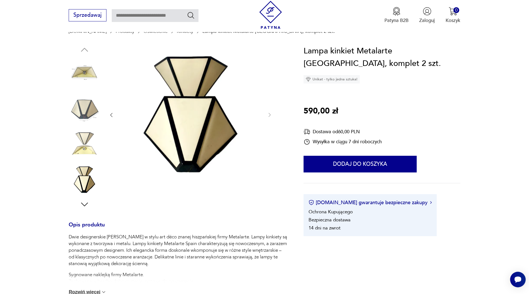
scroll to position [142, 0]
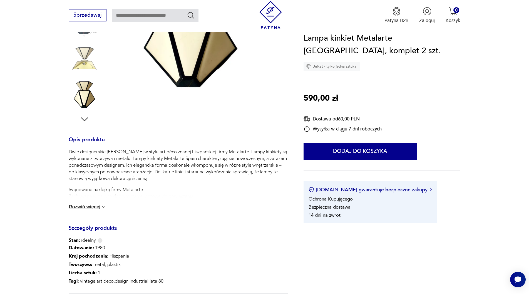
click at [91, 207] on button "Rozwiń więcej" at bounding box center [88, 207] width 38 height 6
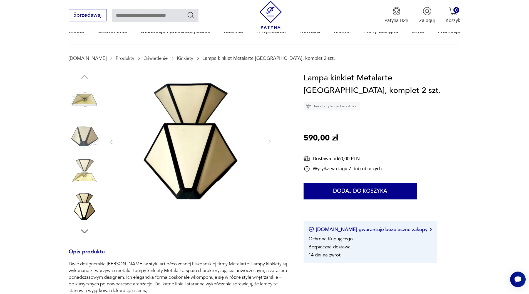
scroll to position [28, 0]
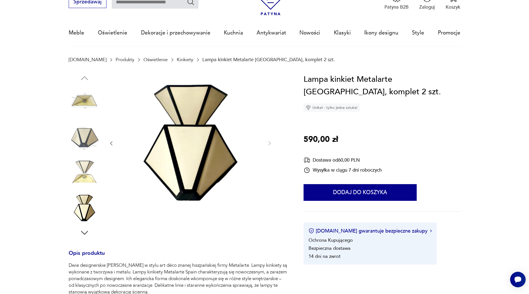
click at [189, 150] on img at bounding box center [190, 142] width 139 height 139
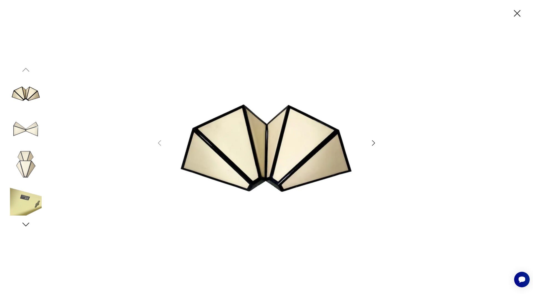
click at [375, 142] on icon "button" at bounding box center [374, 143] width 8 height 8
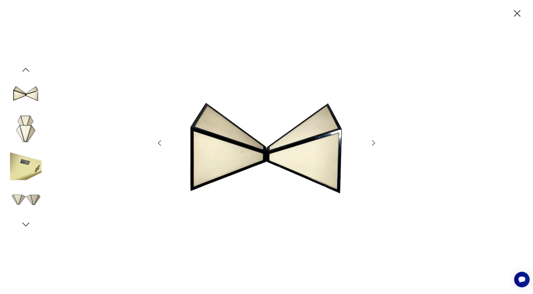
click at [371, 143] on icon "button" at bounding box center [374, 143] width 8 height 8
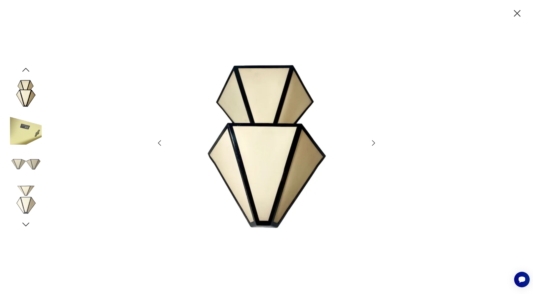
click at [515, 13] on icon "button" at bounding box center [518, 13] width 12 height 12
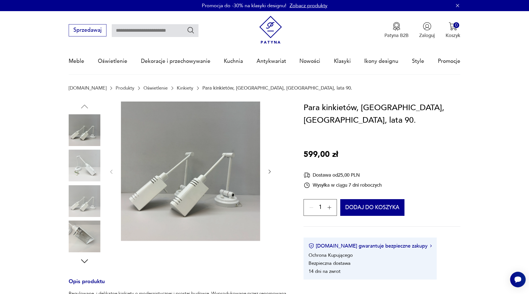
click at [79, 131] on img at bounding box center [85, 130] width 32 height 32
click at [83, 165] on img at bounding box center [85, 165] width 32 height 32
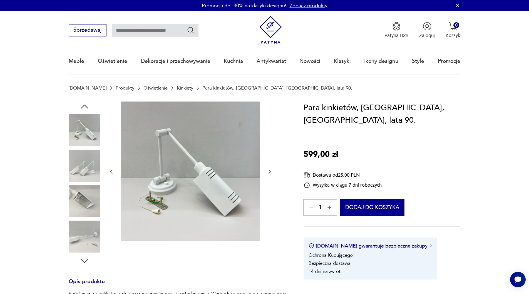
click at [93, 192] on img at bounding box center [85, 201] width 32 height 32
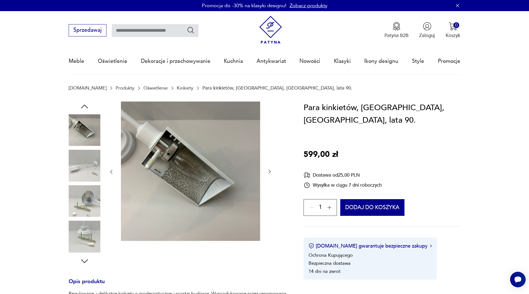
click at [85, 171] on img at bounding box center [85, 165] width 32 height 32
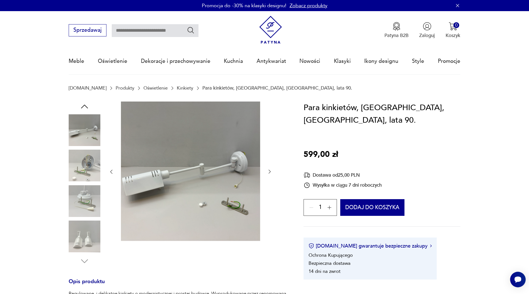
click at [85, 204] on img at bounding box center [85, 201] width 32 height 32
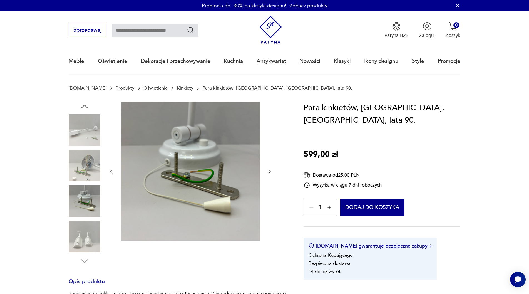
click at [82, 231] on img at bounding box center [85, 236] width 32 height 32
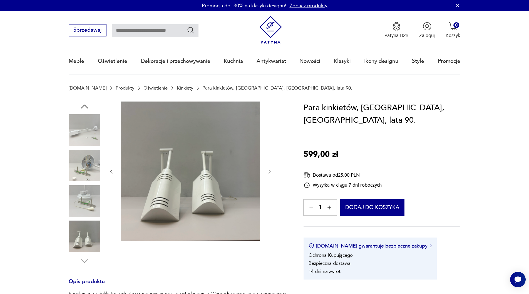
click at [88, 129] on img at bounding box center [85, 130] width 32 height 32
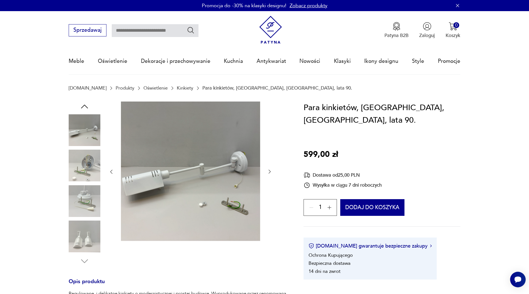
click at [84, 106] on icon "button" at bounding box center [84, 106] width 7 height 4
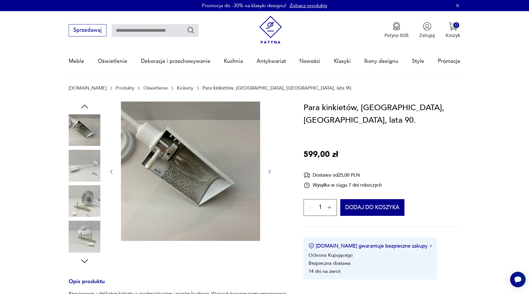
click at [84, 106] on icon "button" at bounding box center [84, 106] width 7 height 4
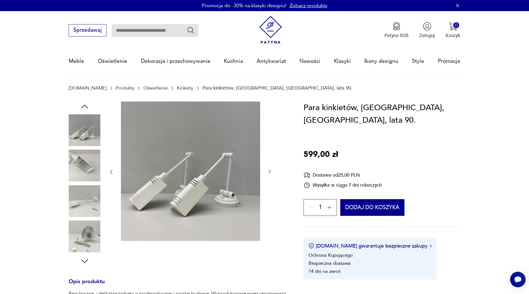
click at [84, 106] on icon "button" at bounding box center [84, 106] width 10 height 10
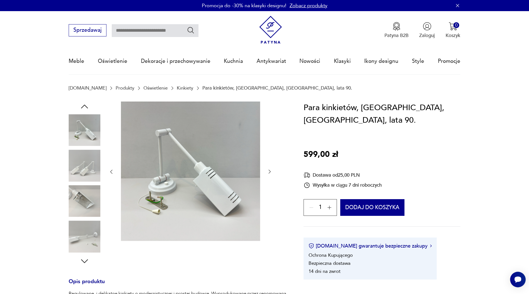
click at [87, 169] on img at bounding box center [85, 165] width 32 height 32
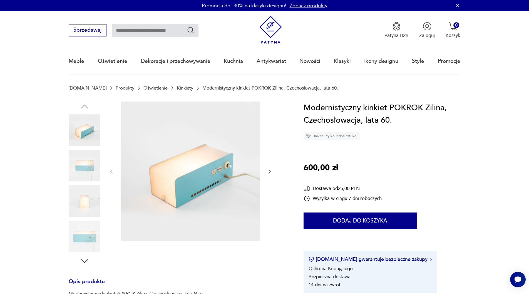
click at [92, 152] on img at bounding box center [85, 165] width 32 height 32
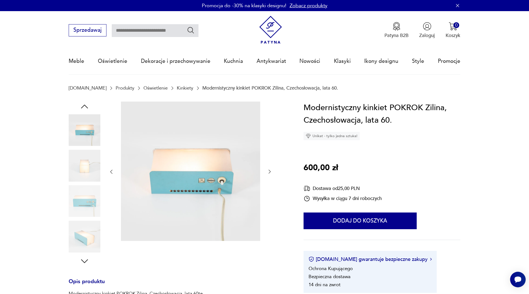
click at [88, 159] on img at bounding box center [85, 165] width 32 height 32
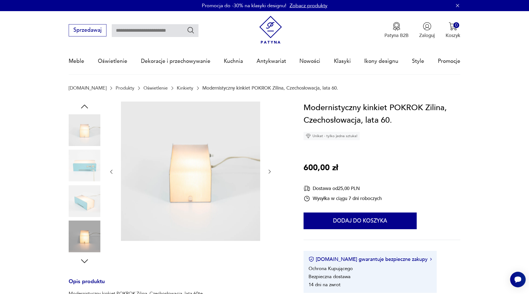
click at [90, 165] on img at bounding box center [85, 165] width 32 height 32
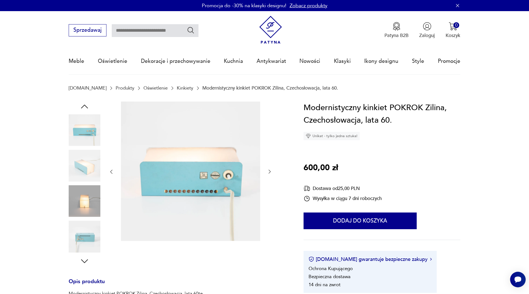
click at [84, 189] on img at bounding box center [85, 201] width 32 height 32
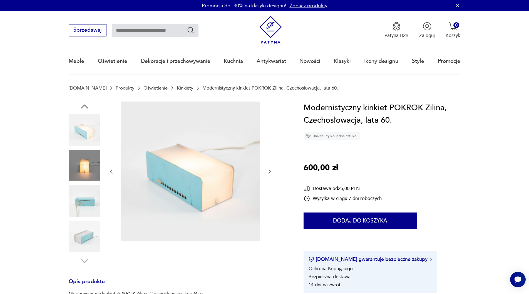
click at [84, 189] on img at bounding box center [85, 201] width 32 height 32
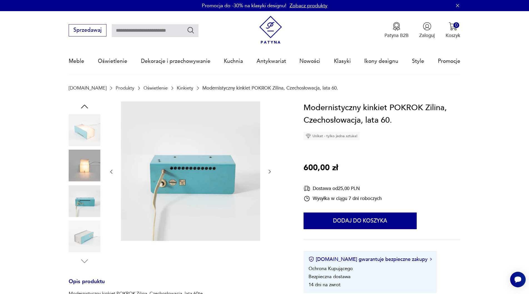
click at [85, 209] on img at bounding box center [85, 201] width 32 height 32
click at [83, 226] on img at bounding box center [85, 236] width 32 height 32
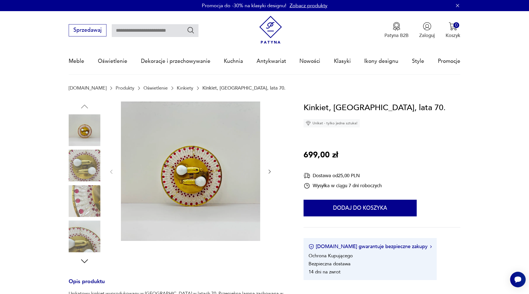
click at [85, 162] on img at bounding box center [85, 165] width 32 height 32
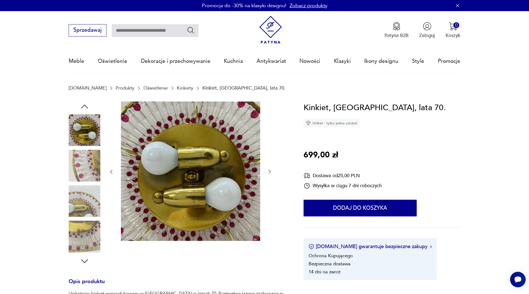
click at [87, 125] on img at bounding box center [85, 130] width 32 height 32
click at [83, 202] on img at bounding box center [85, 201] width 32 height 32
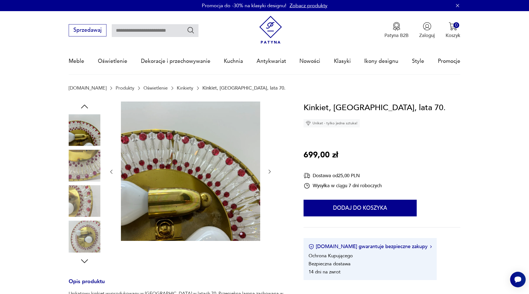
click at [82, 231] on img at bounding box center [85, 236] width 32 height 32
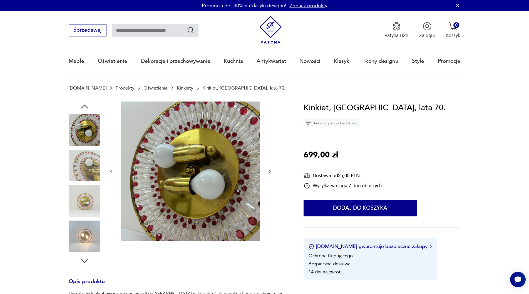
click at [84, 199] on img at bounding box center [85, 201] width 32 height 32
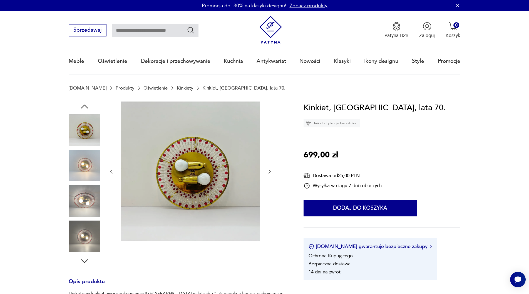
click at [82, 238] on img at bounding box center [85, 236] width 32 height 32
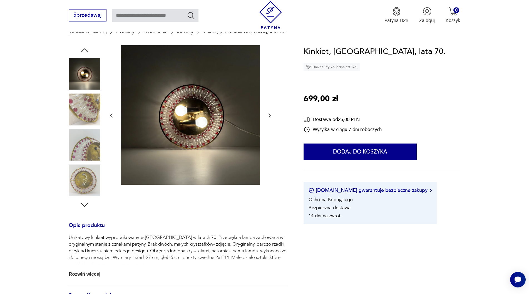
scroll to position [57, 0]
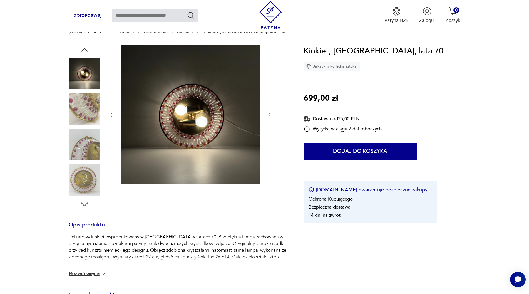
click at [86, 202] on icon "button" at bounding box center [84, 204] width 10 height 10
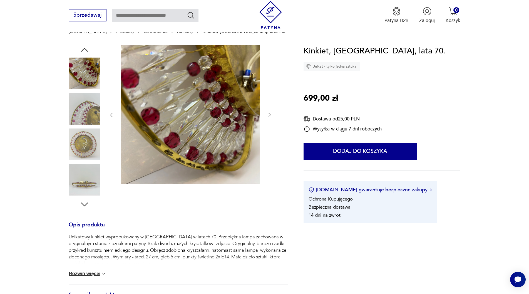
click at [86, 202] on icon "button" at bounding box center [84, 204] width 10 height 10
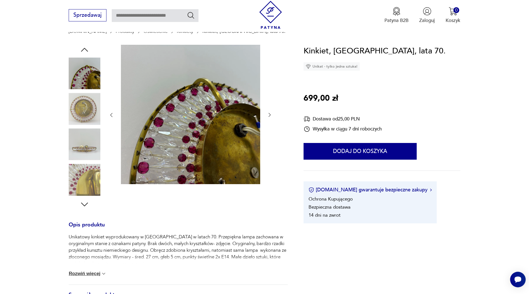
click at [87, 202] on icon "button" at bounding box center [84, 204] width 10 height 10
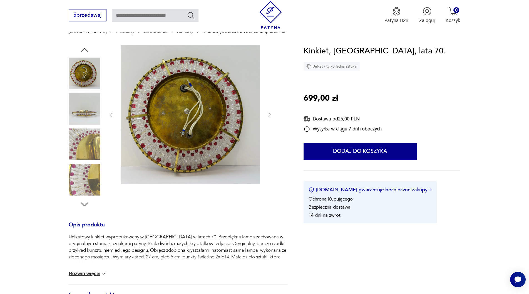
click at [87, 202] on icon "button" at bounding box center [84, 204] width 10 height 10
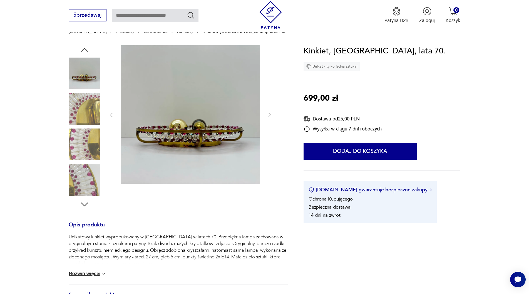
click at [87, 202] on icon "button" at bounding box center [84, 204] width 10 height 10
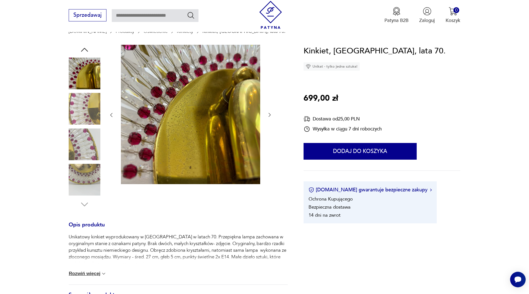
click at [79, 148] on img at bounding box center [85, 144] width 32 height 32
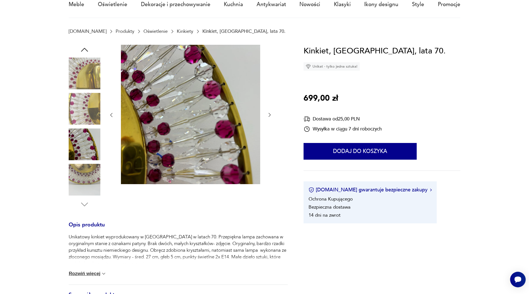
scroll to position [0, 0]
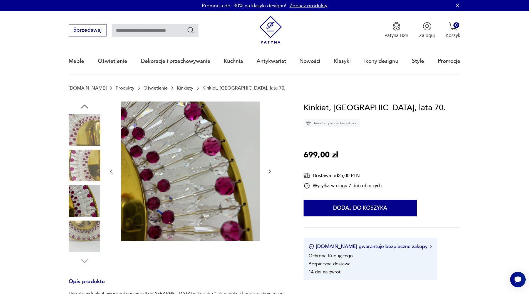
click at [84, 105] on icon "button" at bounding box center [84, 106] width 7 height 4
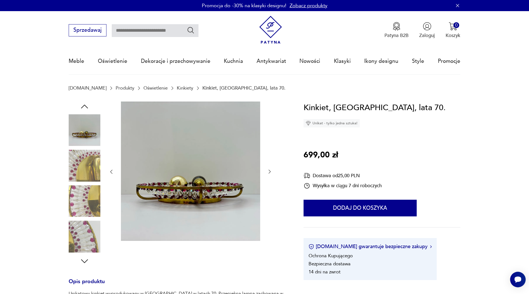
click at [84, 105] on icon "button" at bounding box center [84, 106] width 7 height 4
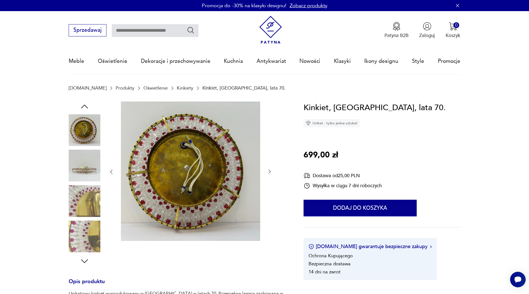
click at [84, 105] on icon "button" at bounding box center [84, 106] width 7 height 4
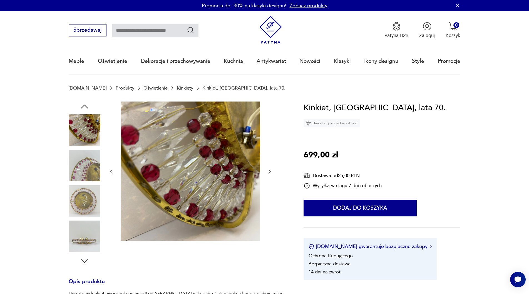
click at [84, 105] on icon "button" at bounding box center [84, 106] width 7 height 4
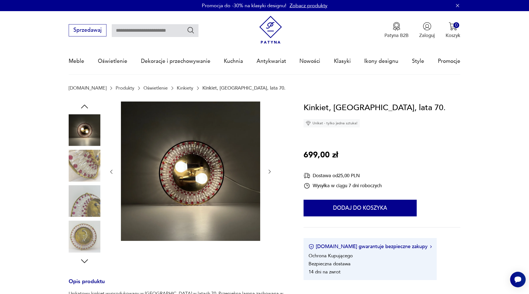
click at [85, 105] on icon "button" at bounding box center [84, 106] width 7 height 4
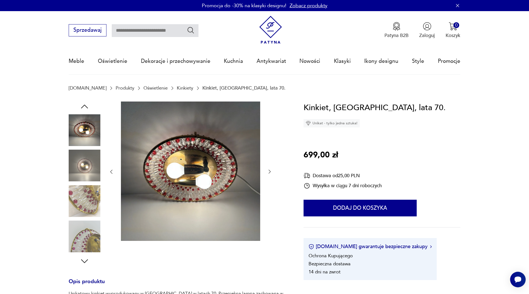
click at [85, 104] on icon "button" at bounding box center [84, 106] width 10 height 10
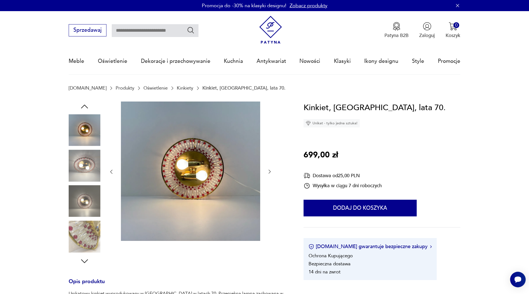
click at [85, 104] on icon "button" at bounding box center [84, 106] width 10 height 10
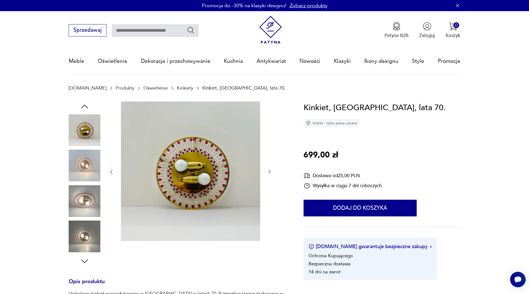
click at [85, 104] on icon "button" at bounding box center [84, 106] width 10 height 10
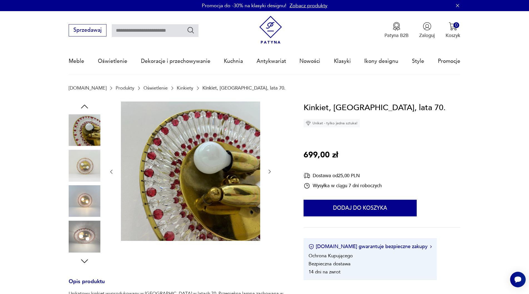
click at [85, 104] on icon "button" at bounding box center [84, 106] width 10 height 10
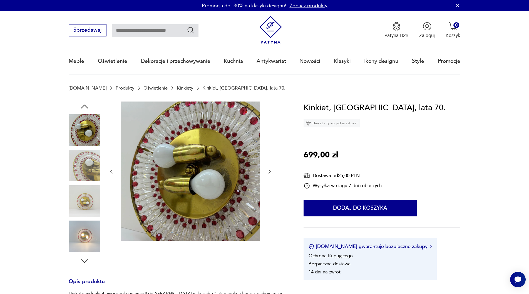
click at [85, 104] on icon "button" at bounding box center [84, 106] width 10 height 10
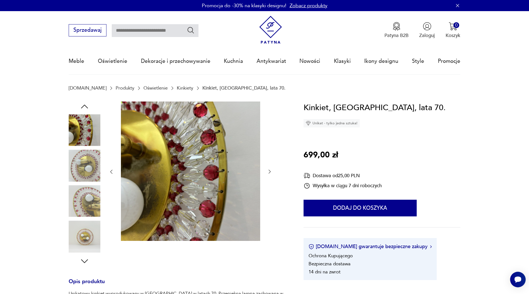
click at [85, 104] on icon "button" at bounding box center [84, 106] width 10 height 10
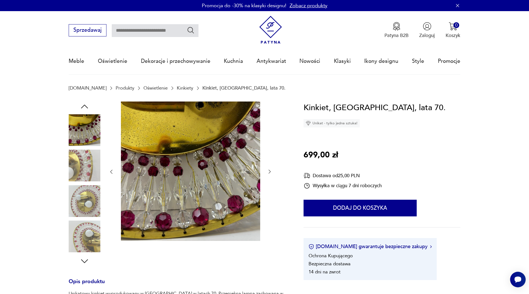
click at [85, 104] on icon "button" at bounding box center [84, 106] width 10 height 10
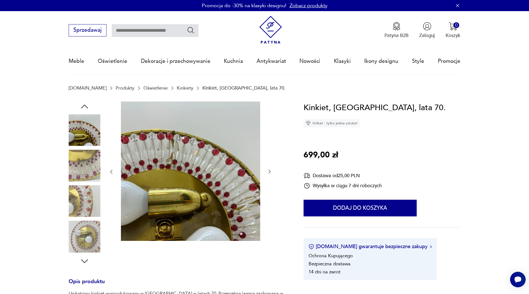
click at [85, 104] on icon "button" at bounding box center [84, 106] width 10 height 10
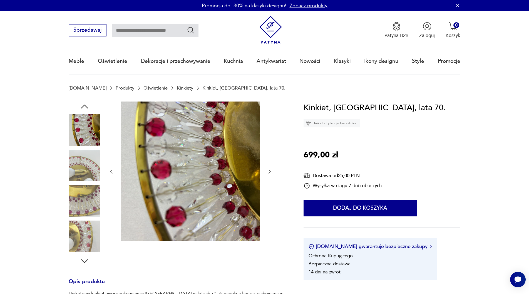
click at [85, 104] on icon "button" at bounding box center [84, 106] width 10 height 10
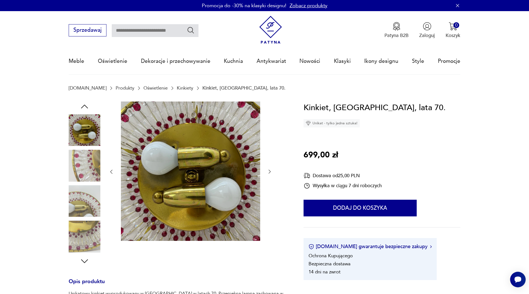
click at [85, 104] on icon "button" at bounding box center [84, 106] width 10 height 10
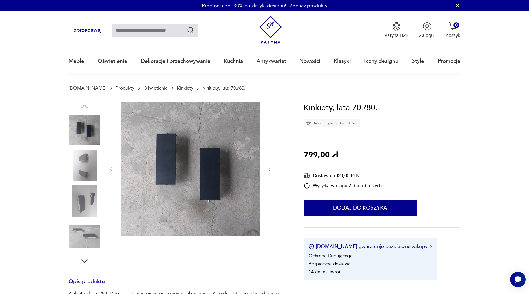
click at [88, 166] on img at bounding box center [85, 165] width 32 height 32
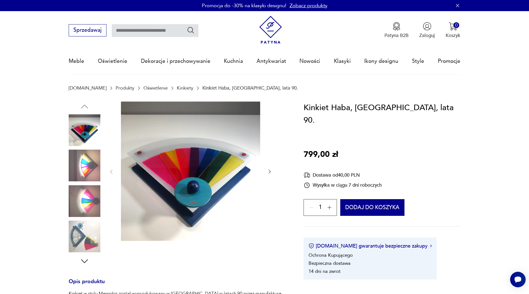
click at [92, 160] on img at bounding box center [85, 165] width 32 height 32
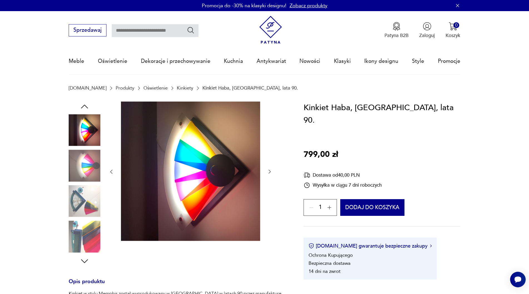
click at [85, 171] on img at bounding box center [85, 165] width 32 height 32
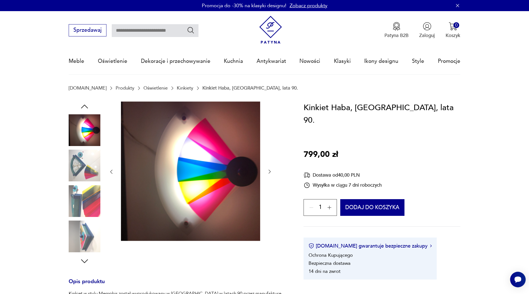
click at [85, 171] on img at bounding box center [85, 165] width 32 height 32
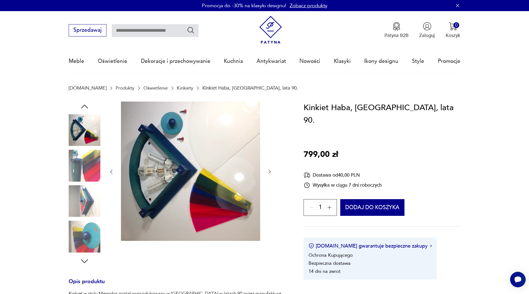
click at [85, 187] on img at bounding box center [85, 201] width 32 height 32
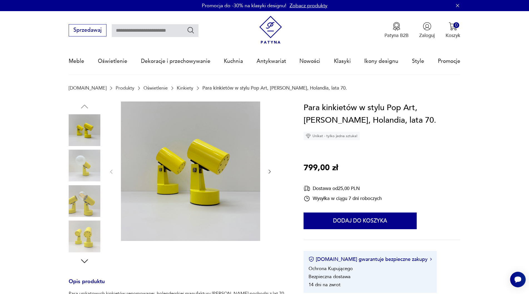
click at [89, 120] on img at bounding box center [85, 130] width 32 height 32
click at [81, 172] on img at bounding box center [85, 165] width 32 height 32
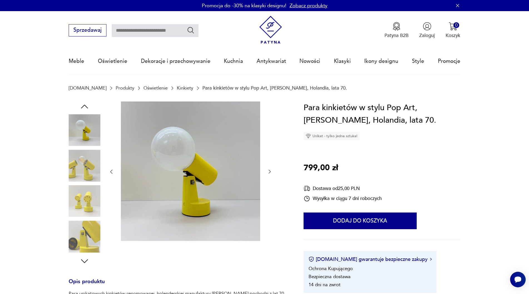
click at [86, 175] on img at bounding box center [85, 165] width 32 height 32
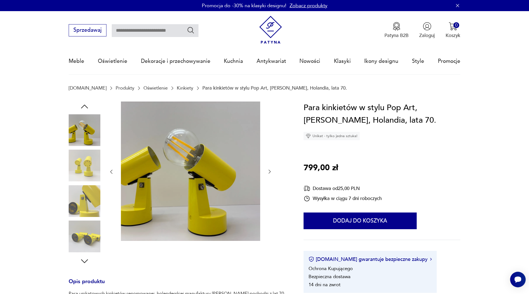
click at [84, 166] on img at bounding box center [85, 165] width 32 height 32
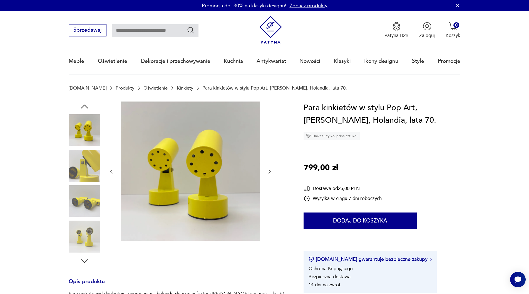
click at [83, 187] on img at bounding box center [85, 201] width 32 height 32
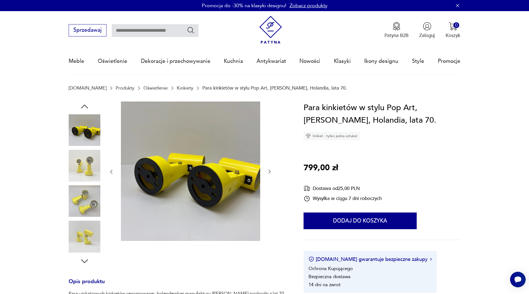
click at [83, 184] on div at bounding box center [85, 183] width 32 height 139
click at [85, 199] on img at bounding box center [85, 201] width 32 height 32
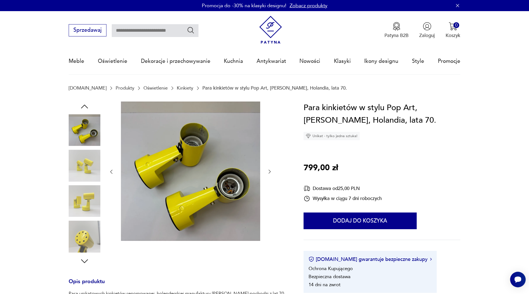
click at [82, 230] on img at bounding box center [85, 236] width 32 height 32
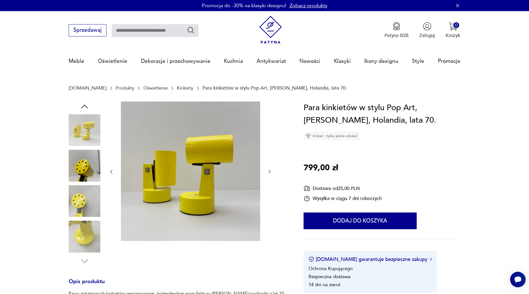
click at [83, 225] on img at bounding box center [85, 236] width 32 height 32
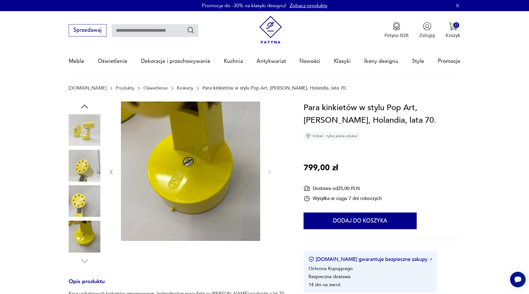
click at [88, 107] on icon "button" at bounding box center [84, 106] width 10 height 10
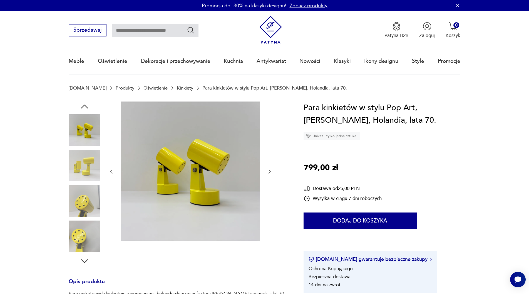
click at [88, 106] on icon "button" at bounding box center [84, 106] width 10 height 10
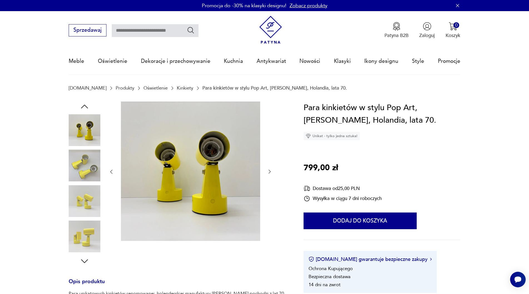
click at [88, 106] on icon "button" at bounding box center [84, 106] width 10 height 10
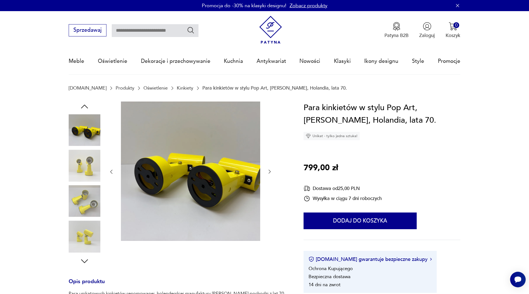
click at [88, 106] on icon "button" at bounding box center [84, 106] width 10 height 10
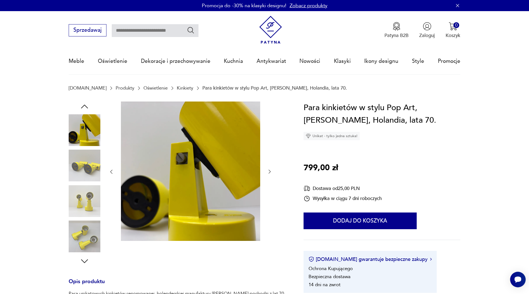
click at [88, 106] on icon "button" at bounding box center [84, 106] width 10 height 10
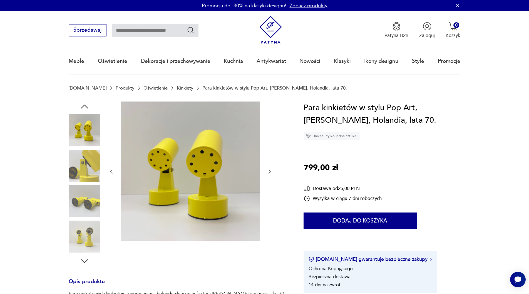
click at [88, 106] on icon "button" at bounding box center [84, 106] width 10 height 10
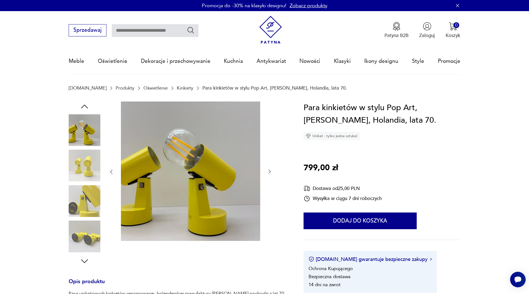
click at [88, 106] on icon "button" at bounding box center [84, 106] width 10 height 10
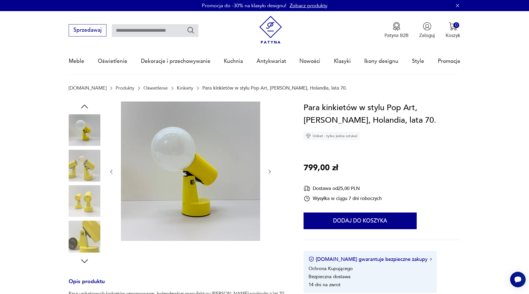
click at [88, 106] on icon "button" at bounding box center [84, 106] width 10 height 10
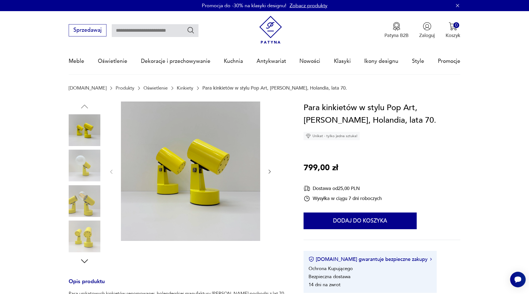
click at [80, 163] on img at bounding box center [85, 165] width 32 height 32
